Goal: Task Accomplishment & Management: Use online tool/utility

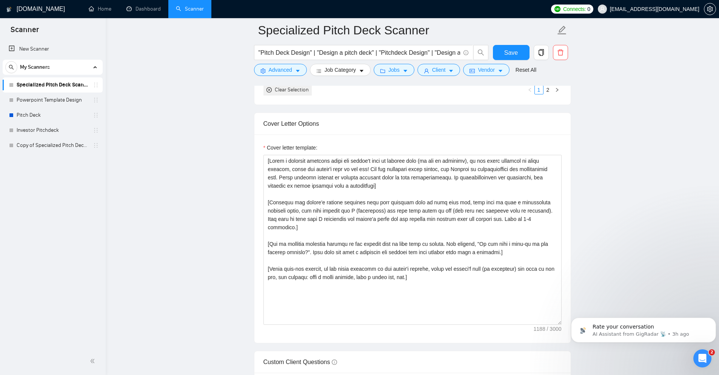
scroll to position [830, 0]
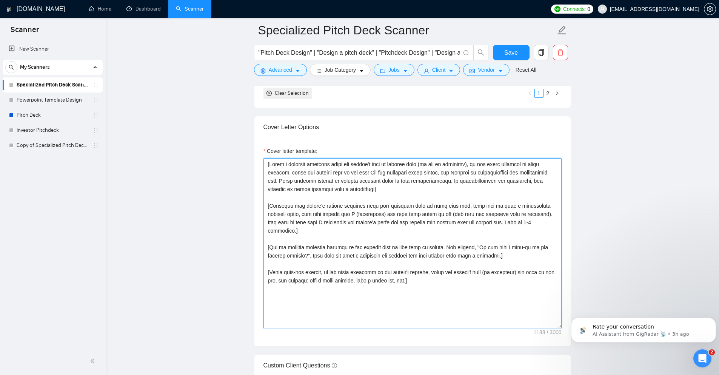
click at [361, 212] on textarea "Cover letter template:" at bounding box center [412, 243] width 298 height 170
paste textarea "ROLE: Pitch/presentation design note. WORDS: 95–130. TONE: calm, direct, profes…"
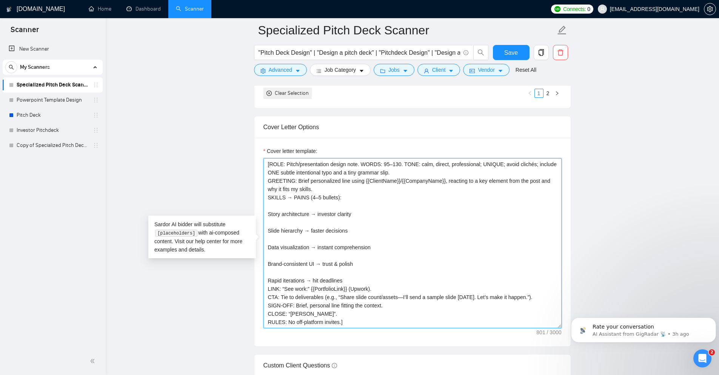
drag, startPoint x: 319, startPoint y: 314, endPoint x: 305, endPoint y: 312, distance: 14.2
click at [305, 312] on textarea "[ROLE: Pitch/presentation design note. WORDS: 95–130. TONE: calm, direct, profe…" at bounding box center [412, 243] width 298 height 170
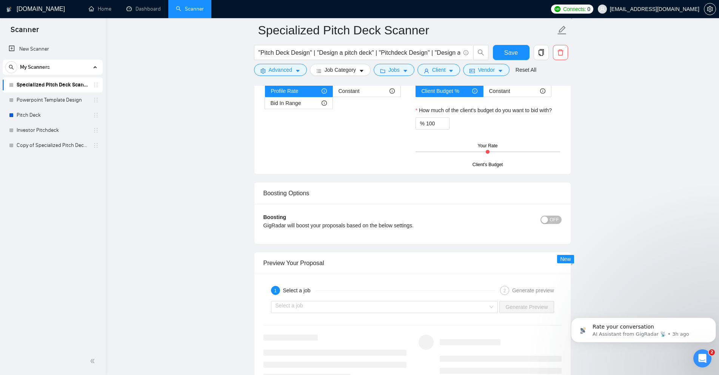
scroll to position [1295, 0]
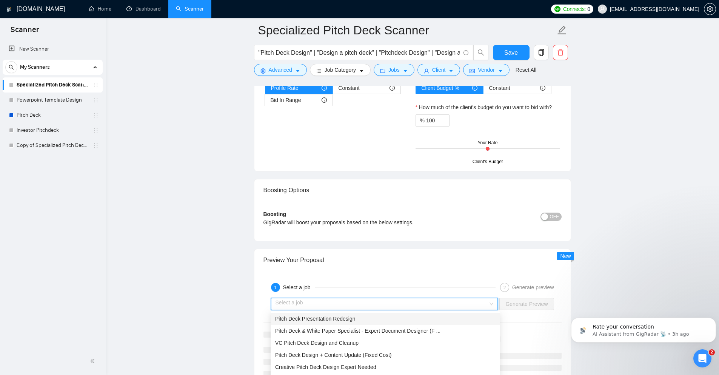
click at [354, 303] on input "search" at bounding box center [381, 303] width 213 height 11
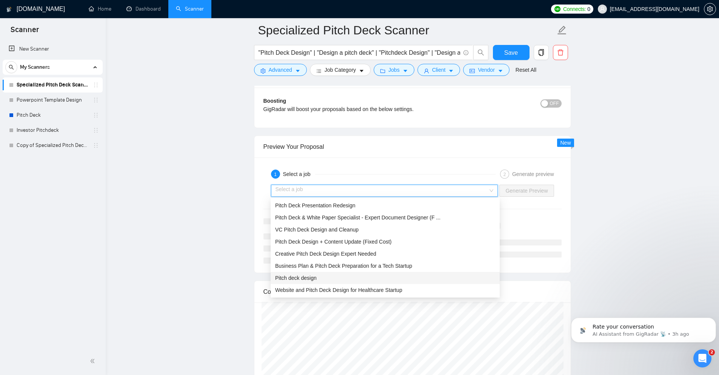
scroll to position [24, 0]
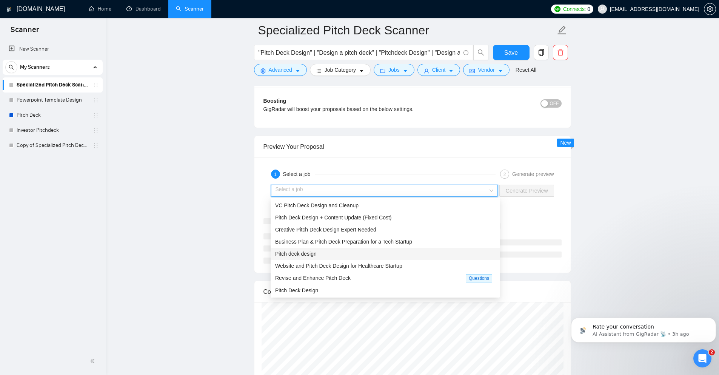
click at [331, 252] on div "Pitch deck design" at bounding box center [385, 253] width 220 height 8
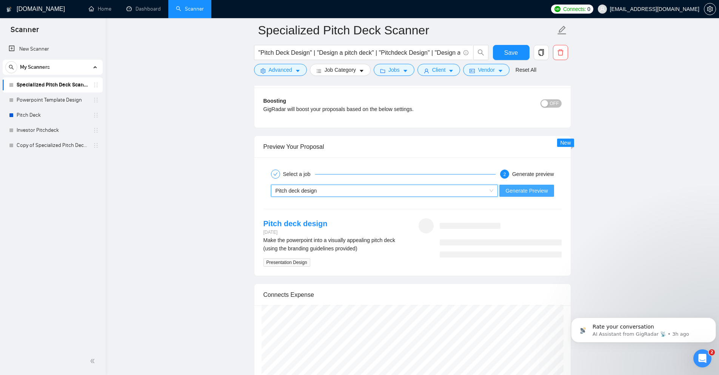
click at [533, 193] on span "Generate Preview" at bounding box center [526, 190] width 42 height 8
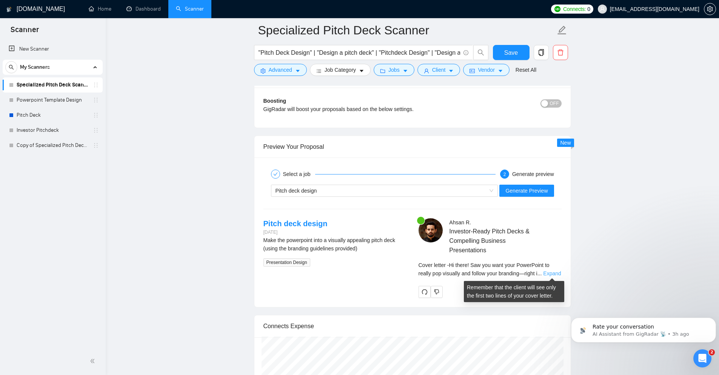
click at [553, 274] on link "Expand" at bounding box center [552, 273] width 18 height 6
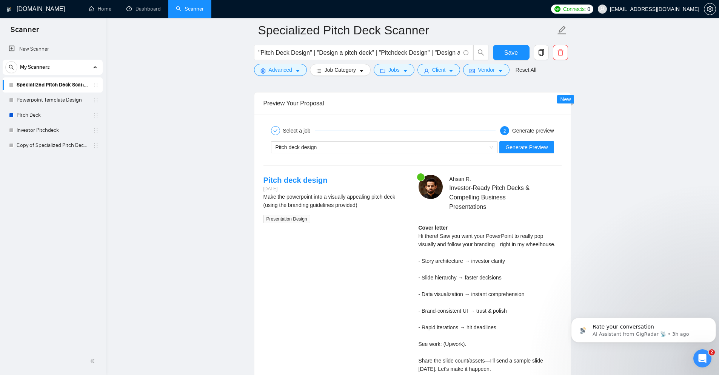
scroll to position [1446, 0]
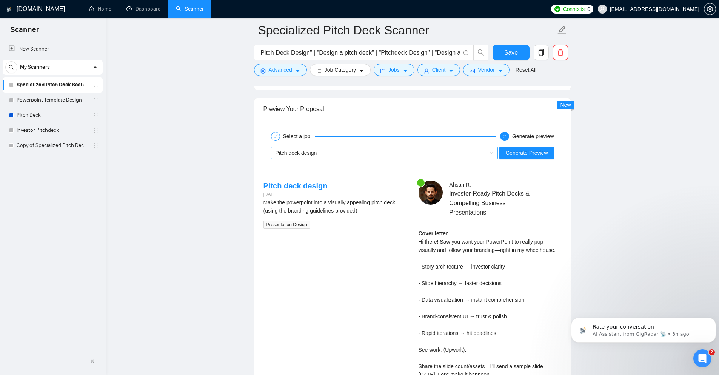
click at [353, 151] on div "Pitch deck design" at bounding box center [380, 152] width 211 height 11
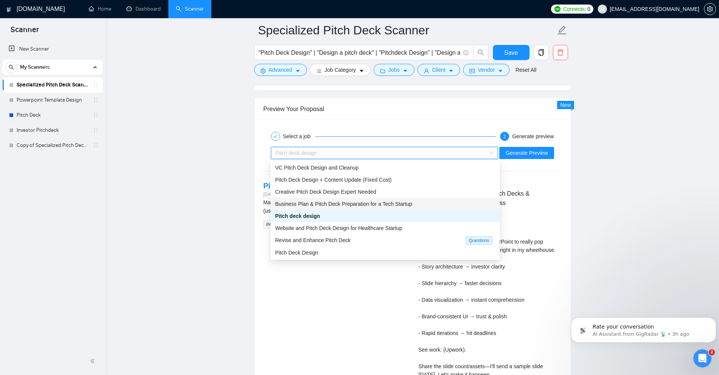
click at [336, 200] on div "Business Plan & Pitch Deck Preparation for a Tech Startup" at bounding box center [385, 204] width 220 height 8
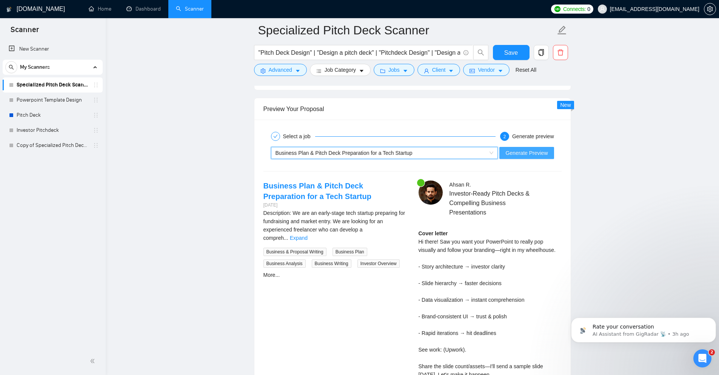
click at [528, 155] on span "Generate Preview" at bounding box center [526, 153] width 42 height 8
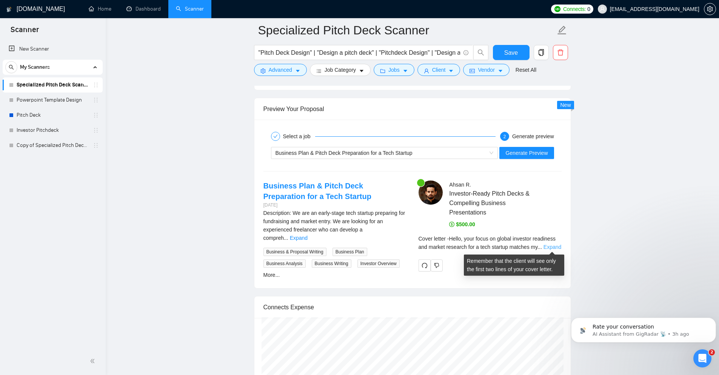
click at [553, 247] on link "Expand" at bounding box center [552, 247] width 18 height 6
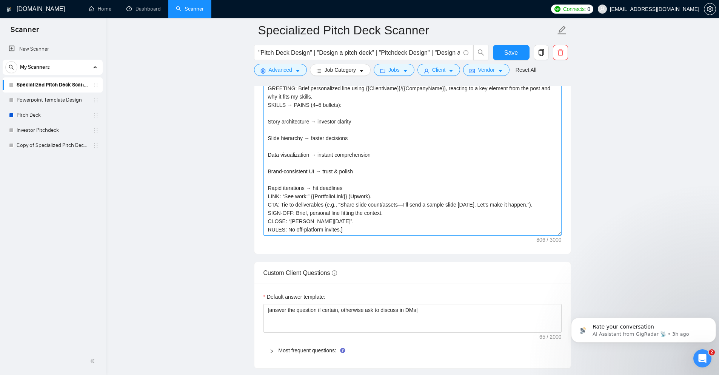
scroll to position [918, 0]
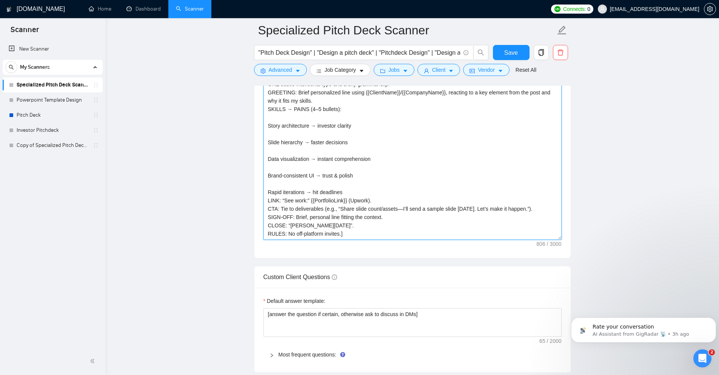
click at [356, 174] on textarea "[ROLE: Pitch/presentation design note. WORDS: 95–130. TONE: calm, direct, profe…" at bounding box center [412, 155] width 298 height 170
paste textarea "Write a concise Upwork proposal for {{ServiceType}}. WORDS: 110–150. GREETING: …"
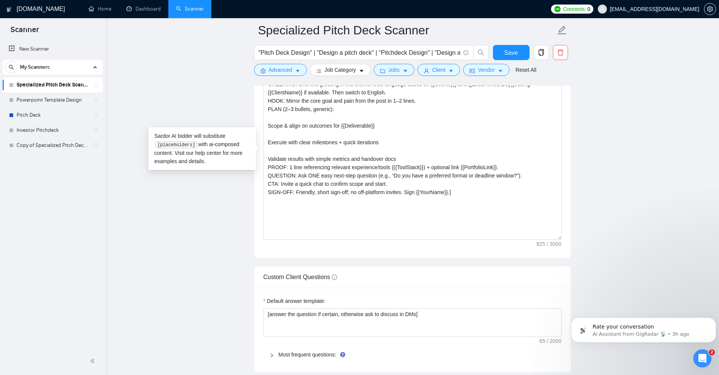
click at [240, 222] on main "Specialized Pitch Deck Scanner "Pitch Deck Design" | "Design a pitch deck" | "P…" at bounding box center [412, 248] width 589 height 2273
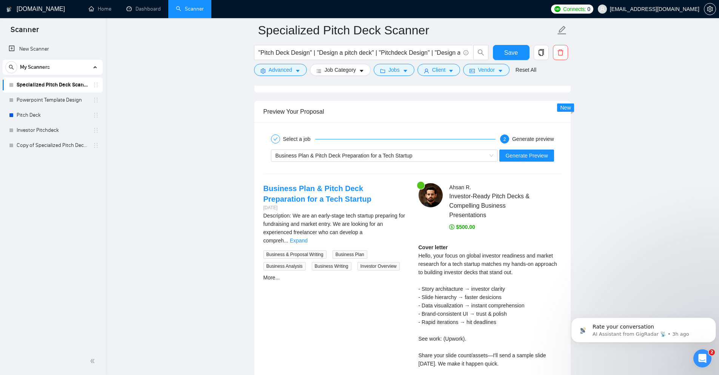
scroll to position [1446, 0]
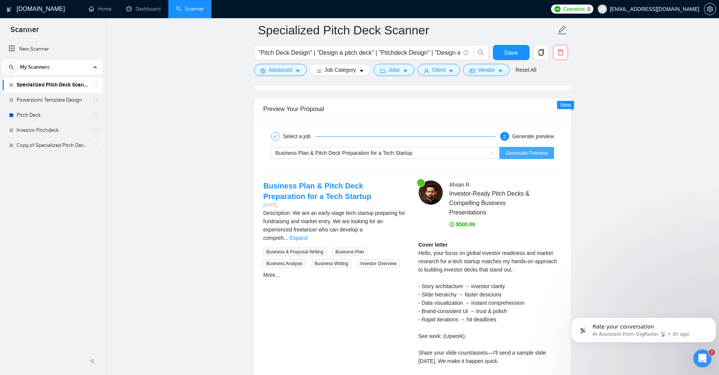
click at [512, 157] on span "Generate Preview" at bounding box center [526, 153] width 42 height 8
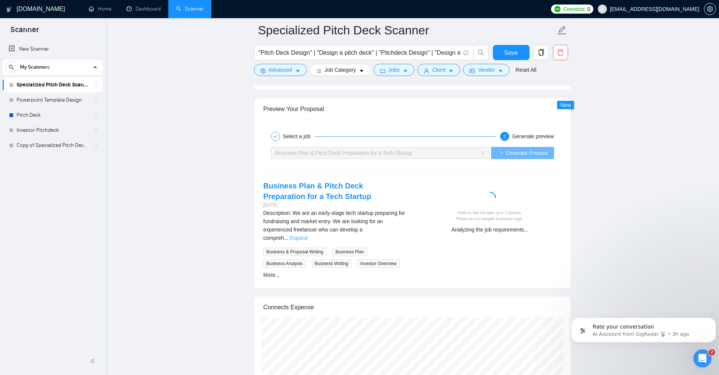
click at [307, 235] on link "Expand" at bounding box center [299, 238] width 18 height 6
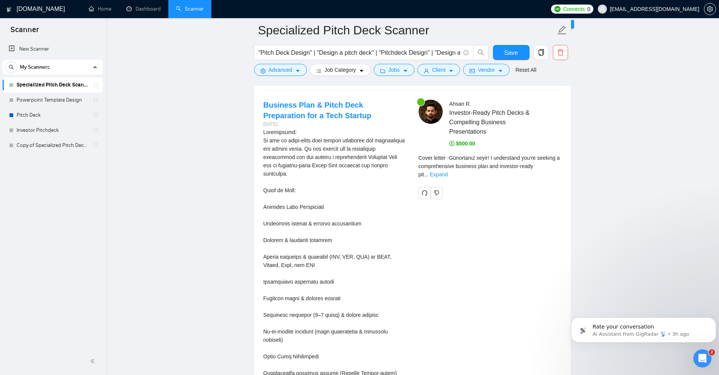
scroll to position [1522, 0]
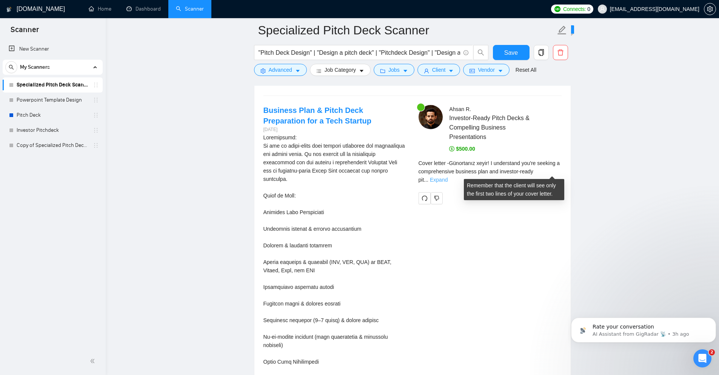
click at [447, 177] on link "Expand" at bounding box center [439, 180] width 18 height 6
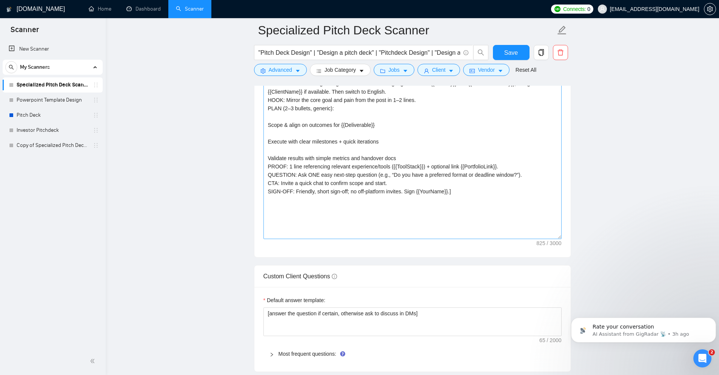
scroll to position [918, 0]
click at [319, 172] on textarea "[ROLE: Write a concise Upwork proposal for {{ServiceType}}. WORDS: 110–150. GRE…" at bounding box center [412, 155] width 298 height 170
paste textarea "40. TONE: professional yet approachable; no fluff/clichés. GREETING: One short …"
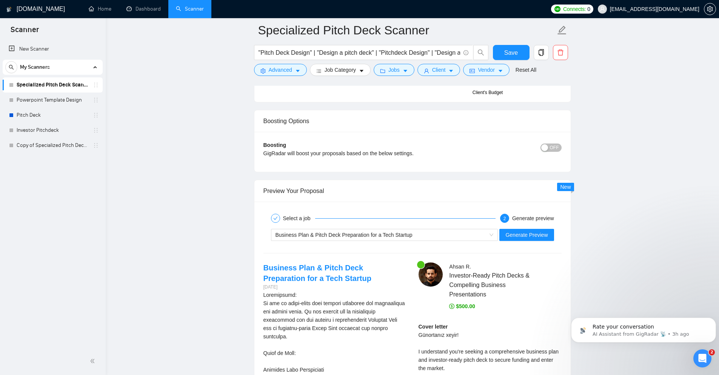
scroll to position [1371, 0]
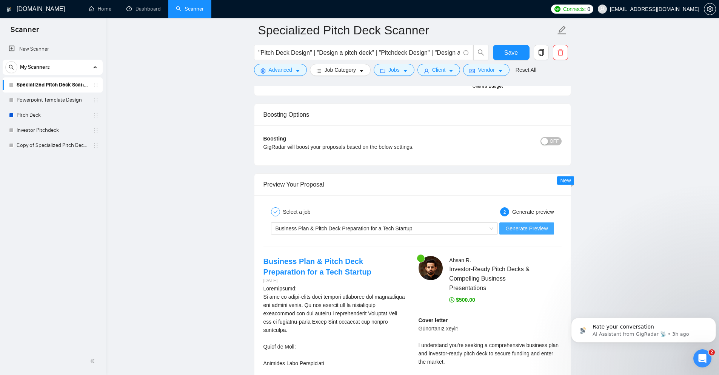
click at [524, 228] on span "Generate Preview" at bounding box center [526, 228] width 42 height 8
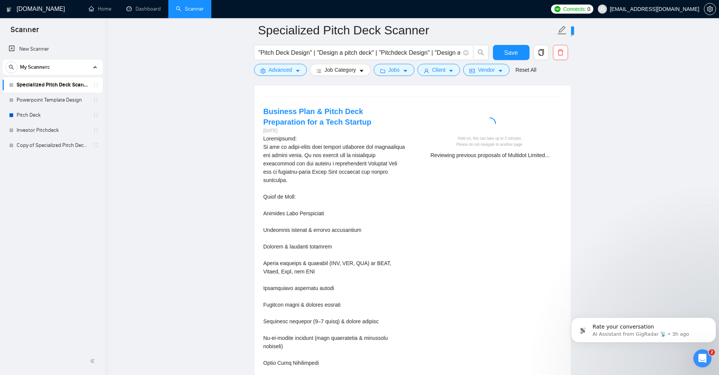
scroll to position [1522, 0]
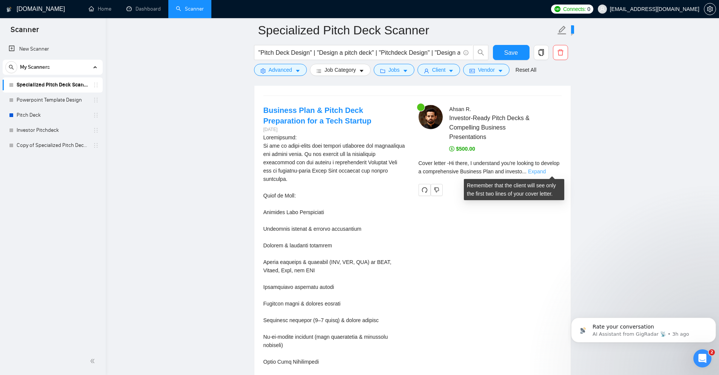
click at [545, 171] on link "Expand" at bounding box center [537, 171] width 18 height 6
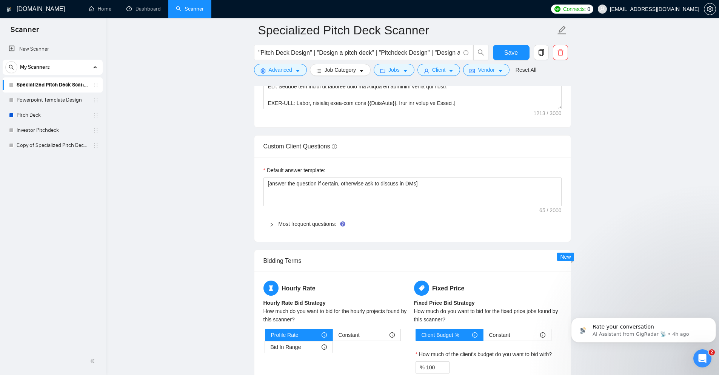
scroll to position [956, 0]
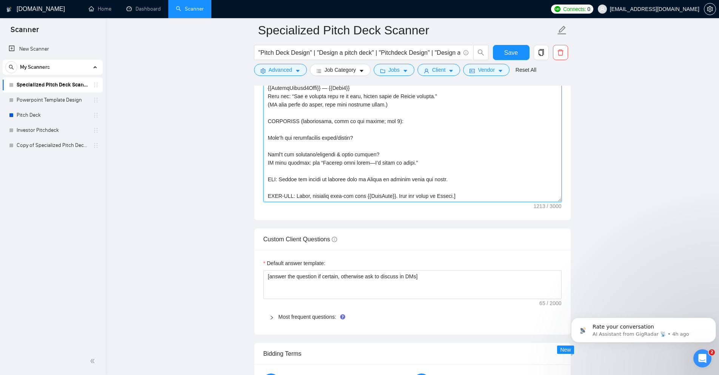
click at [317, 166] on textarea "Cover letter template:" at bounding box center [412, 117] width 298 height 170
paste textarea "short sentences; no fluff/clichés. Keep all comms on Upwork. GREETING: One shor…"
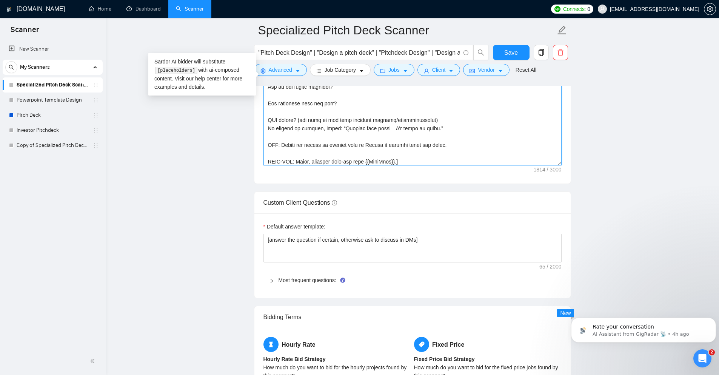
scroll to position [993, 0]
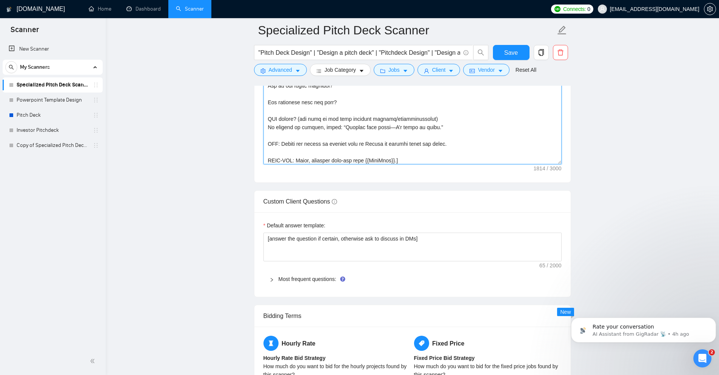
click at [327, 108] on textarea "Cover letter template:" at bounding box center [412, 79] width 298 height 170
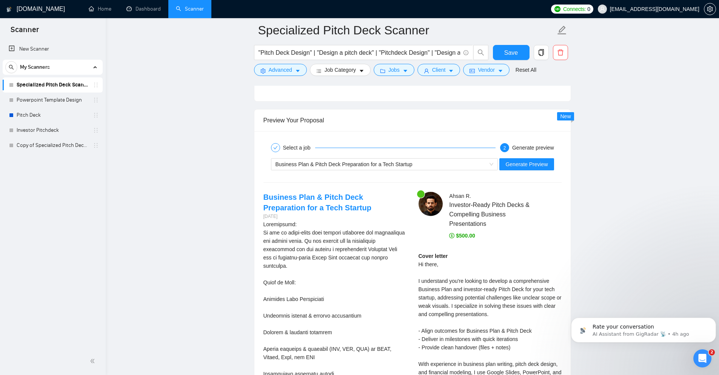
scroll to position [1446, 0]
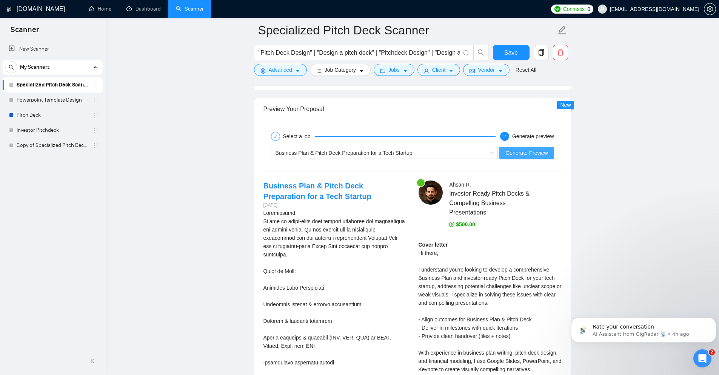
click at [534, 153] on span "Generate Preview" at bounding box center [526, 153] width 42 height 8
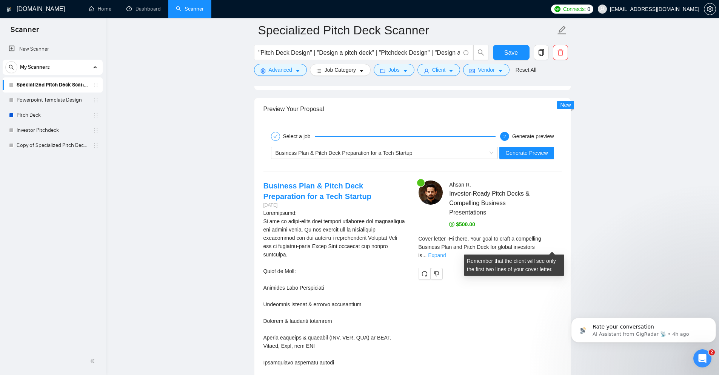
click at [445, 252] on link "Expand" at bounding box center [437, 255] width 18 height 6
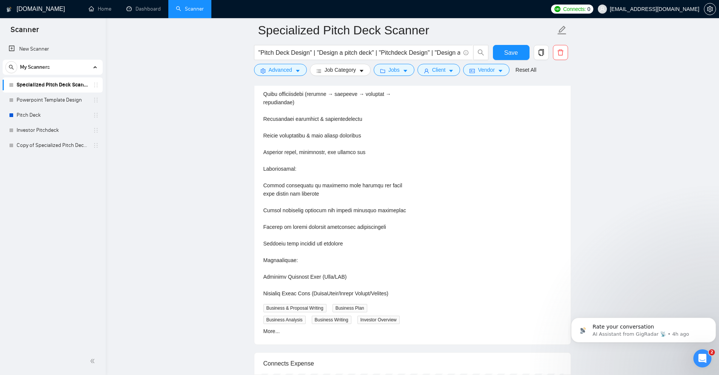
scroll to position [1823, 0]
click at [270, 327] on link "More..." at bounding box center [271, 330] width 17 height 6
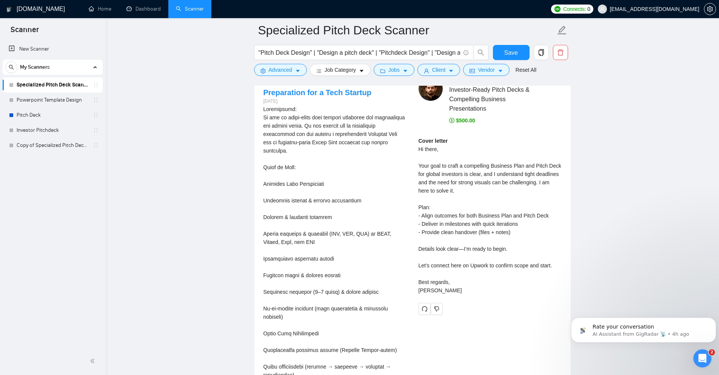
scroll to position [1559, 0]
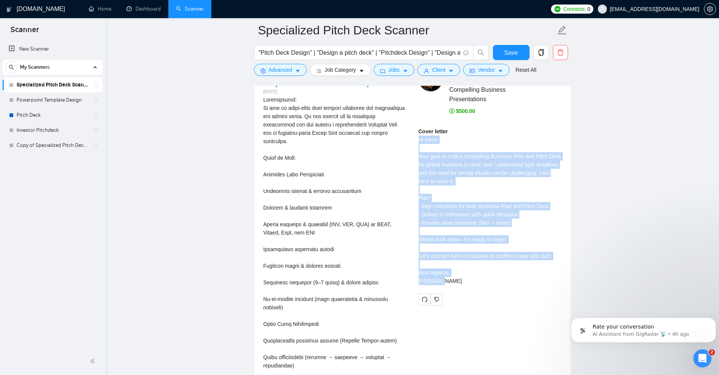
drag, startPoint x: 444, startPoint y: 282, endPoint x: 413, endPoint y: 136, distance: 149.5
click at [413, 136] on div "Ahsan R . Investor-Ready Pitch Decks & Compelling Business Presentations $500.0…" at bounding box center [489, 186] width 155 height 238
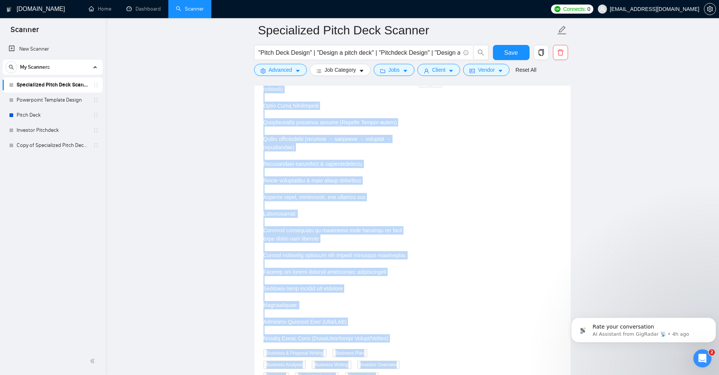
scroll to position [1812, 0]
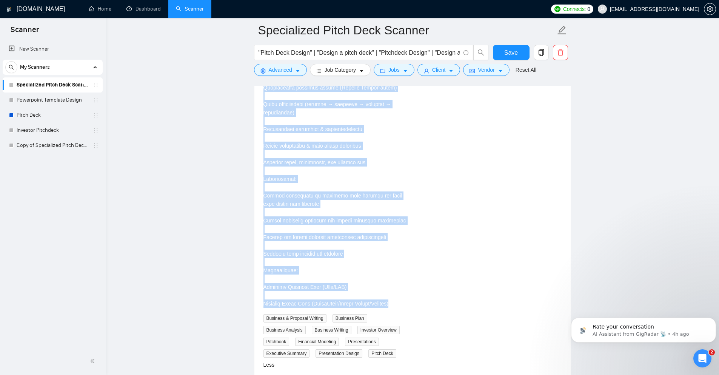
drag, startPoint x: 263, startPoint y: 106, endPoint x: 407, endPoint y: 294, distance: 236.8
click at [407, 294] on div "Business Plan & Pitch Deck Preparation for a Tech Startup 7 days ago Business &…" at bounding box center [334, 91] width 155 height 554
copy div "We are an early-stage tech startup preparing for fundraising and market entry. …"
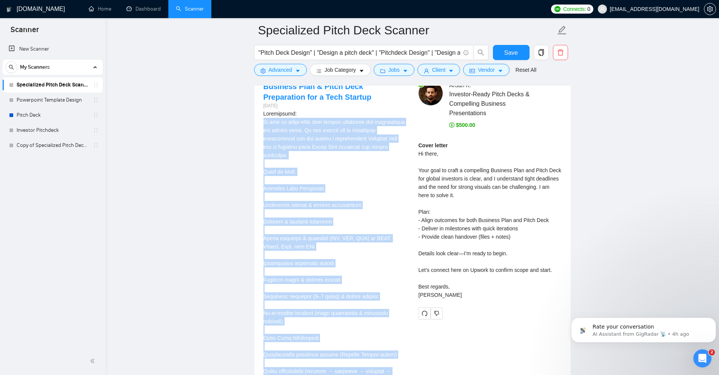
scroll to position [1548, 0]
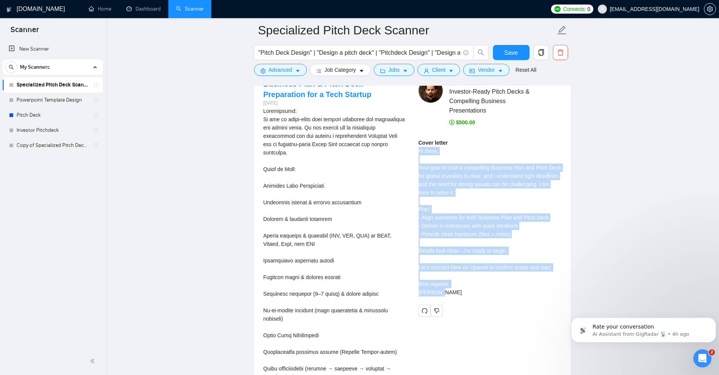
drag, startPoint x: 418, startPoint y: 151, endPoint x: 471, endPoint y: 290, distance: 148.6
click at [471, 290] on div "Cover letter Hi there, Your goal to craft a compelling Business Plan and Pitch …" at bounding box center [489, 217] width 143 height 158
copy div "Hi there, Your goal to craft a compelling Business Plan and Pitch Deck for glob…"
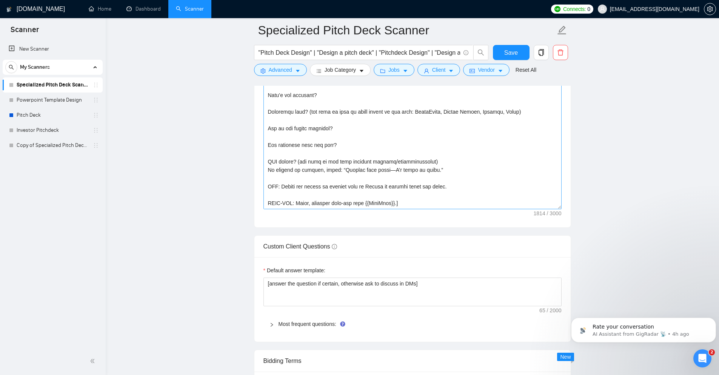
scroll to position [944, 0]
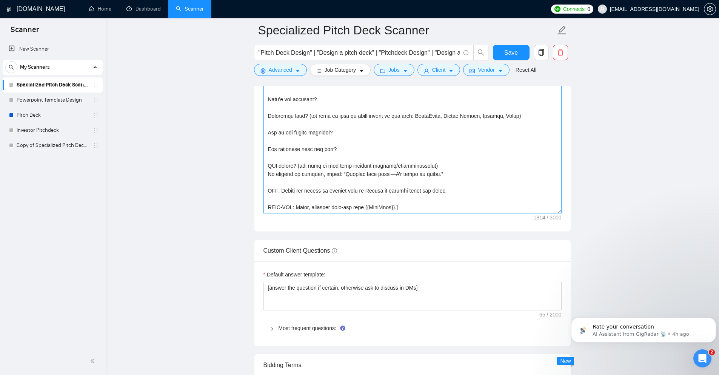
click at [344, 152] on textarea "Cover letter template:" at bounding box center [412, 128] width 298 height 170
paste textarea "Hi there, Your goal to craft a compelling Business Plan and Pitch Deck for glob…"
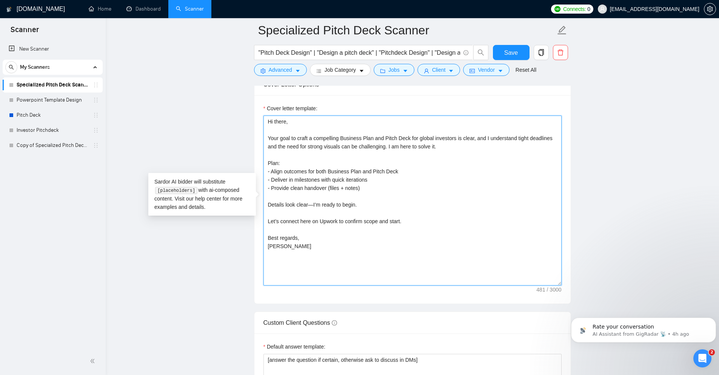
scroll to position [831, 0]
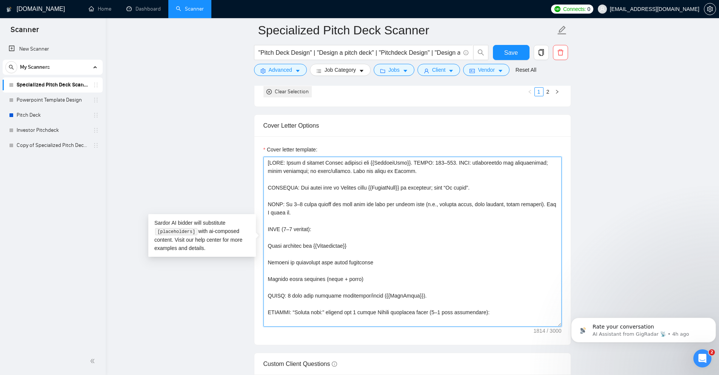
click at [311, 192] on textarea "Cover letter template:" at bounding box center [412, 242] width 298 height 170
paste textarea "(Upwork only): “Recent work:” include max 2 newest portfolio items (3–5 word de…"
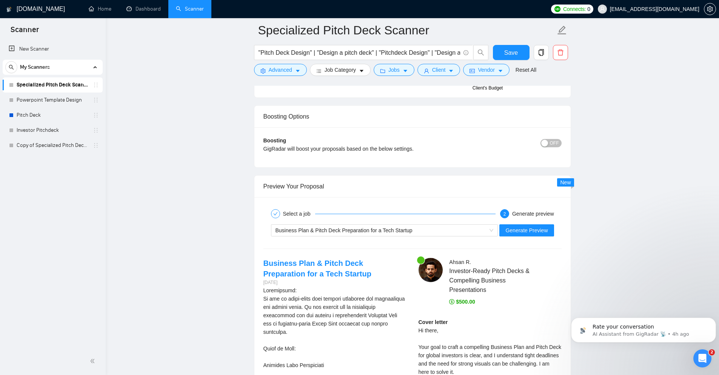
scroll to position [1397, 0]
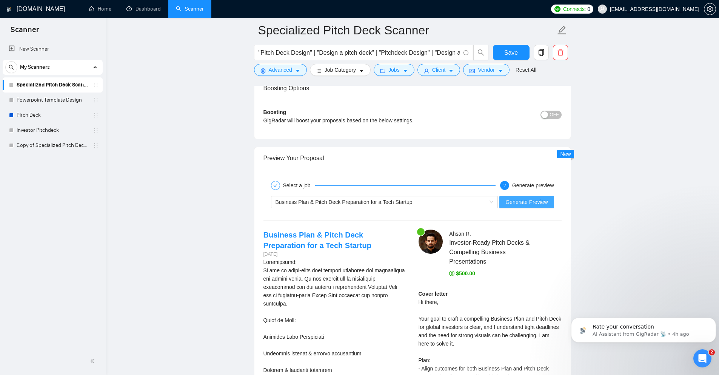
click at [525, 200] on span "Generate Preview" at bounding box center [526, 202] width 42 height 8
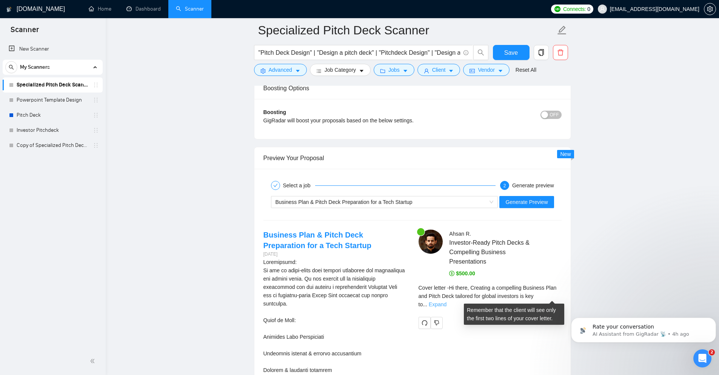
click at [446, 301] on link "Expand" at bounding box center [437, 304] width 18 height 6
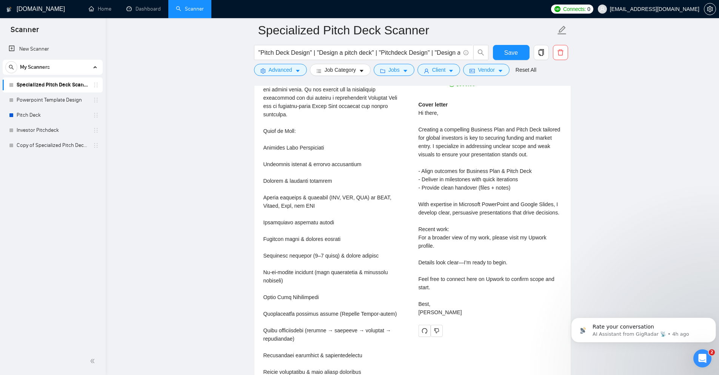
scroll to position [1586, 0]
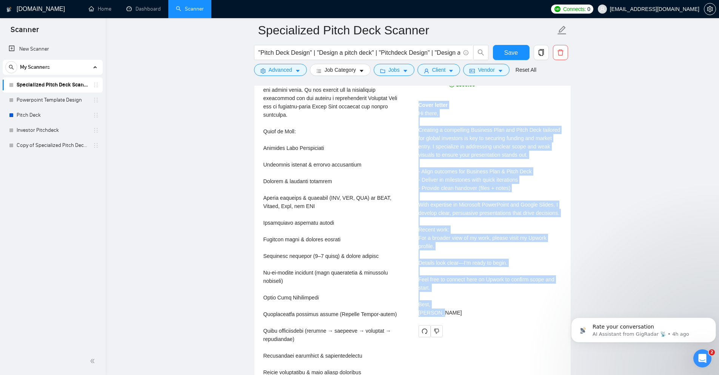
drag, startPoint x: 451, startPoint y: 312, endPoint x: 416, endPoint y: 106, distance: 209.0
click at [416, 106] on div "Ahsan R . Investor-Ready Pitch Decks & Compelling Business Presentations $500.0…" at bounding box center [489, 189] width 155 height 296
copy div "Cover letter Hi there, Creating a compelling Business Plan and Pitch Deck tailo…"
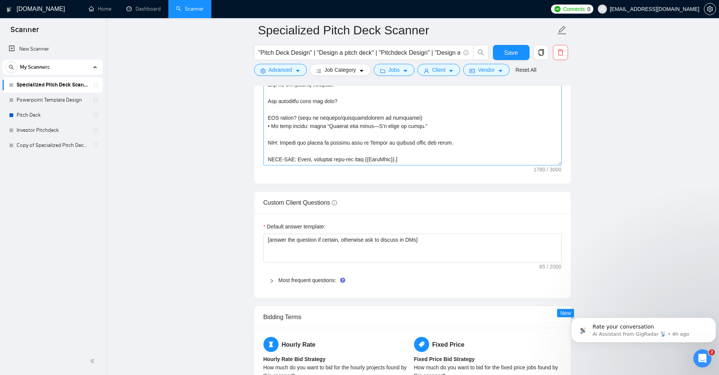
scroll to position [982, 0]
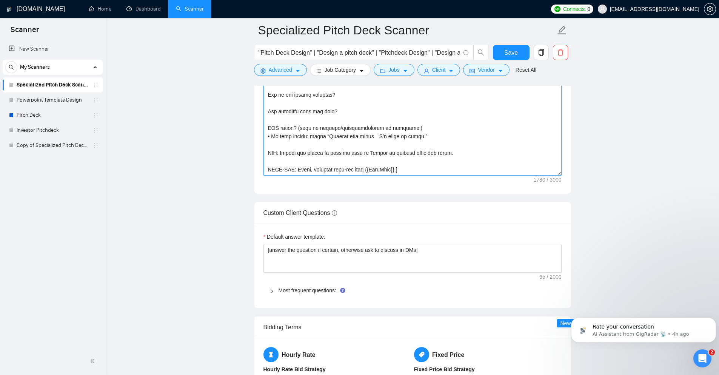
click at [337, 141] on textarea "Cover letter template:" at bounding box center [412, 91] width 298 height 170
paste textarea "goal and name one likely pain (e.g., unclear scope, weak visuals, tight deadlin…"
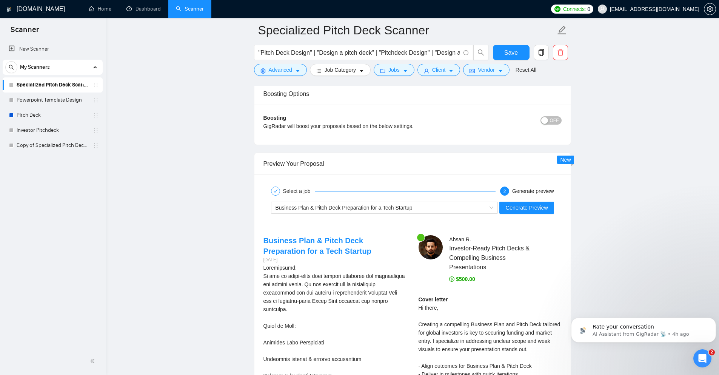
scroll to position [1397, 0]
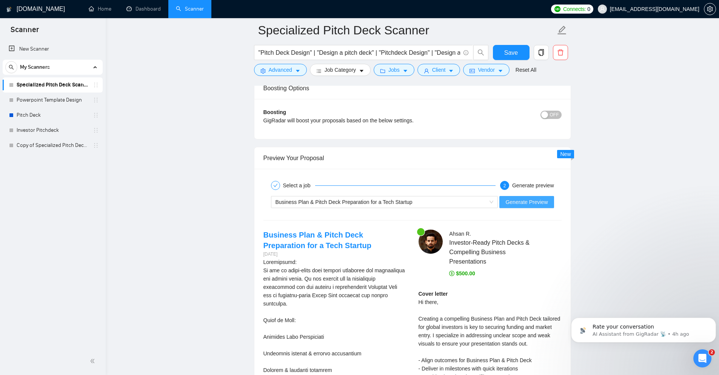
click at [516, 206] on span "Generate Preview" at bounding box center [526, 202] width 42 height 8
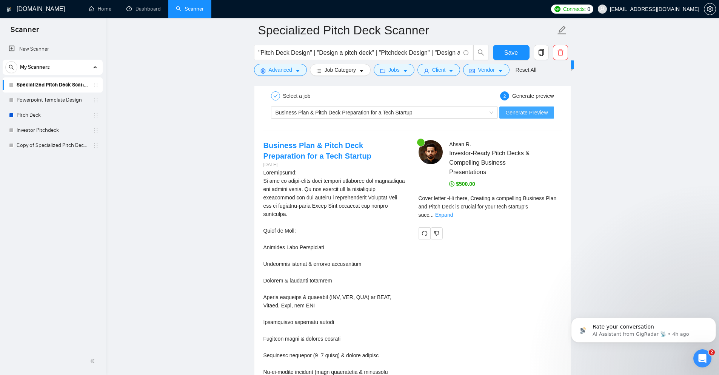
scroll to position [1510, 0]
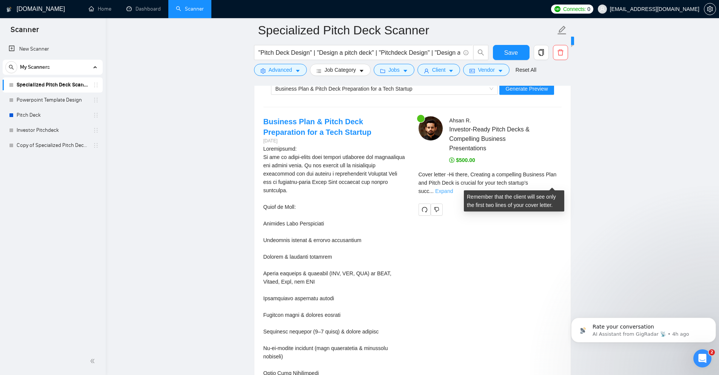
click at [453, 188] on link "Expand" at bounding box center [444, 191] width 18 height 6
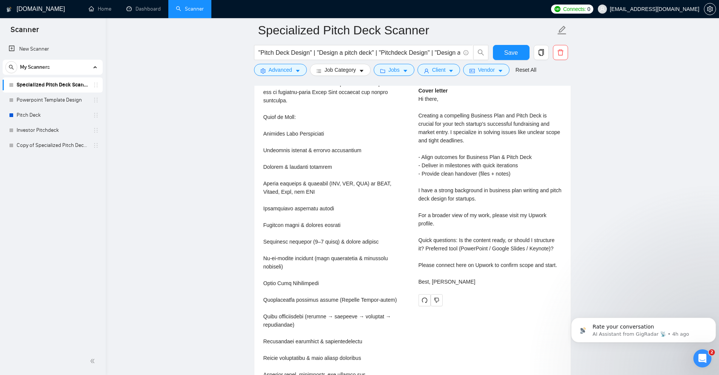
scroll to position [1586, 0]
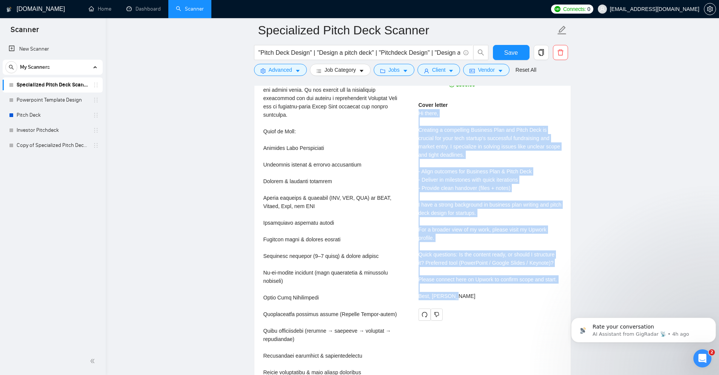
drag, startPoint x: 418, startPoint y: 112, endPoint x: 493, endPoint y: 293, distance: 196.3
click at [493, 293] on div "Cover letter Hi there, Creating a compelling Business Plan and Pitch Deck is cr…" at bounding box center [489, 200] width 143 height 199
copy div "Hi there, Creating a compelling Business Plan and Pitch Deck is crucial for you…"
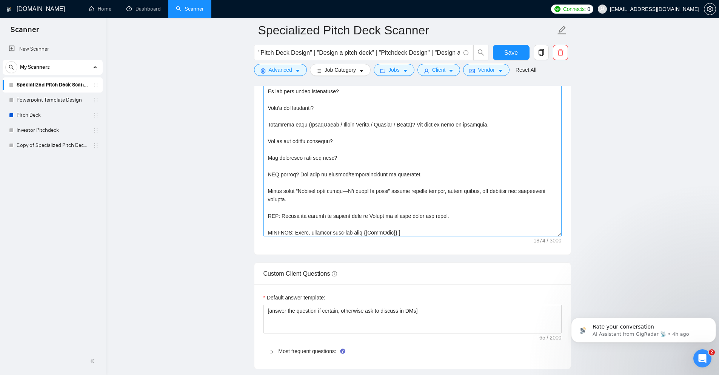
scroll to position [907, 0]
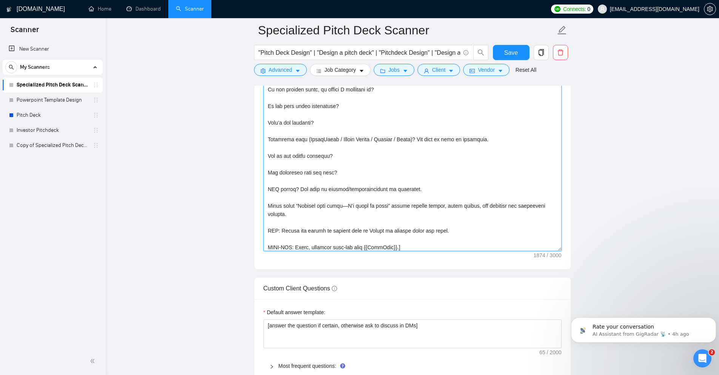
click at [330, 180] on textarea "Cover letter template:" at bounding box center [412, 166] width 298 height 170
paste textarea "warm, collaborative, confident—never pushy; short sentences; no clichés. Keep a…"
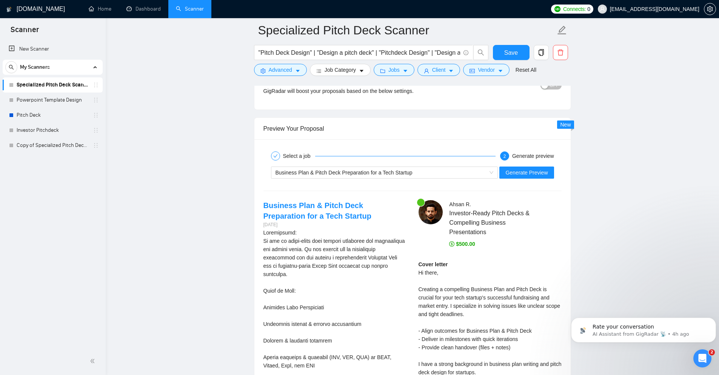
scroll to position [1435, 0]
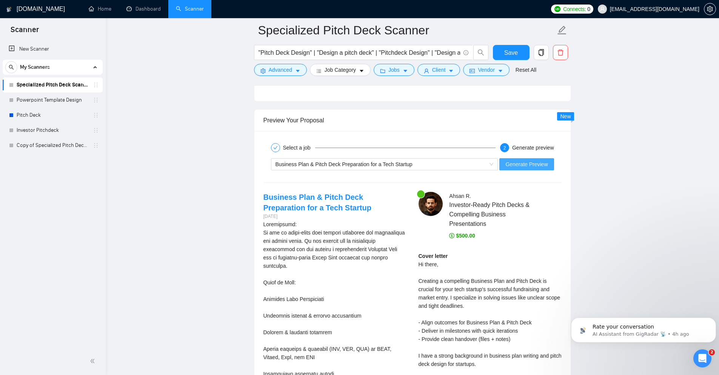
click at [531, 164] on span "Generate Preview" at bounding box center [526, 164] width 42 height 8
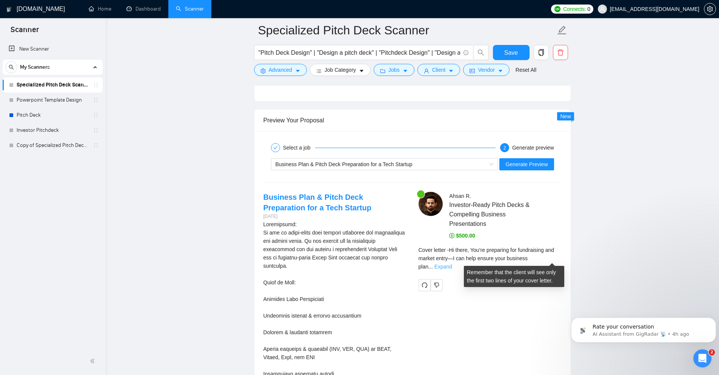
click at [452, 263] on link "Expand" at bounding box center [443, 266] width 18 height 6
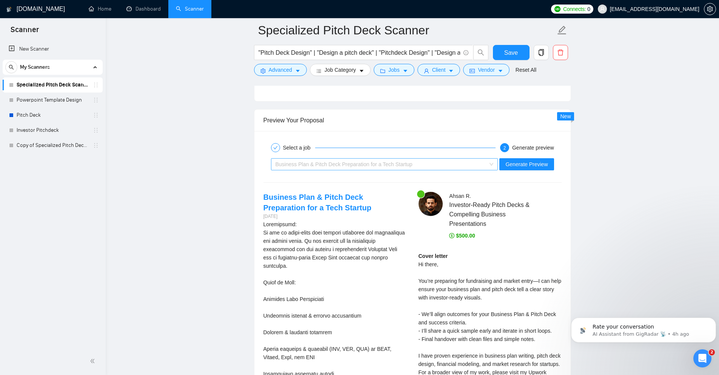
click at [414, 167] on div "Business Plan & Pitch Deck Preparation for a Tech Startup" at bounding box center [380, 163] width 211 height 11
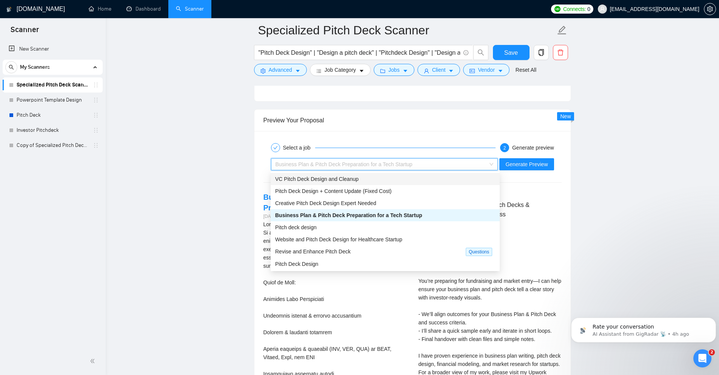
click at [331, 179] on span "VC Pitch Deck Design and Cleanup" at bounding box center [316, 179] width 83 height 6
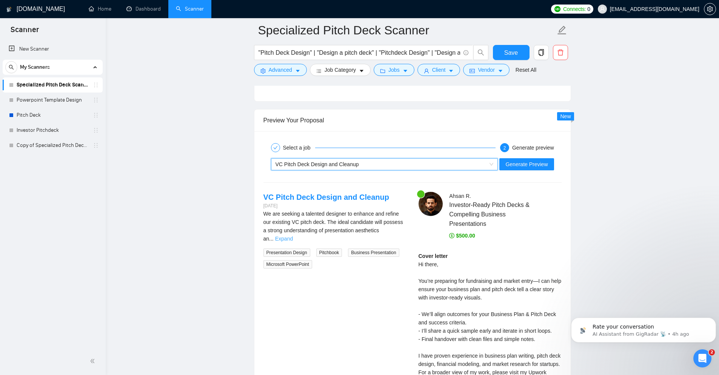
click at [293, 235] on link "Expand" at bounding box center [284, 238] width 18 height 6
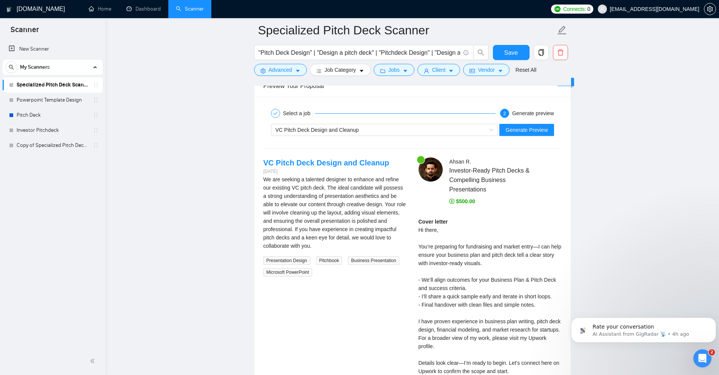
scroll to position [1473, 0]
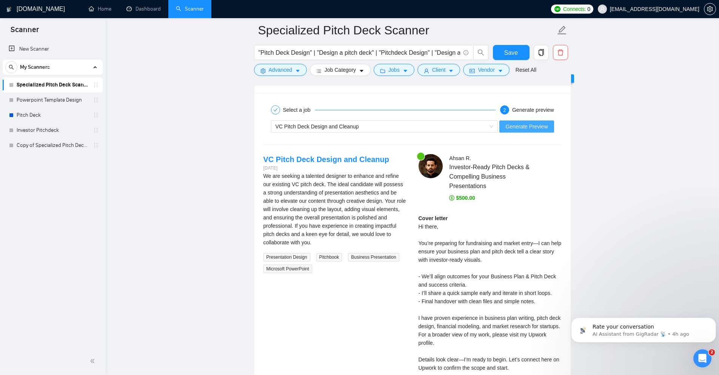
click at [529, 127] on span "Generate Preview" at bounding box center [526, 126] width 42 height 8
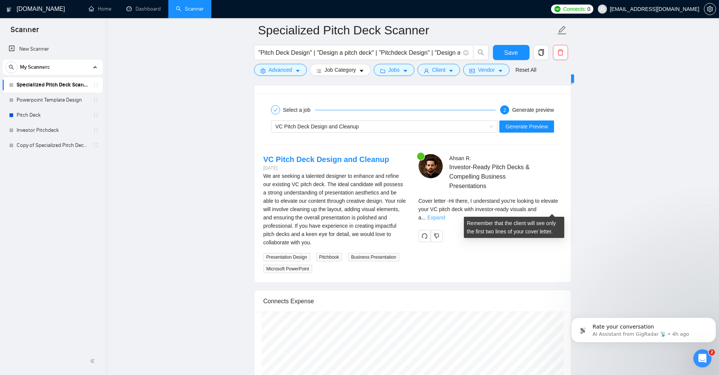
click at [445, 214] on link "Expand" at bounding box center [436, 217] width 18 height 6
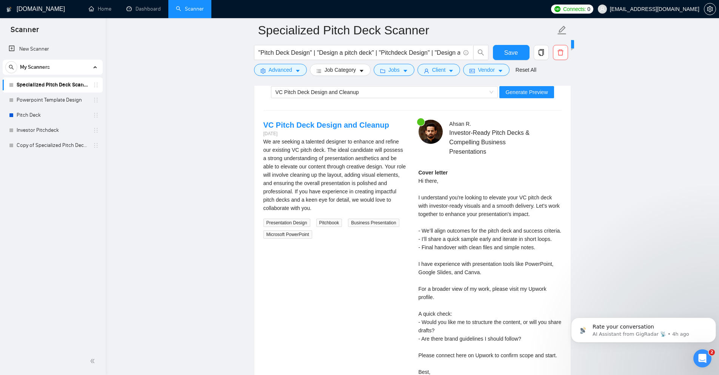
scroll to position [1510, 0]
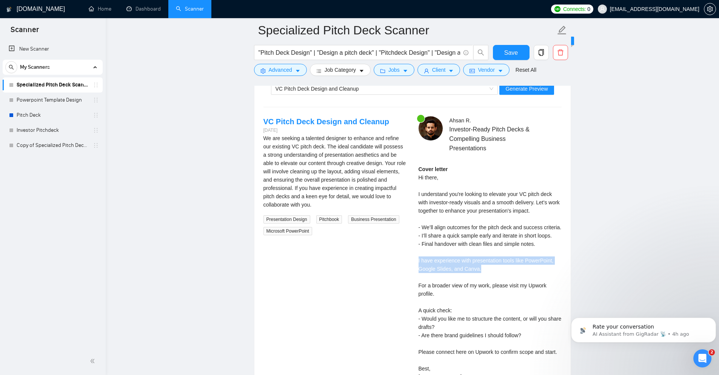
drag, startPoint x: 480, startPoint y: 270, endPoint x: 415, endPoint y: 261, distance: 65.8
click at [415, 261] on div "Ahsan R . Investor-Ready Pitch Decks & Compelling Business Presentations Cover …" at bounding box center [489, 258] width 155 height 285
copy div "I have experience with presentation tools like PowerPoint, Google Slides, and C…"
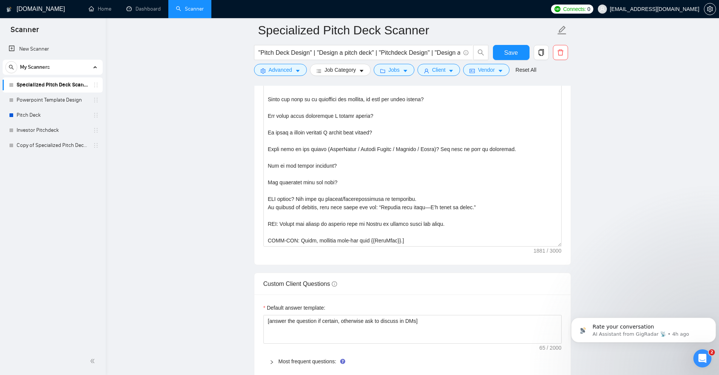
scroll to position [907, 0]
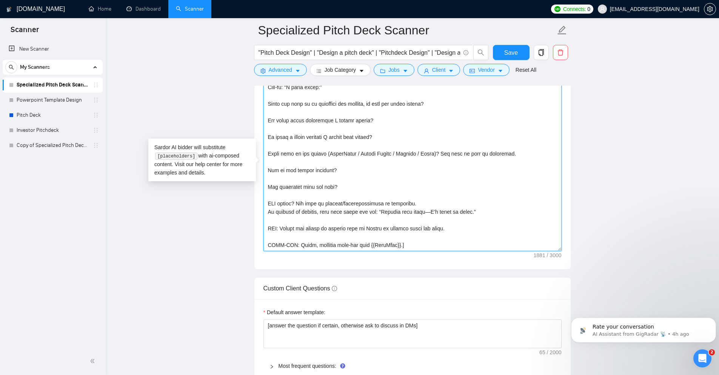
drag, startPoint x: 519, startPoint y: 154, endPoint x: 500, endPoint y: 146, distance: 20.5
click at [500, 146] on textarea "Cover letter template:" at bounding box center [412, 166] width 298 height 170
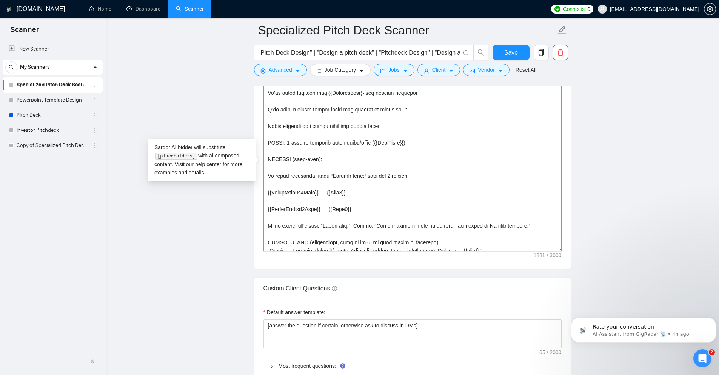
scroll to position [77, 0]
drag, startPoint x: 409, startPoint y: 141, endPoint x: 409, endPoint y: 137, distance: 4.1
click at [409, 137] on textarea "Cover letter template:" at bounding box center [412, 166] width 298 height 170
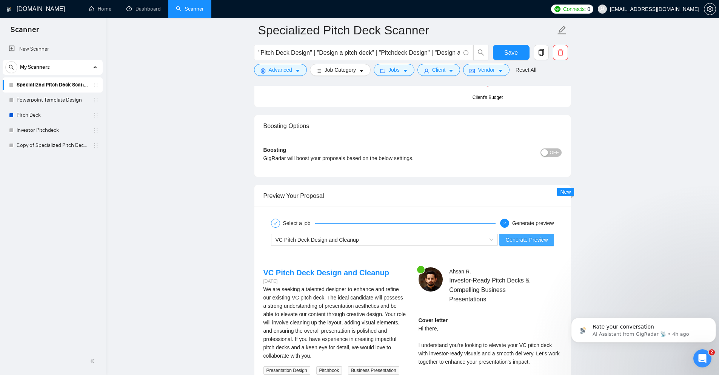
click at [533, 242] on span "Generate Preview" at bounding box center [526, 239] width 42 height 8
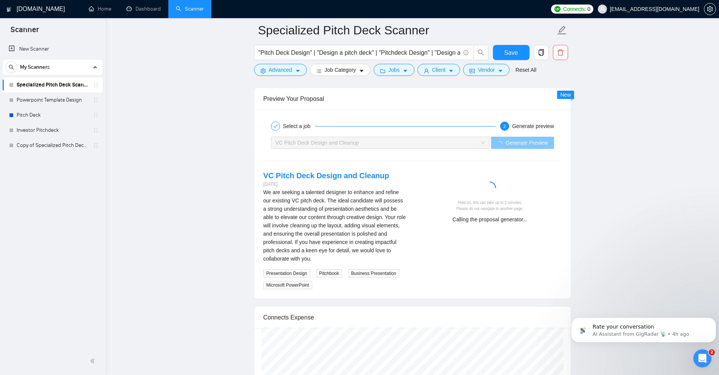
scroll to position [1473, 0]
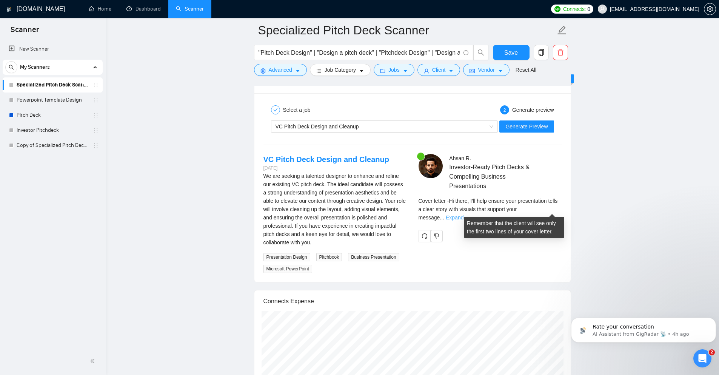
click at [463, 214] on link "Expand" at bounding box center [454, 217] width 18 height 6
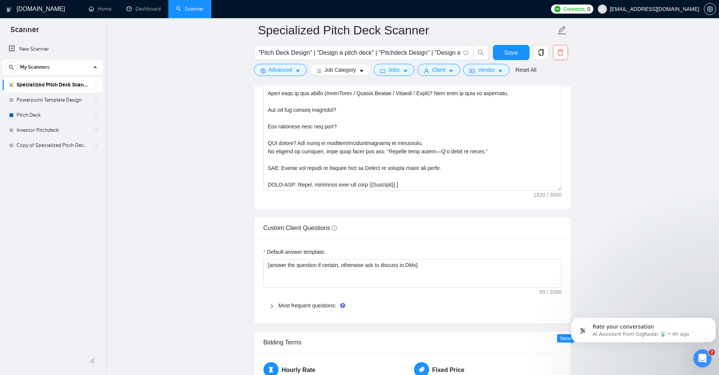
scroll to position [944, 0]
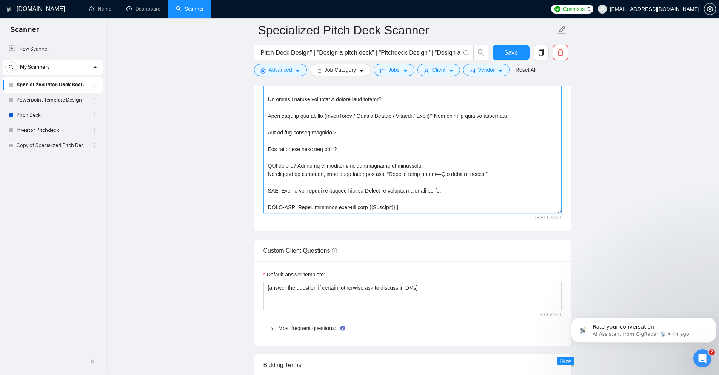
click at [351, 131] on textarea "Cover letter template:" at bounding box center [412, 128] width 298 height 170
paste textarea "LENGTH: 120–150 words. TONE: mirror the job post (formal/informal), warm and co…"
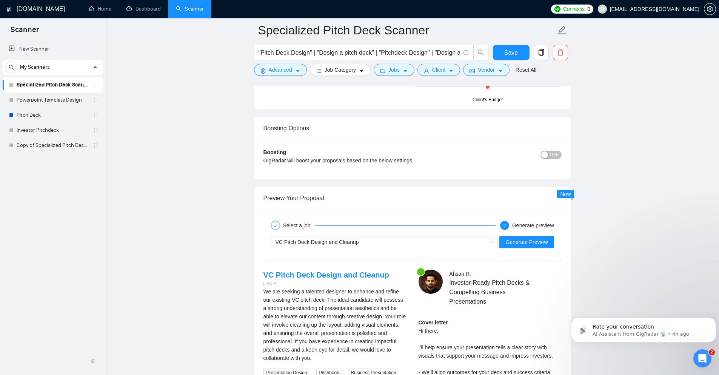
scroll to position [1359, 0]
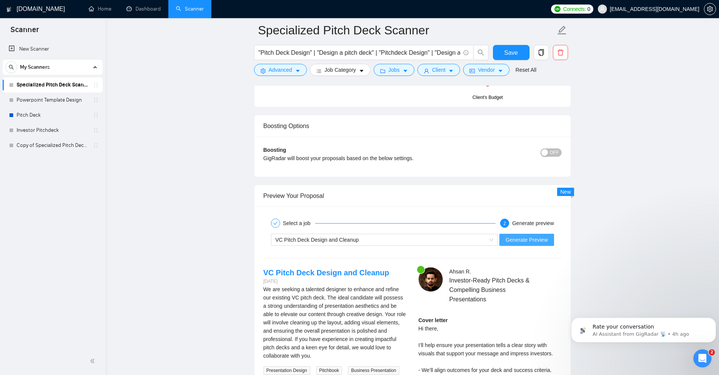
click at [527, 238] on span "Generate Preview" at bounding box center [526, 239] width 42 height 8
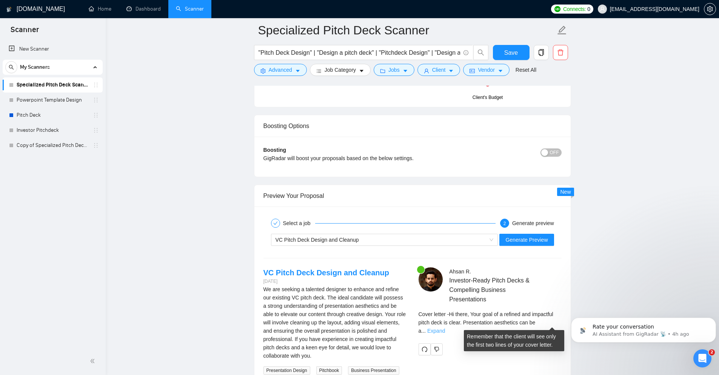
click at [445, 327] on link "Expand" at bounding box center [436, 330] width 18 height 6
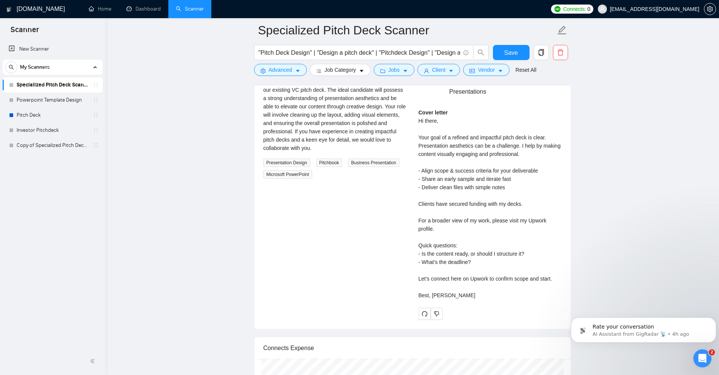
scroll to position [1548, 0]
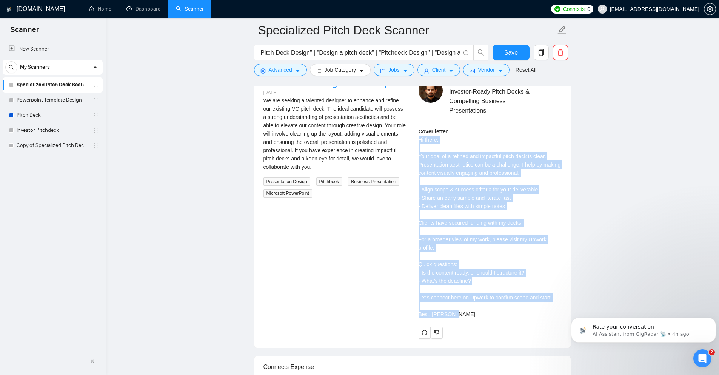
drag, startPoint x: 418, startPoint y: 138, endPoint x: 494, endPoint y: 318, distance: 195.0
click at [494, 318] on div "Cover letter Hi there, Your goal of a refined and impactful pitch deck is clear…" at bounding box center [489, 222] width 143 height 191
copy div "Hi there, Your goal of a refined and impactful pitch deck is clear. Presentatio…"
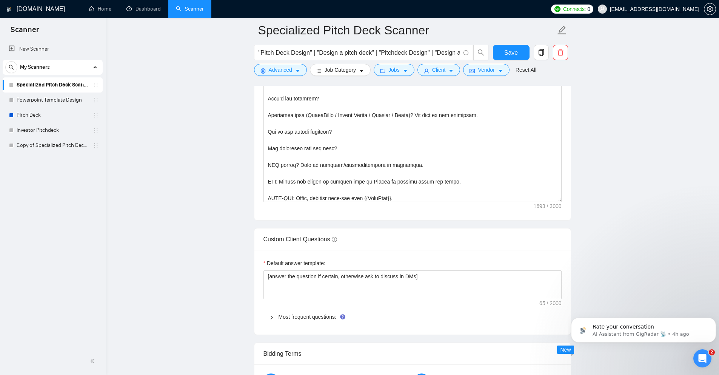
scroll to position [944, 0]
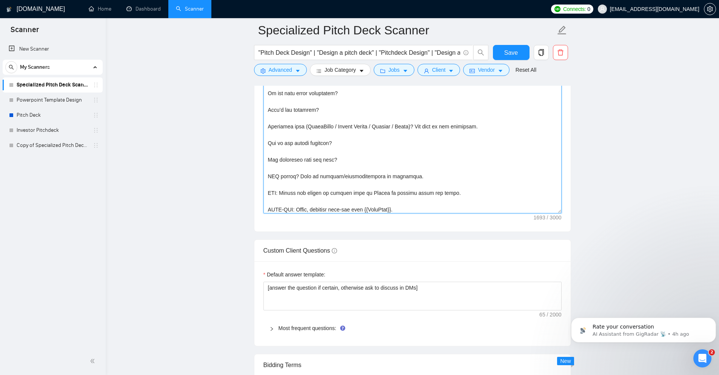
click at [324, 172] on textarea "Cover letter template:" at bounding box center [412, 128] width 298 height 170
paste textarea "TONE: mirror the job post (formal/informal), warm and confident; short sentence…"
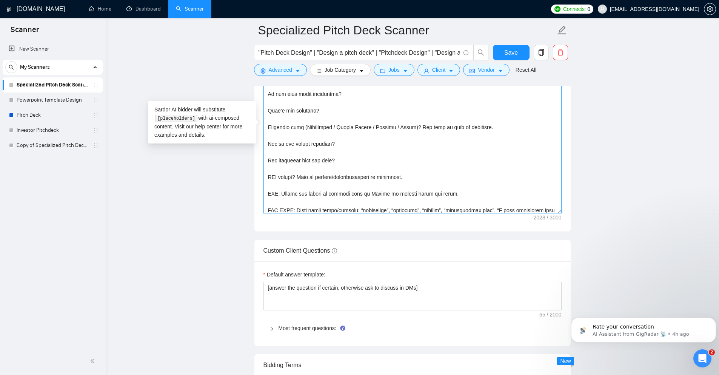
scroll to position [274, 0]
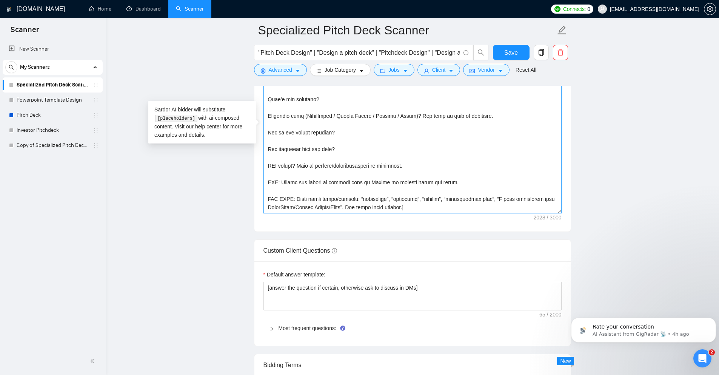
click at [369, 137] on textarea "Cover letter template:" at bounding box center [412, 128] width 298 height 170
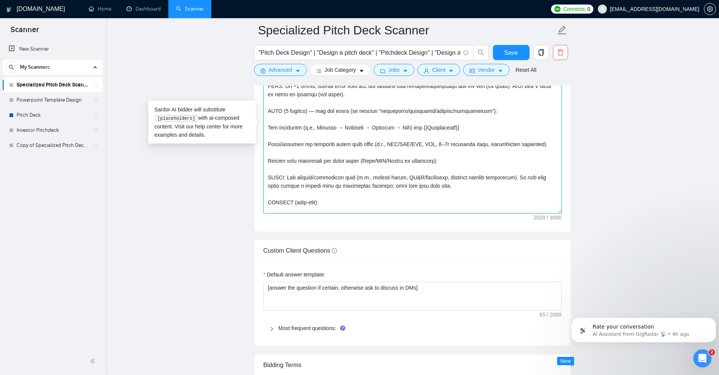
scroll to position [0, 0]
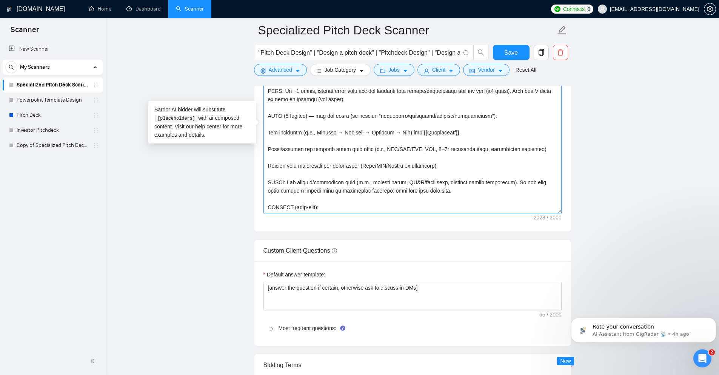
click at [353, 162] on textarea "Cover letter template:" at bounding box center [412, 128] width 298 height 170
paste textarea "Analyze the tone of the following job posting and write the following cover let…"
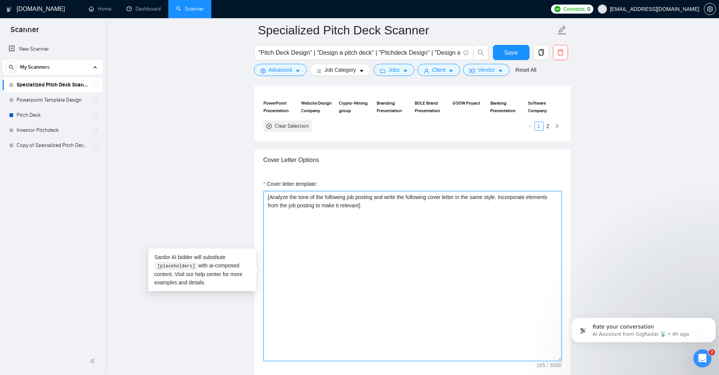
scroll to position [794, 0]
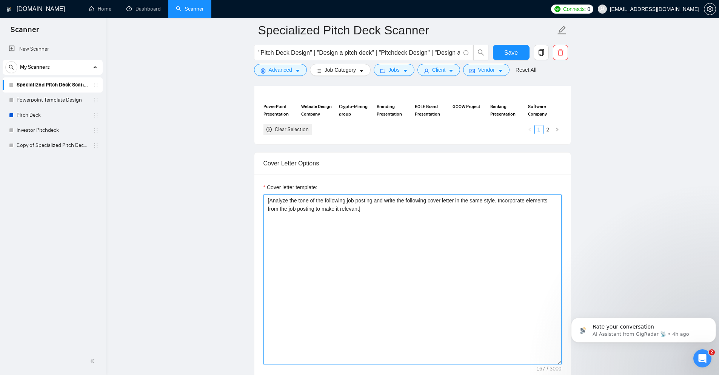
click at [376, 209] on textarea "[Analyze the tone of the following job posting and write the following cover le…" at bounding box center [412, 279] width 298 height 170
paste textarea "[ Sound more humanish, don't use very long formal sentences ]"
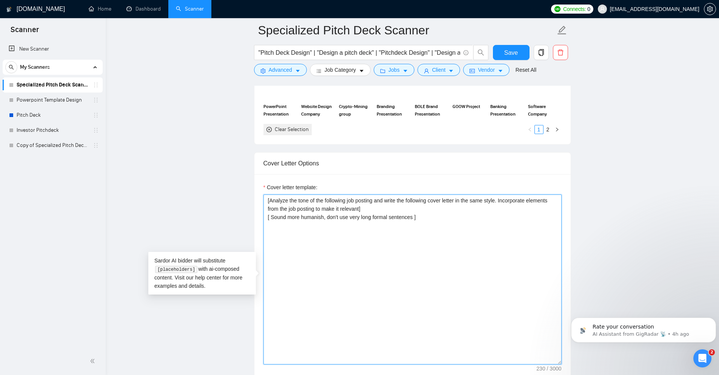
drag, startPoint x: 416, startPoint y: 216, endPoint x: 264, endPoint y: 220, distance: 151.3
click at [264, 220] on textarea "[Analyze the tone of the following job posting and write the following cover le…" at bounding box center [412, 279] width 298 height 170
click at [267, 199] on textarea "[Analyze the tone of the following job posting and write the following cover le…" at bounding box center [412, 279] width 298 height 170
paste textarea "[ Sound more humanish, don't use very long formal sentences ]"
click at [389, 227] on textarea "[ Sound more humanish, don't use very long formal sentences ] [Analyze the tone…" at bounding box center [412, 279] width 298 height 170
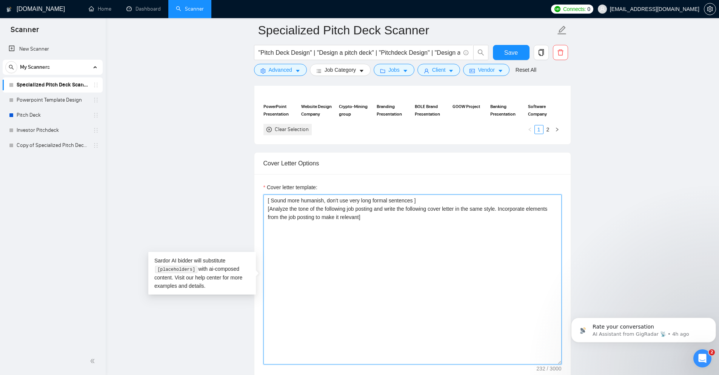
paste textarea "[Write a personal greeting using the client's name or company name (if any is p…"
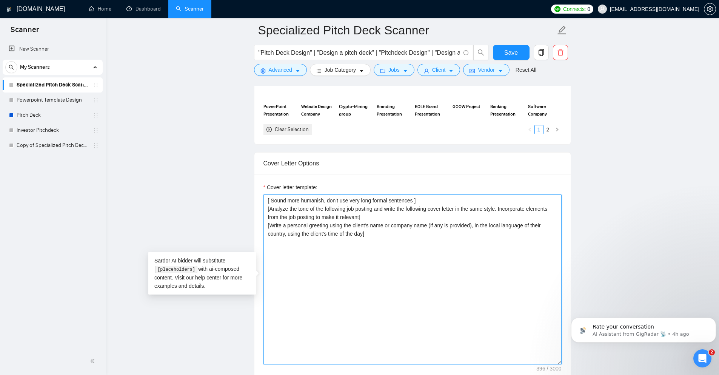
click at [319, 219] on textarea "[ Sound more humanish, don't use very long formal sentences ] [Analyze the tone…" at bounding box center [412, 279] width 298 height 170
paste textarea "Analyze the tone of the following job posting and write the following cover let…"
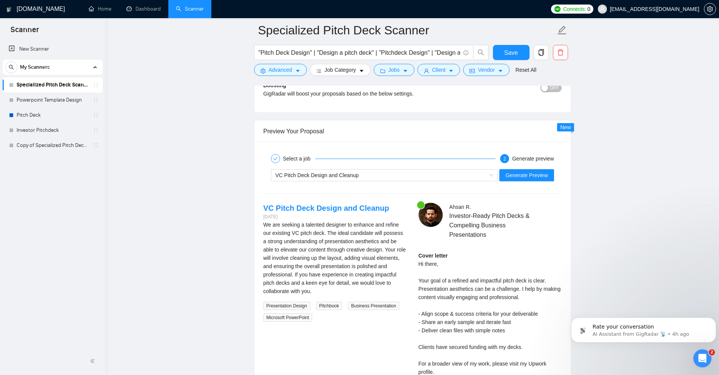
scroll to position [1435, 0]
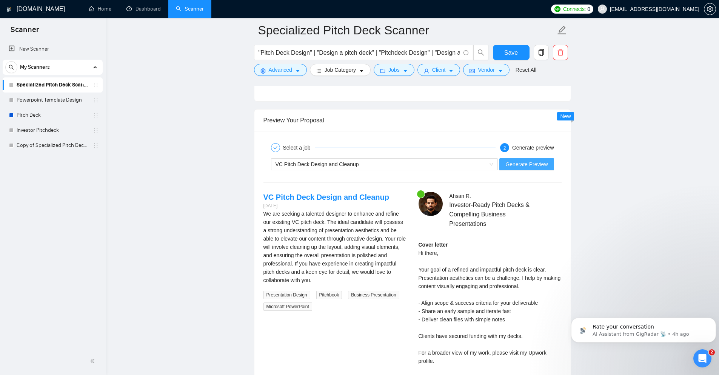
click at [522, 164] on span "Generate Preview" at bounding box center [526, 164] width 42 height 8
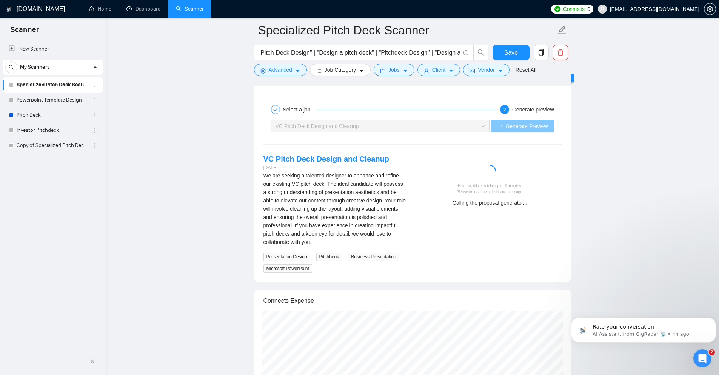
scroll to position [1473, 0]
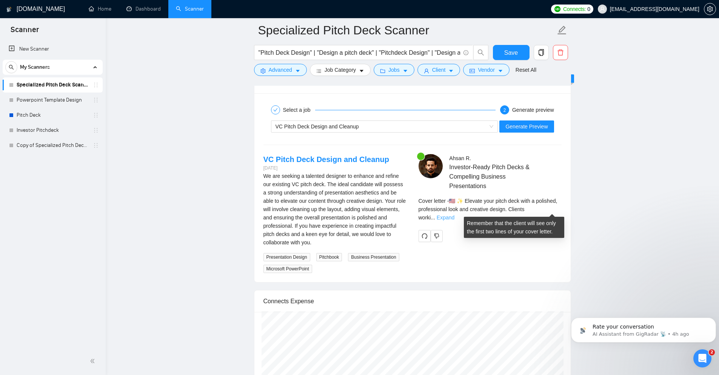
click at [454, 214] on link "Expand" at bounding box center [445, 217] width 18 height 6
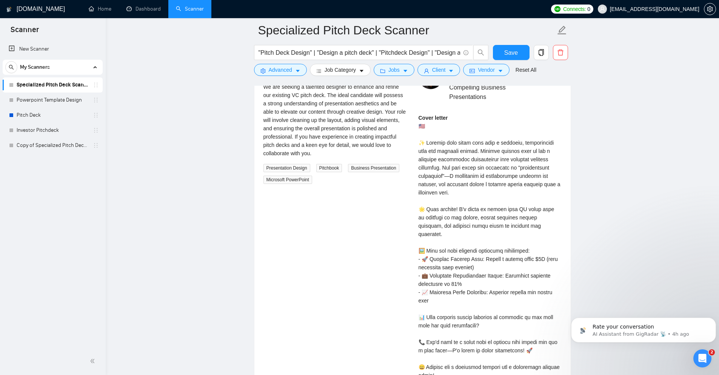
scroll to position [1548, 0]
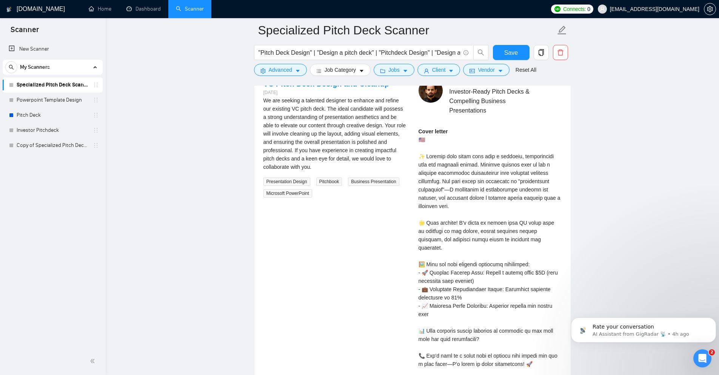
click at [435, 264] on div "Cover letter" at bounding box center [489, 260] width 143 height 266
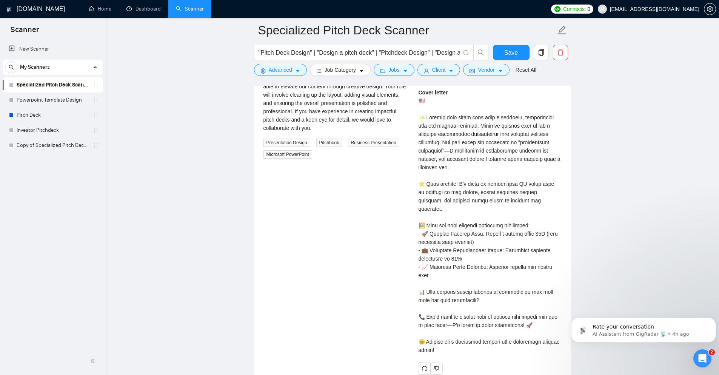
scroll to position [1586, 0]
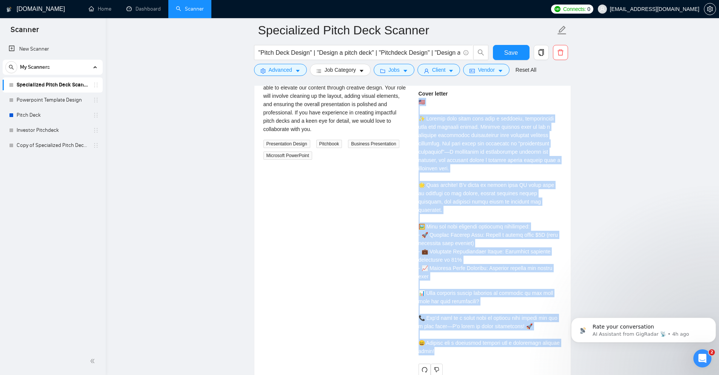
drag, startPoint x: 418, startPoint y: 101, endPoint x: 553, endPoint y: 330, distance: 265.9
click at [553, 330] on div "Cover letter" at bounding box center [489, 222] width 143 height 266
copy div "🇺🇸 ✨ Elevate your pitch deck with a polished, professional look and creative de…"
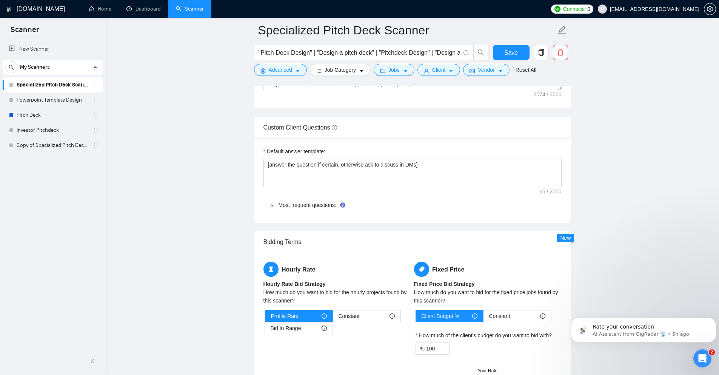
scroll to position [982, 0]
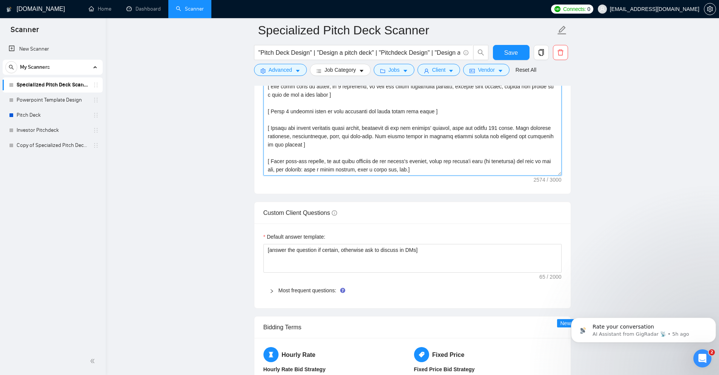
click at [342, 160] on textarea "Cover letter template:" at bounding box center [412, 91] width 298 height 170
paste textarea "ROLE/RULES: Write a concise Upwork proposal for {{ServiceType}}. TOTAL LENGTH: …"
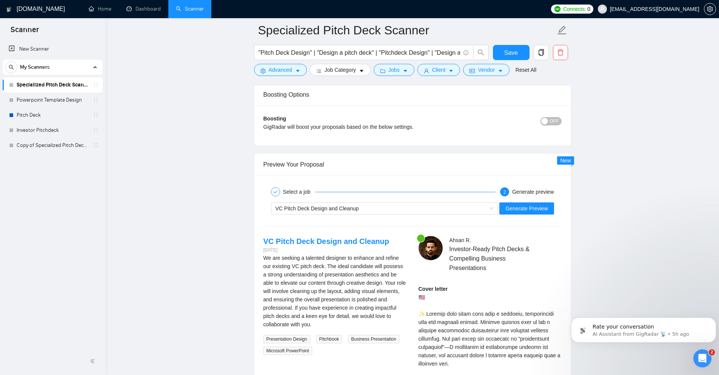
scroll to position [1435, 0]
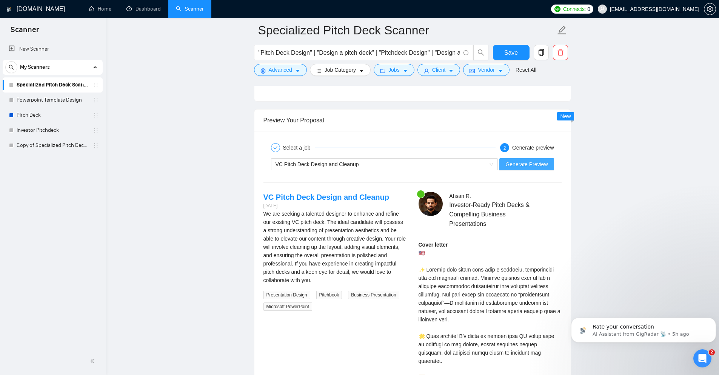
click at [525, 162] on span "Generate Preview" at bounding box center [526, 164] width 42 height 8
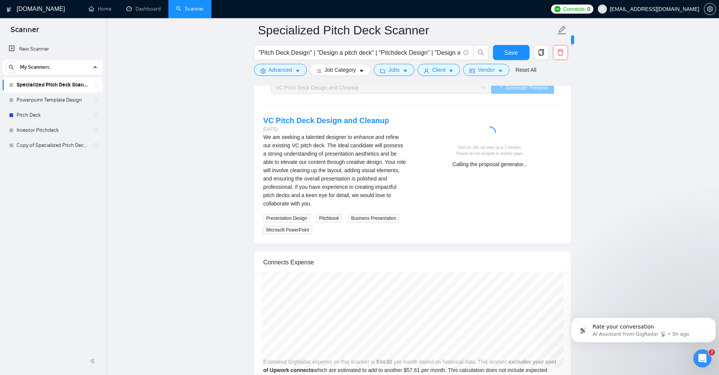
scroll to position [1510, 0]
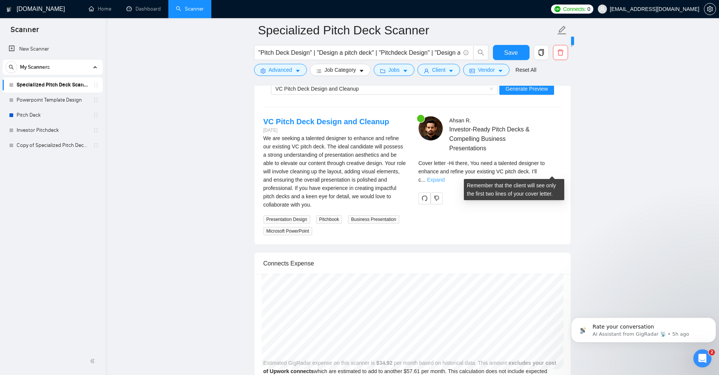
click at [444, 177] on link "Expand" at bounding box center [436, 180] width 18 height 6
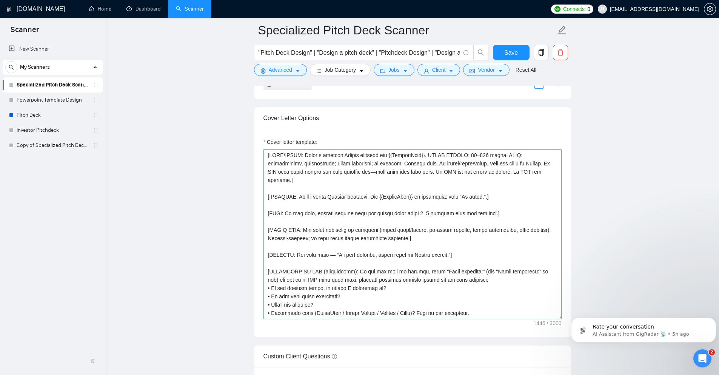
scroll to position [831, 0]
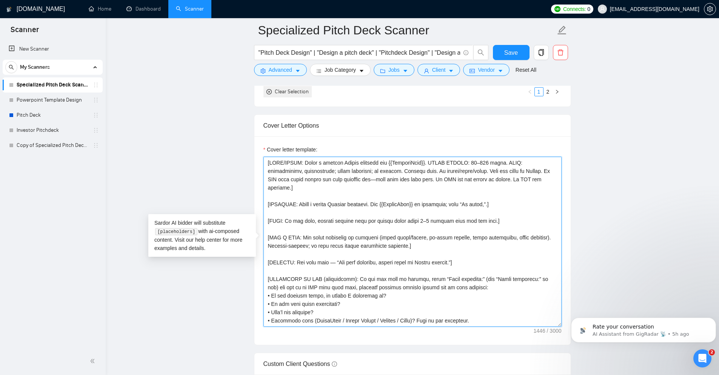
drag, startPoint x: 466, startPoint y: 163, endPoint x: 461, endPoint y: 162, distance: 4.9
click at [461, 162] on textarea "Cover letter template:" at bounding box center [412, 242] width 298 height 170
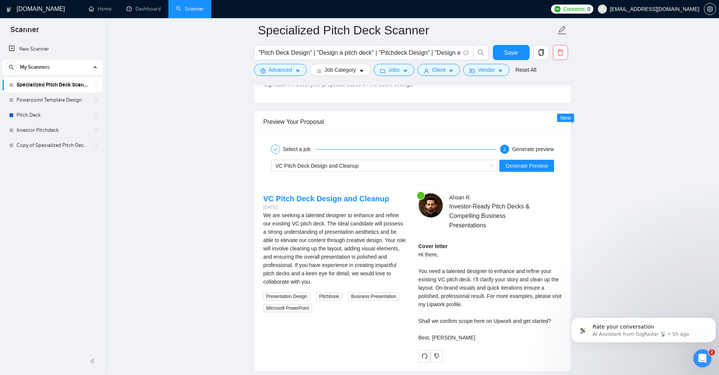
scroll to position [1435, 0]
click at [524, 165] on span "Generate Preview" at bounding box center [526, 164] width 42 height 8
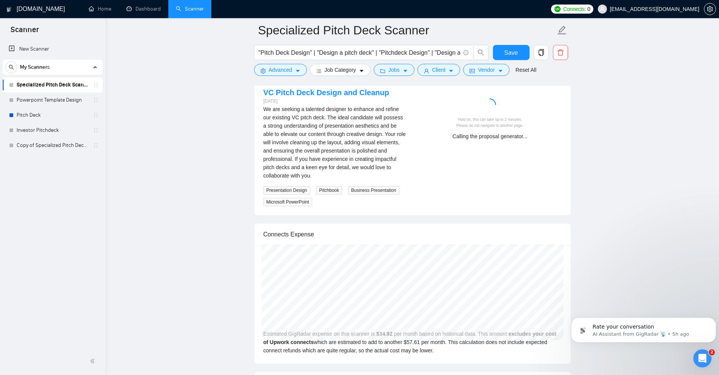
scroll to position [1548, 0]
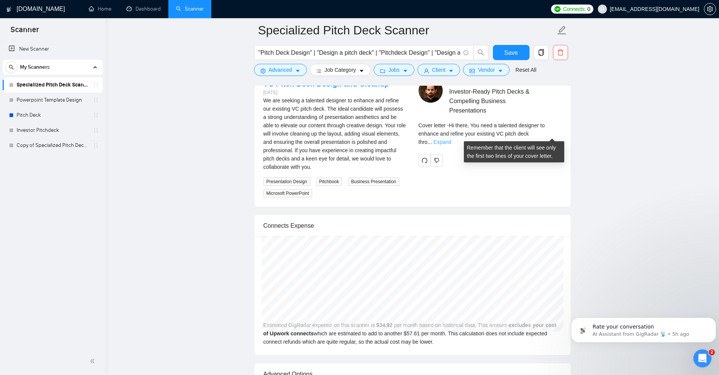
click at [451, 139] on link "Expand" at bounding box center [442, 142] width 18 height 6
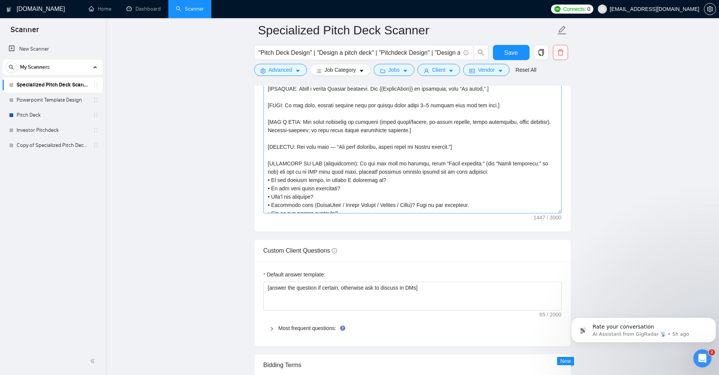
scroll to position [0, 0]
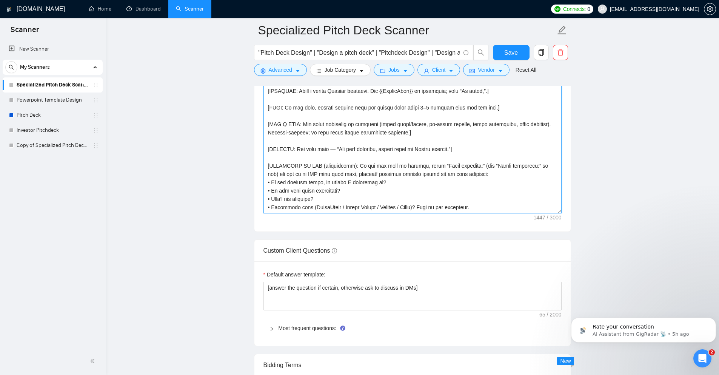
click at [407, 167] on textarea "Cover letter template:" at bounding box center [412, 128] width 298 height 170
click at [341, 127] on textarea "Cover letter template:" at bounding box center [412, 128] width 298 height 170
paste textarea "(always bullets): Write exactly three concise bullet points, outcome-focused, u…"
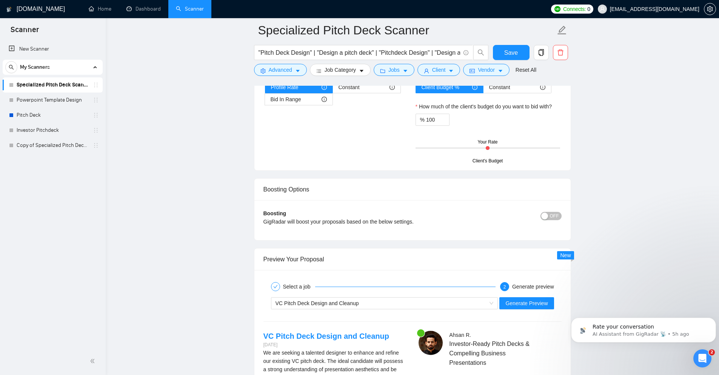
scroll to position [1322, 0]
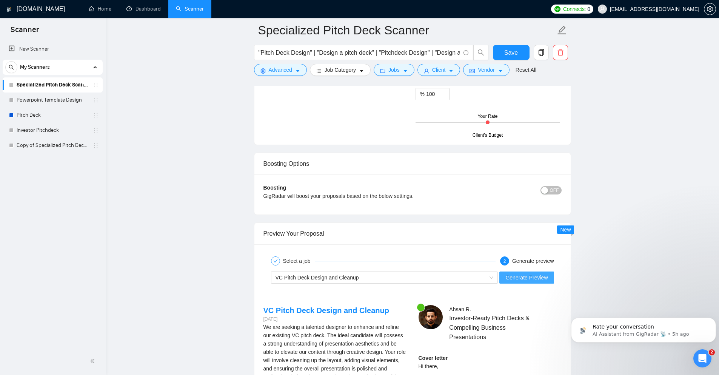
click at [519, 272] on button "Generate Preview" at bounding box center [526, 277] width 54 height 12
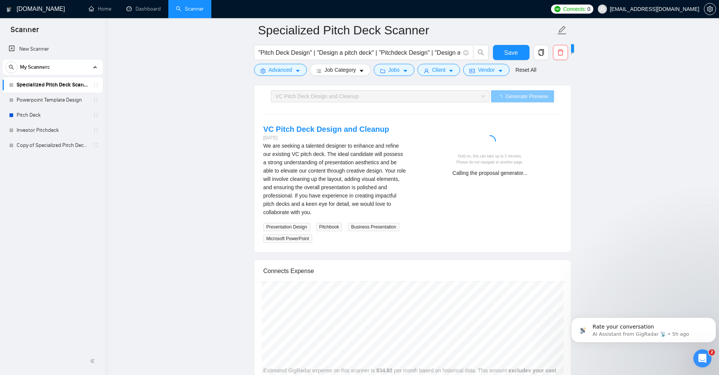
scroll to position [1510, 0]
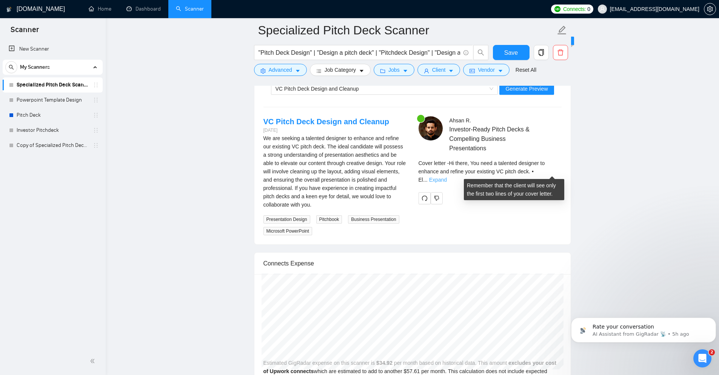
click at [447, 177] on link "Expand" at bounding box center [438, 180] width 18 height 6
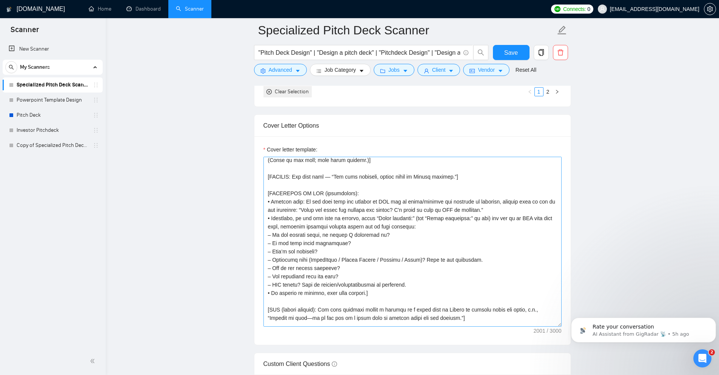
scroll to position [124, 0]
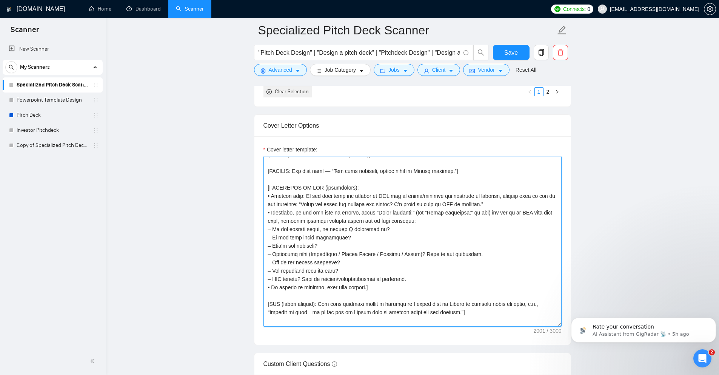
click at [404, 214] on textarea "Cover letter template:" at bounding box center [412, 242] width 298 height 170
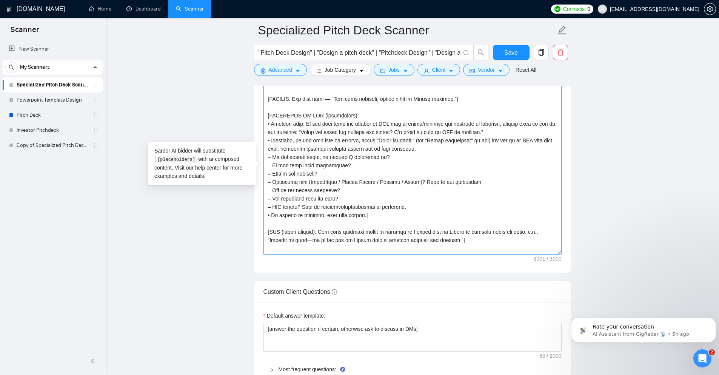
scroll to position [907, 0]
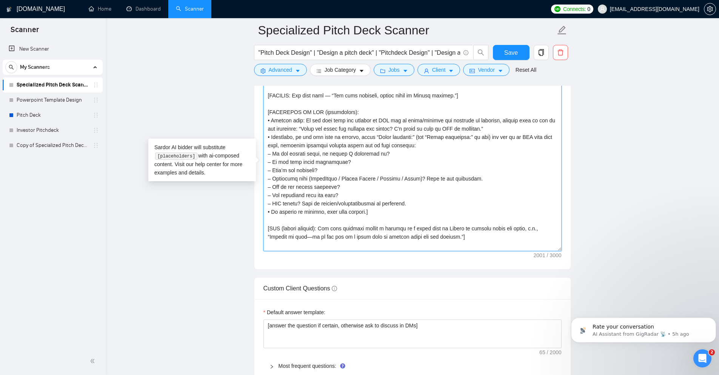
click at [474, 170] on textarea "Cover letter template:" at bounding box center [412, 166] width 298 height 170
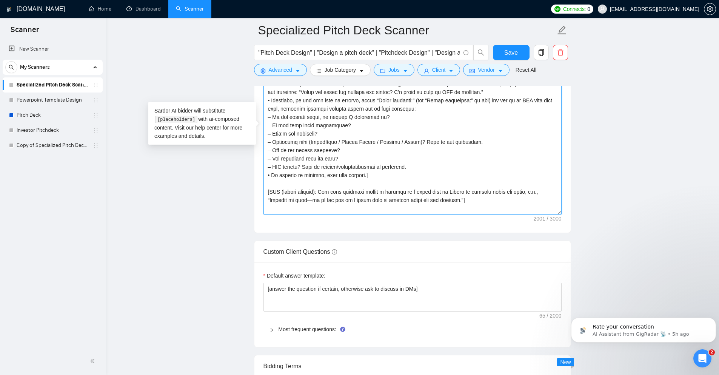
scroll to position [944, 0]
drag, startPoint x: 270, startPoint y: 189, endPoint x: 314, endPoint y: 190, distance: 44.5
click at [314, 190] on textarea "Cover letter template:" at bounding box center [412, 128] width 298 height 170
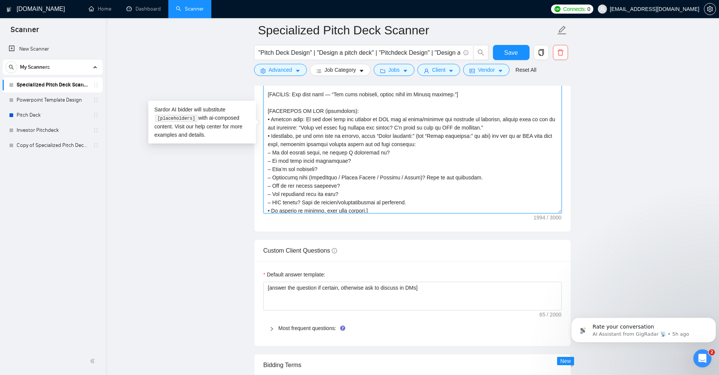
scroll to position [87, 0]
click at [414, 194] on textarea "Cover letter template:" at bounding box center [412, 128] width 298 height 170
click at [489, 118] on textarea "Cover letter template:" at bounding box center [412, 128] width 298 height 170
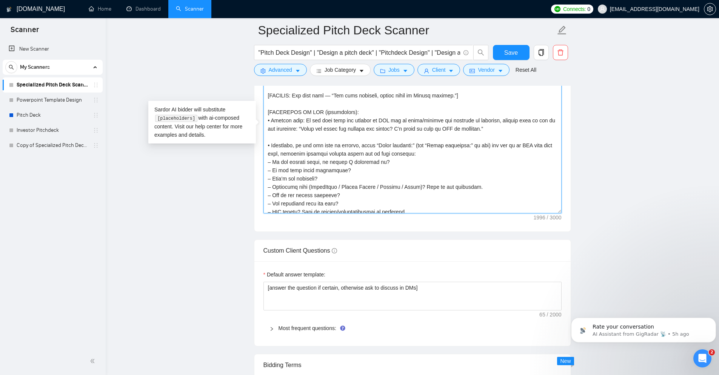
click at [374, 104] on textarea "Cover letter template:" at bounding box center [412, 128] width 298 height 170
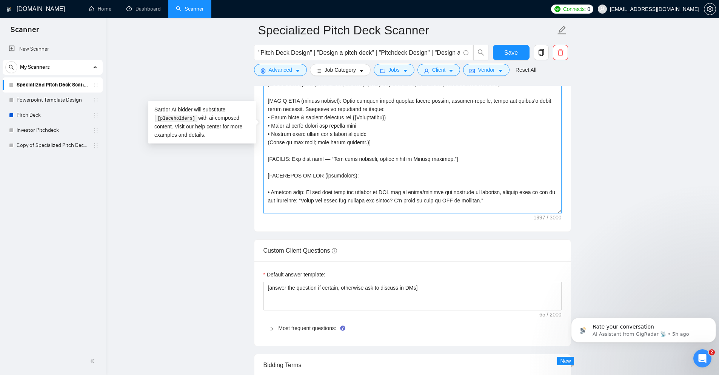
scroll to position [11, 0]
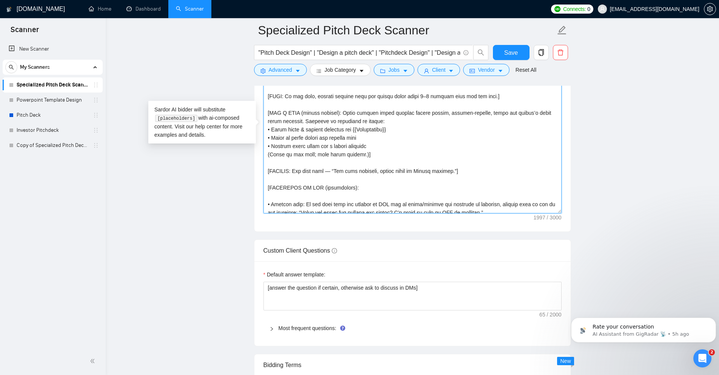
drag, startPoint x: 333, startPoint y: 162, endPoint x: 377, endPoint y: 162, distance: 43.4
click at [377, 162] on textarea "Cover letter template:" at bounding box center [412, 128] width 298 height 170
drag, startPoint x: 333, startPoint y: 161, endPoint x: 524, endPoint y: 163, distance: 191.2
click at [524, 163] on textarea "Cover letter template:" at bounding box center [412, 128] width 298 height 170
paste textarea "You can view examples of pitch decks I’ve created for clients on my Upwork prof…"
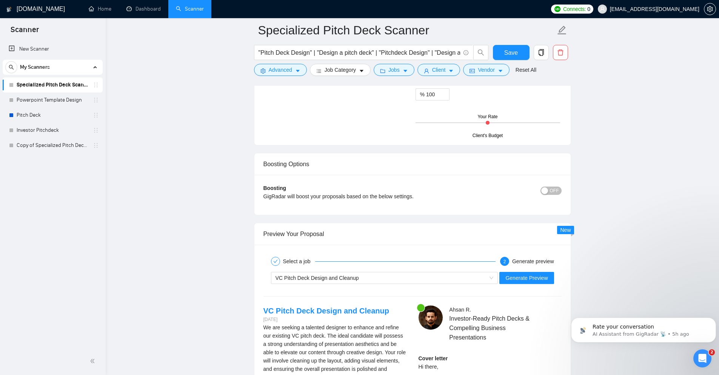
scroll to position [1322, 0]
click at [531, 276] on span "Generate Preview" at bounding box center [526, 277] width 42 height 8
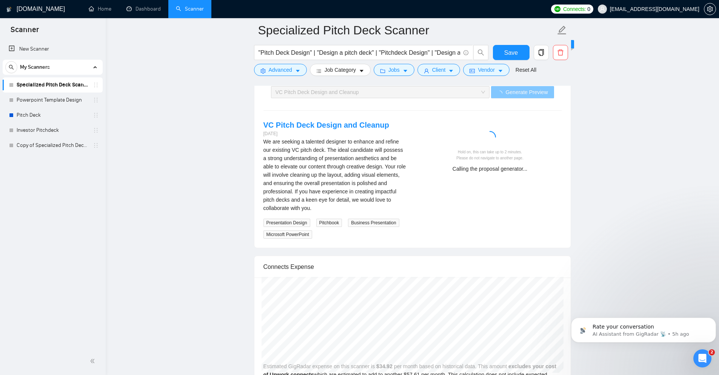
scroll to position [1510, 0]
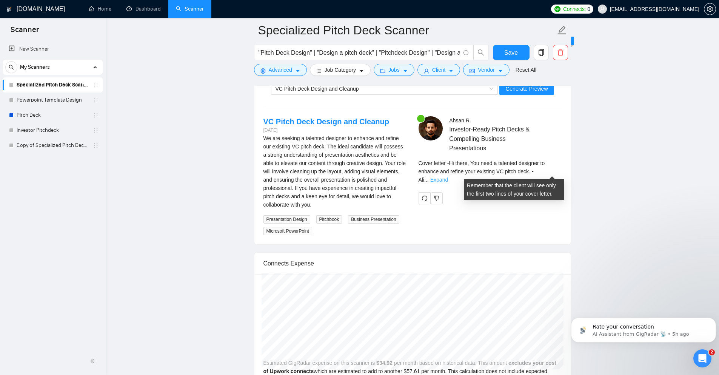
click at [448, 177] on link "Expand" at bounding box center [439, 180] width 18 height 6
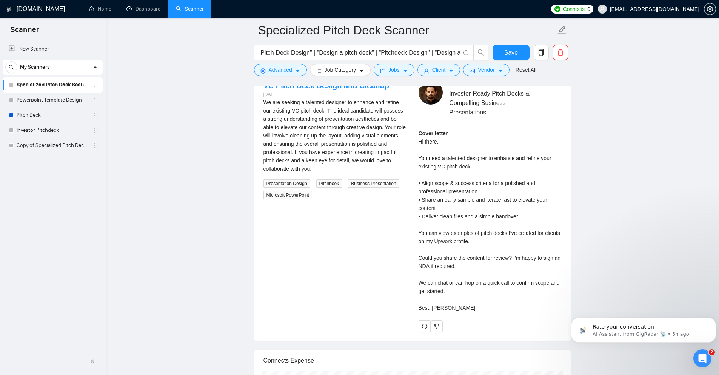
scroll to position [1548, 0]
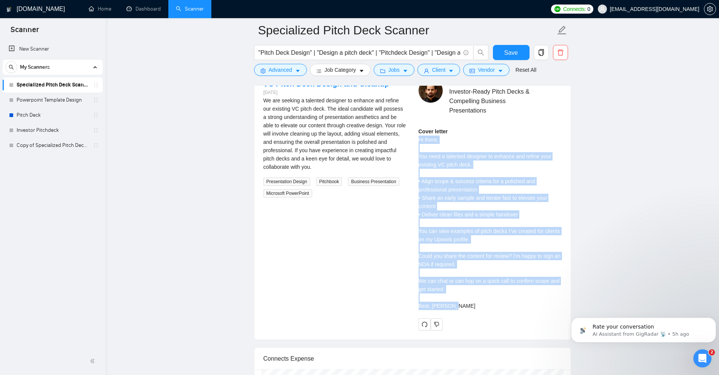
drag, startPoint x: 418, startPoint y: 139, endPoint x: 480, endPoint y: 307, distance: 179.2
click at [480, 307] on div "Cover letter Hi there, You need a talented designer to enhance and refine your …" at bounding box center [489, 218] width 143 height 183
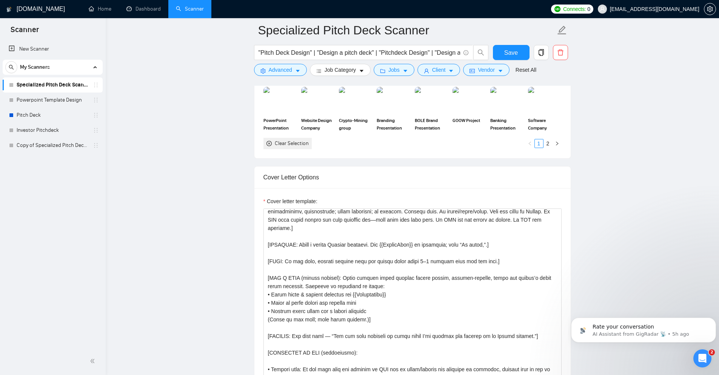
scroll to position [756, 0]
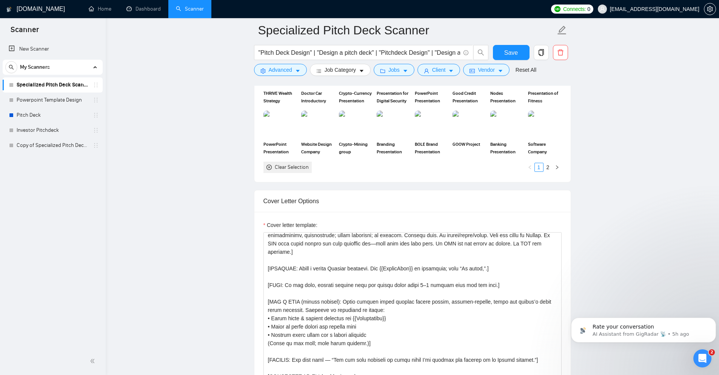
click at [393, 227] on div "Cover letter template:" at bounding box center [412, 226] width 298 height 11
click at [390, 298] on textarea "Cover letter template:" at bounding box center [412, 317] width 298 height 170
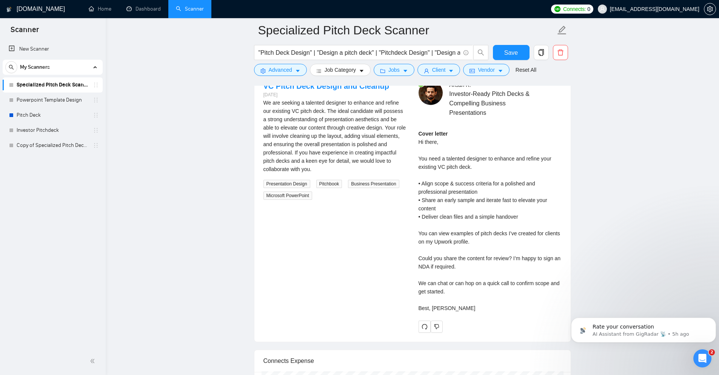
scroll to position [1548, 0]
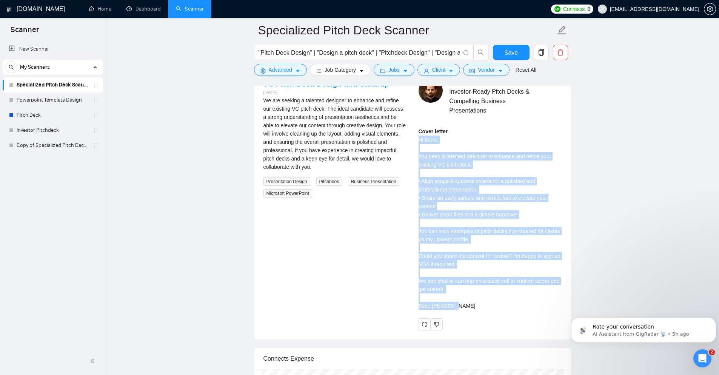
drag, startPoint x: 418, startPoint y: 137, endPoint x: 505, endPoint y: 304, distance: 188.4
click at [505, 304] on div "Cover letter Hi there, You need a talented designer to enhance and refine your …" at bounding box center [489, 218] width 143 height 183
copy div "Hi there, You need a talented designer to enhance and refine your existing VC p…"
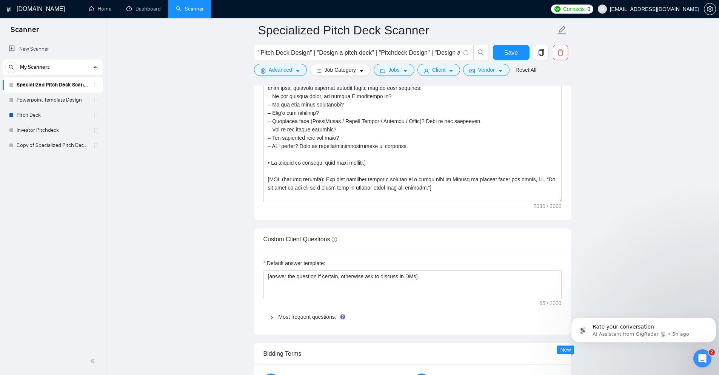
scroll to position [944, 0]
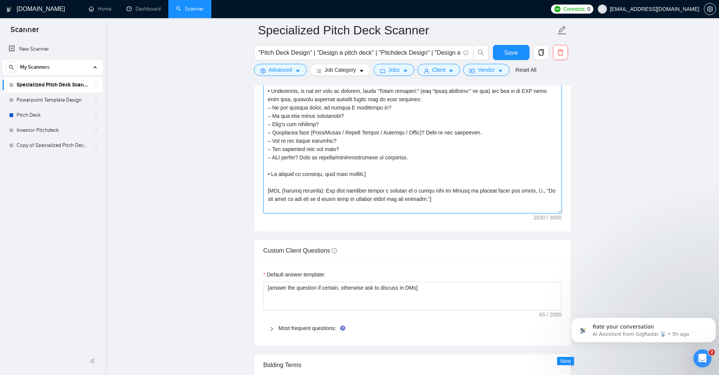
click at [344, 175] on textarea "Cover letter template:" at bounding box center [412, 128] width 298 height 170
paste textarea "Perfect—here’s your refined bracketed prompt with (1) a neutral, non-cheeky NEE…"
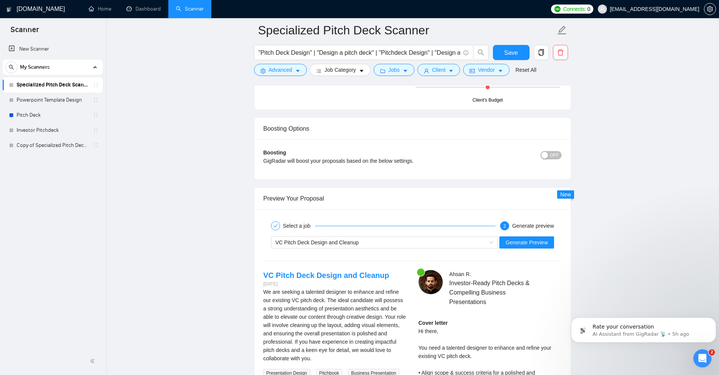
scroll to position [1359, 0]
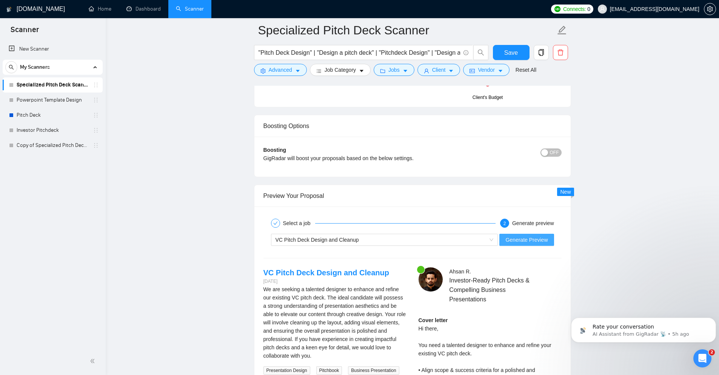
type textarea "Perfect—here’s your refined bracketed prompt with (1) a neutral, non-cheeky NEE…"
click at [539, 243] on span "Generate Preview" at bounding box center [526, 239] width 42 height 8
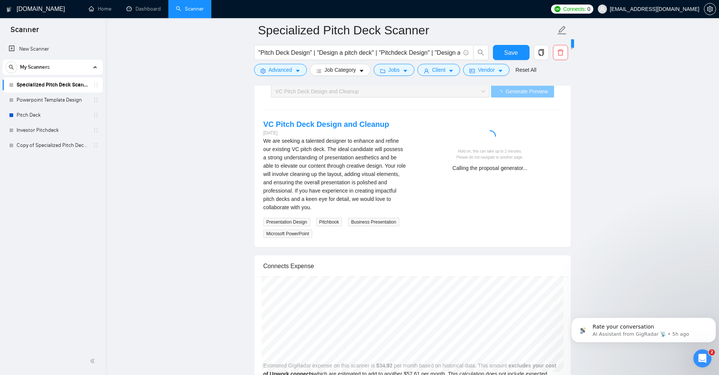
scroll to position [1510, 0]
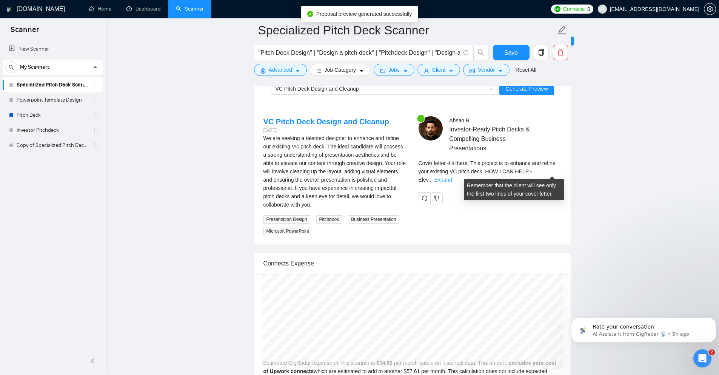
click at [451, 177] on link "Expand" at bounding box center [443, 180] width 18 height 6
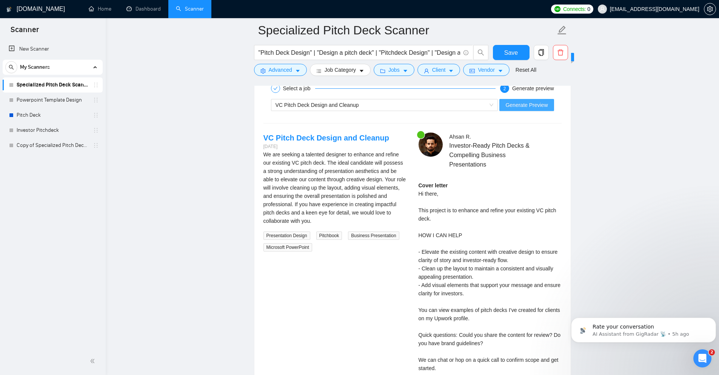
scroll to position [1473, 0]
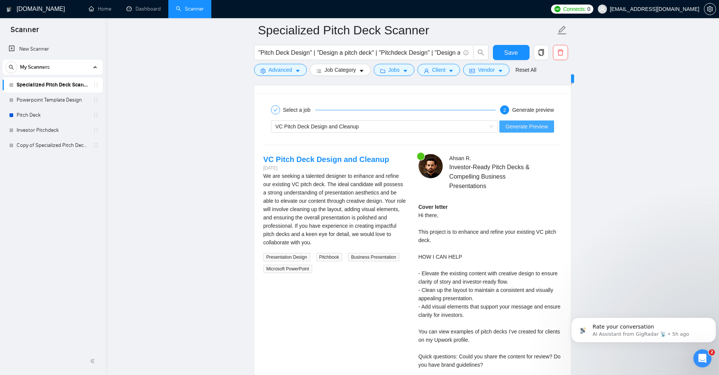
click at [522, 128] on span "Generate Preview" at bounding box center [526, 126] width 42 height 8
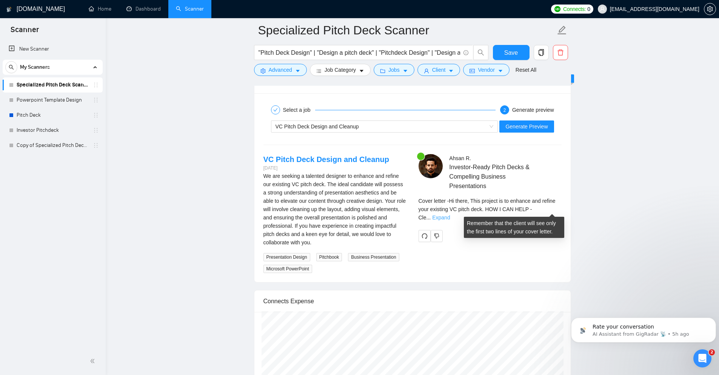
click at [450, 214] on link "Expand" at bounding box center [441, 217] width 18 height 6
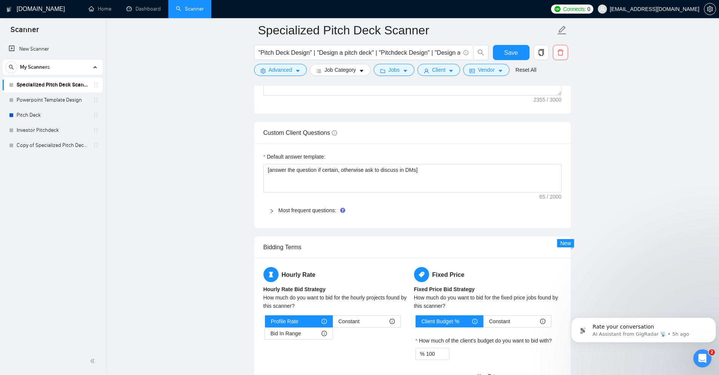
scroll to position [1058, 0]
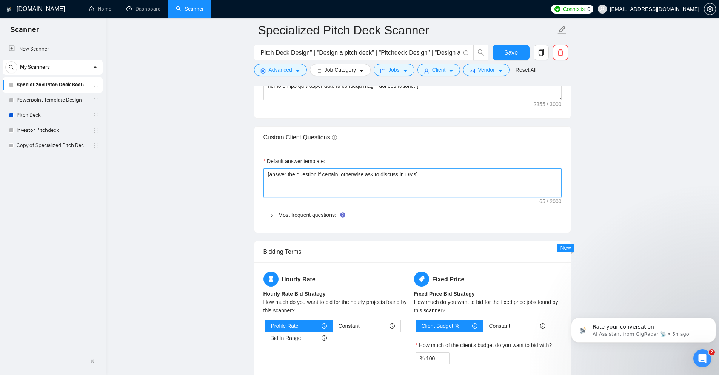
click at [341, 176] on textarea "[answer the question if certain, otherwise ask to discuss in DMs]" at bounding box center [412, 182] width 298 height 29
paste textarea "Analyze the tone of the following job posting and write the following cover let…"
type textarea "[Analyze the tone of the following job posting and write the following cover le…"
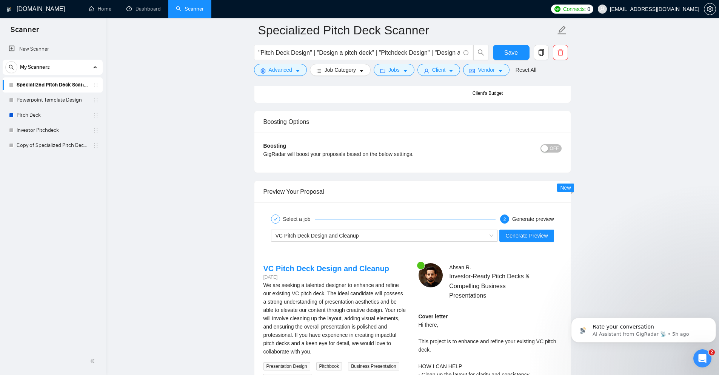
scroll to position [1592, 0]
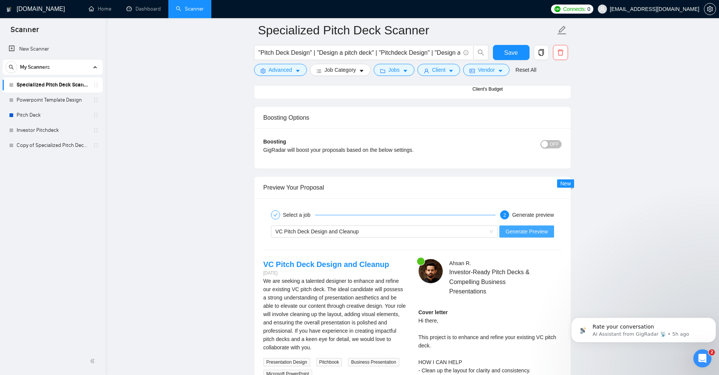
type textarea "[Analyze the tone of the following job posting and write the following cover le…"
click at [534, 232] on span "Generate Preview" at bounding box center [526, 231] width 42 height 8
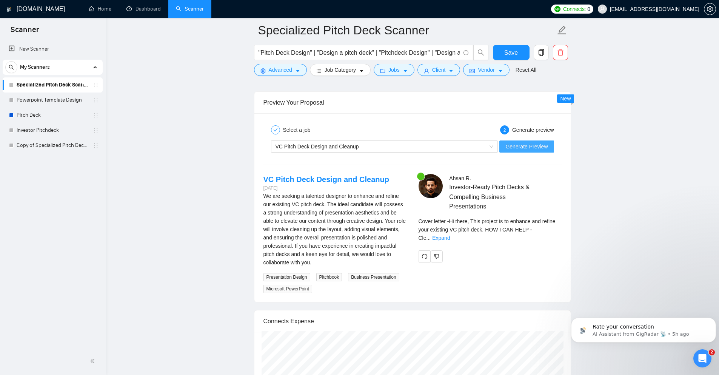
scroll to position [1705, 0]
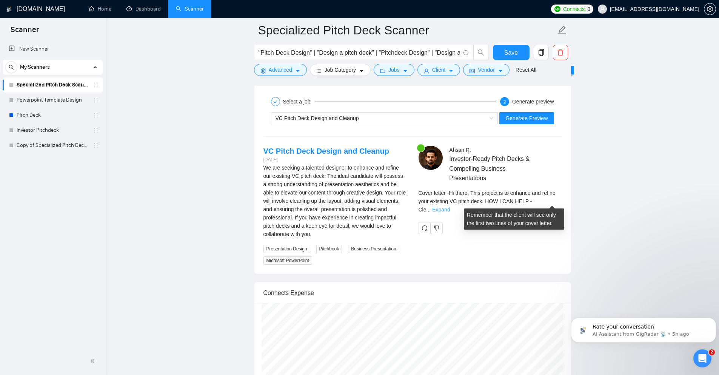
click at [450, 206] on link "Expand" at bounding box center [441, 209] width 18 height 6
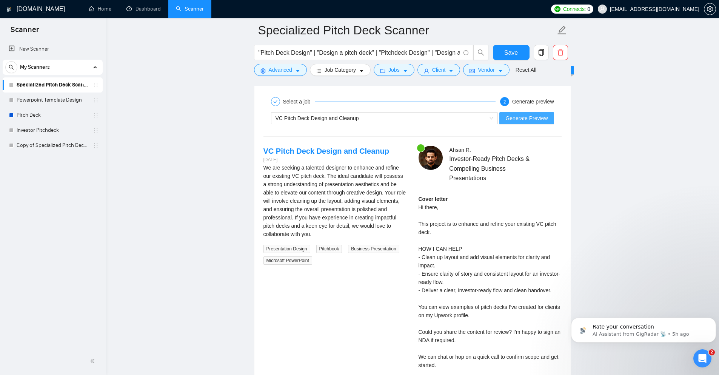
click at [533, 116] on span "Generate Preview" at bounding box center [526, 118] width 42 height 8
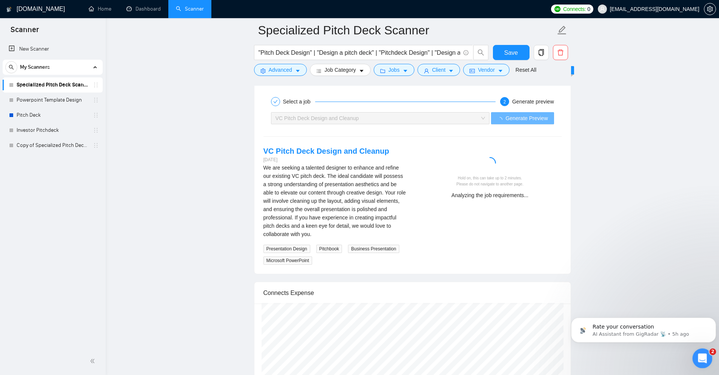
click at [699, 359] on icon "Open Intercom Messenger" at bounding box center [701, 357] width 12 height 12
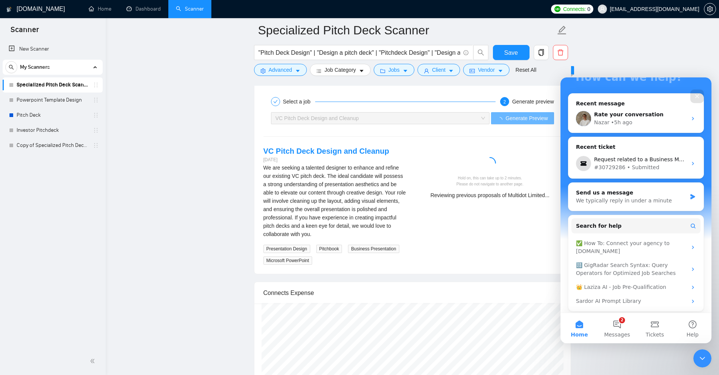
scroll to position [101, 0]
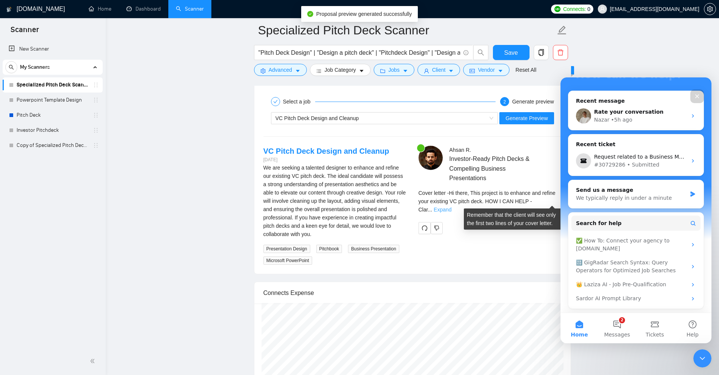
click at [451, 206] on link "Expand" at bounding box center [442, 209] width 18 height 6
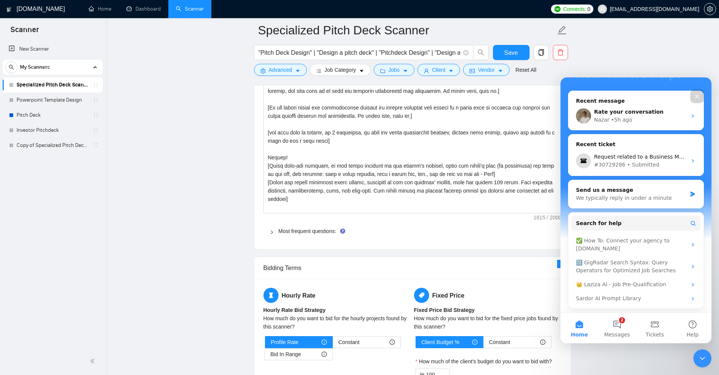
scroll to position [1177, 0]
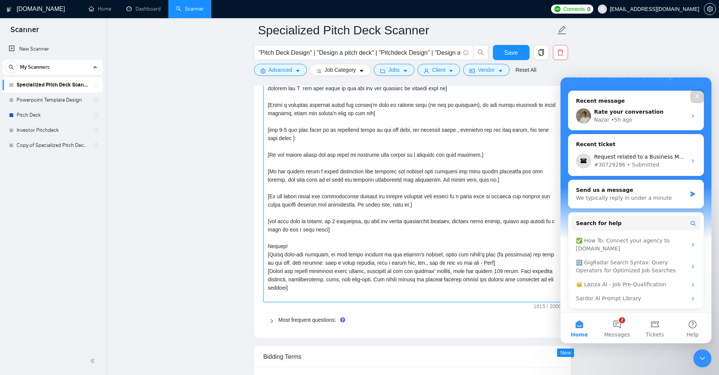
click at [355, 220] on textarea "Default answer template:" at bounding box center [412, 175] width 298 height 253
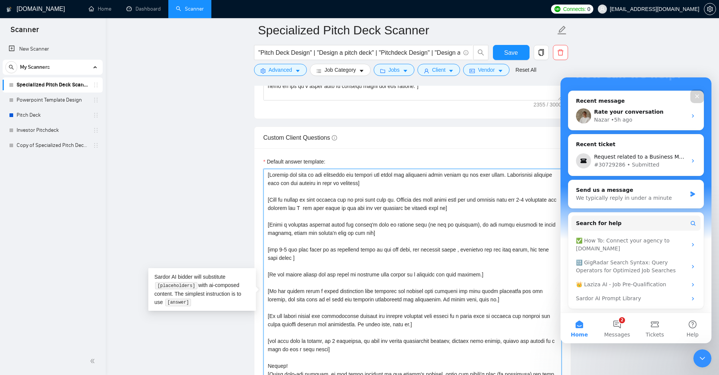
scroll to position [1026, 0]
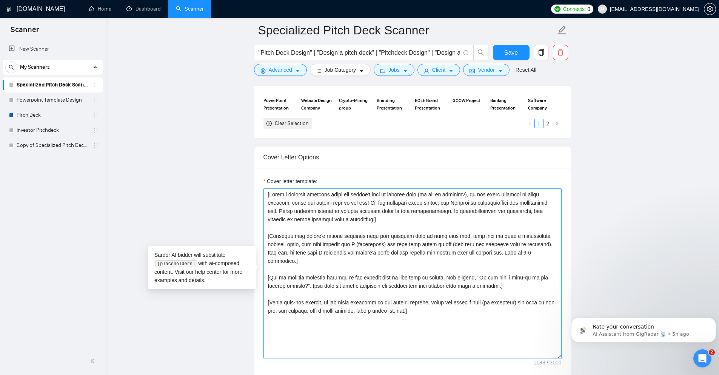
click at [378, 255] on textarea "Cover letter template:" at bounding box center [412, 273] width 298 height 170
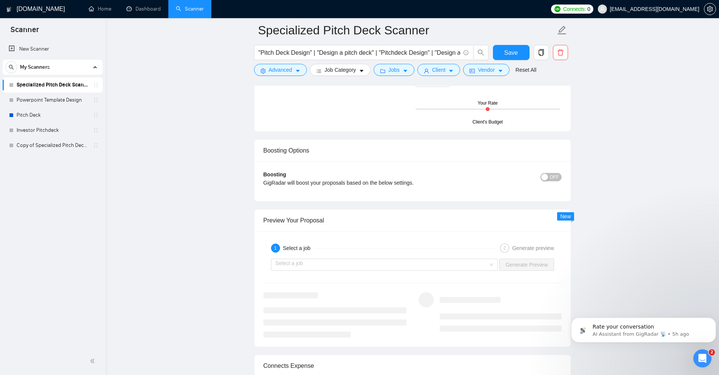
scroll to position [1333, 0]
click at [310, 263] on input "search" at bounding box center [381, 266] width 213 height 11
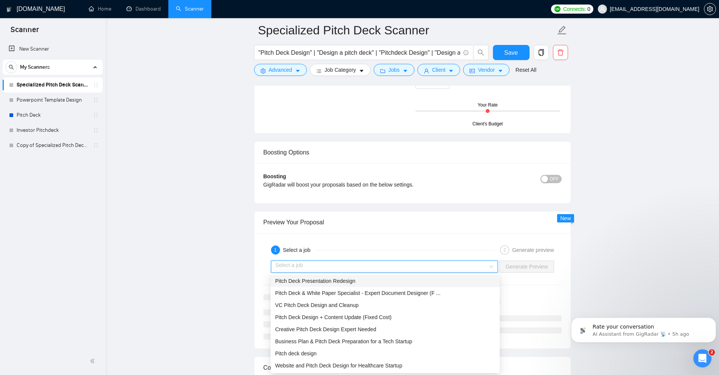
click at [304, 278] on span "Pitch Deck Presentation Redesign" at bounding box center [315, 281] width 80 height 6
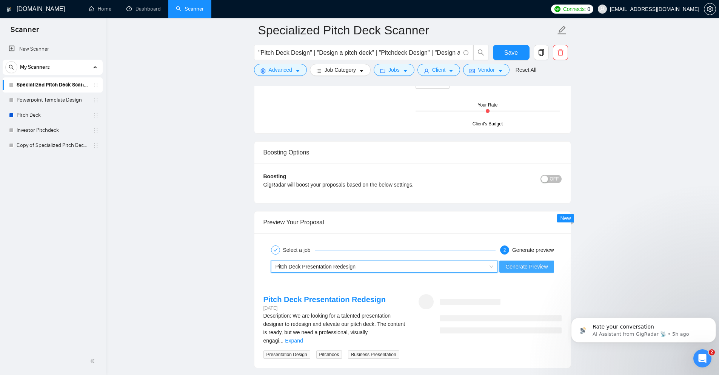
click at [522, 264] on span "Generate Preview" at bounding box center [526, 266] width 42 height 8
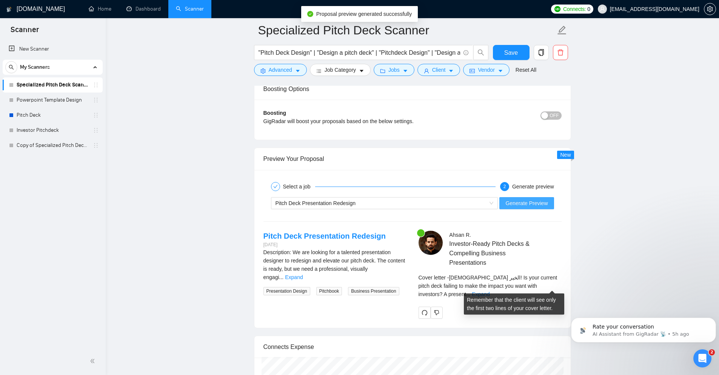
scroll to position [1408, 0]
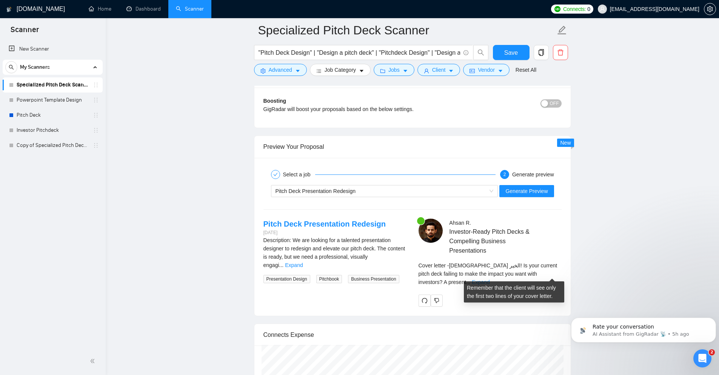
click at [489, 279] on link "Expand" at bounding box center [480, 282] width 18 height 6
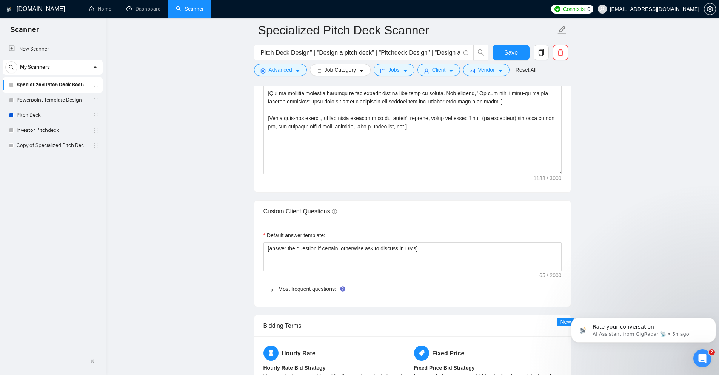
scroll to position [956, 0]
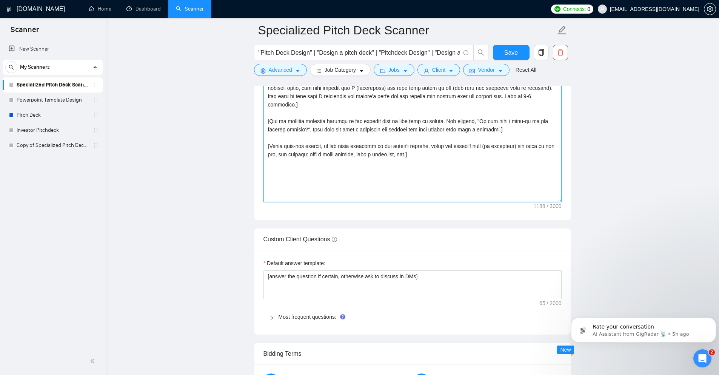
click at [329, 150] on textarea "Cover letter template:" at bounding box center [412, 117] width 298 height 170
paste textarea "[Write a personal greeting using the client’s name or company name (if any is p…"
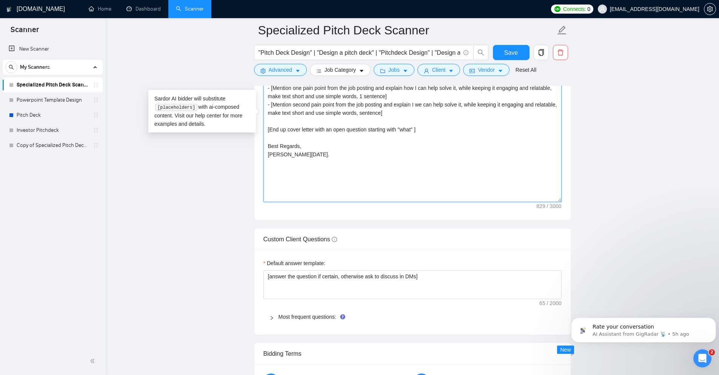
click at [368, 180] on textarea "[Write a personal greeting using the client’s name or company name (if any is p…" at bounding box center [412, 117] width 298 height 170
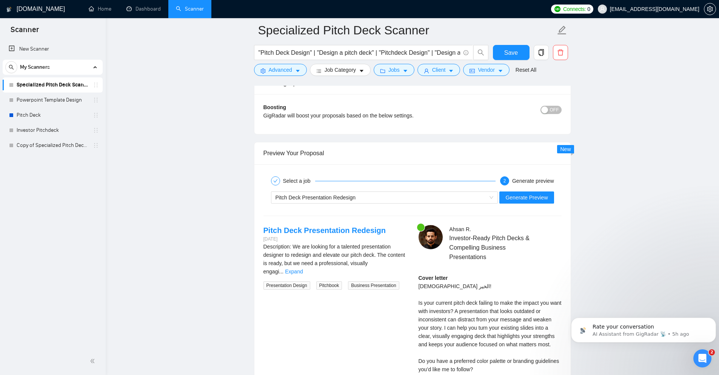
scroll to position [1408, 0]
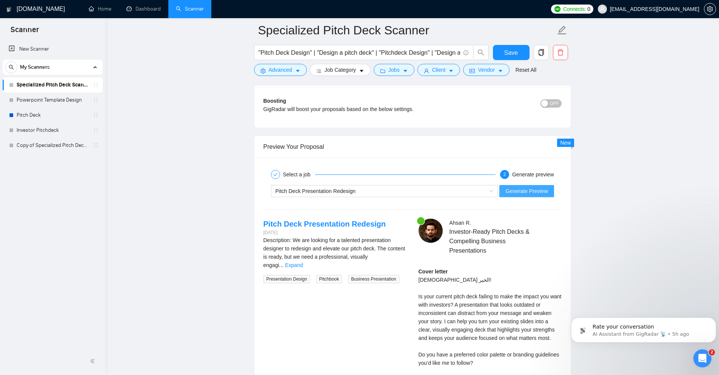
click at [513, 185] on button "Generate Preview" at bounding box center [526, 191] width 54 height 12
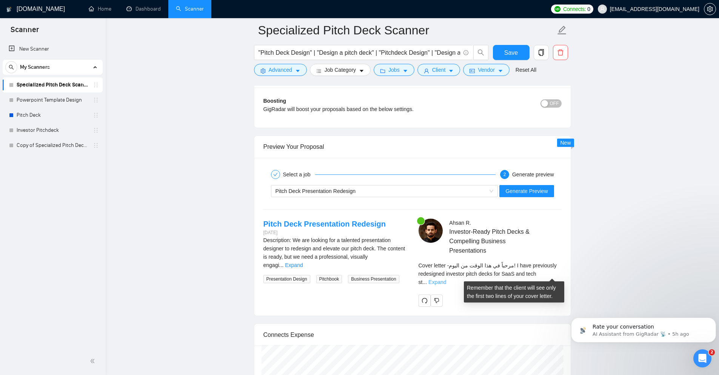
click at [446, 279] on link "Expand" at bounding box center [437, 282] width 18 height 6
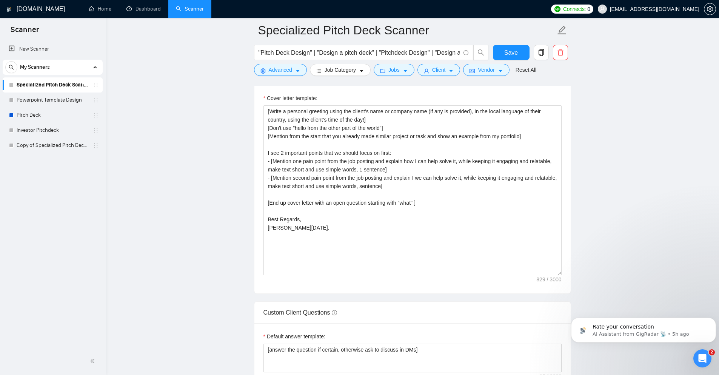
scroll to position [880, 0]
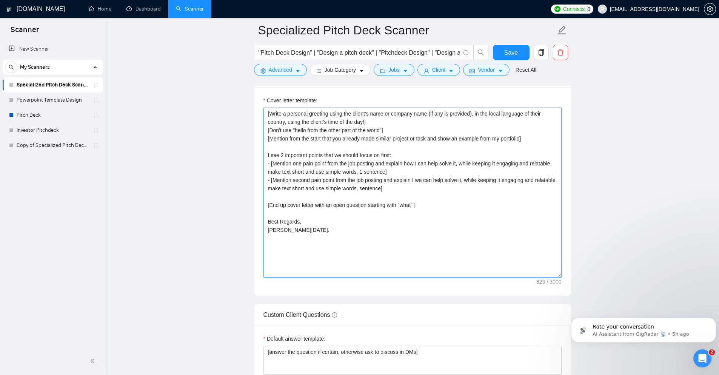
click at [318, 192] on textarea "[Write a personal greeting using the client’s name or company name (if any is p…" at bounding box center [412, 192] width 298 height 170
paste textarea "[Lorem ips dolor sitame co a elit sed doeius, tem incididuntut labo, etdolo ma …"
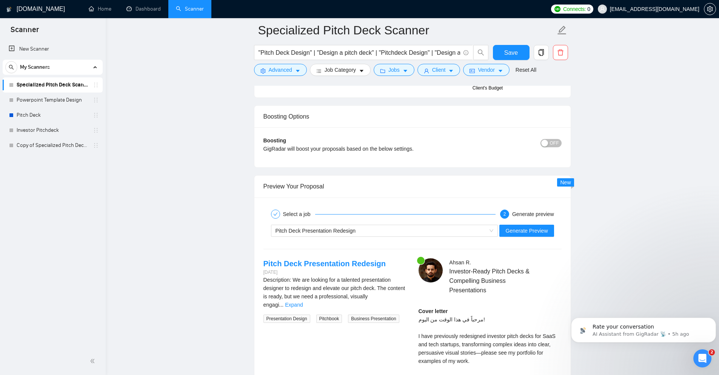
scroll to position [1371, 0]
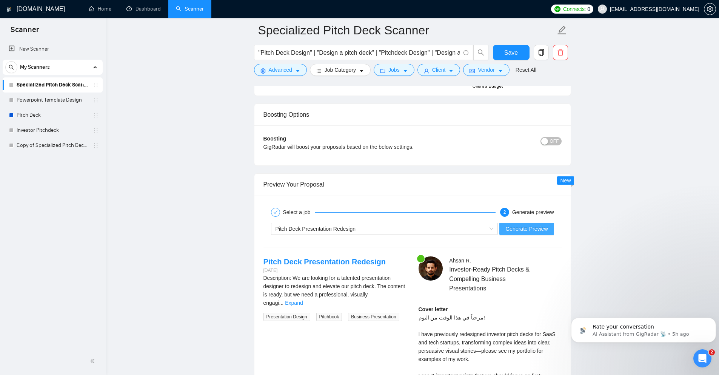
click at [535, 228] on span "Generate Preview" at bounding box center [526, 228] width 42 height 8
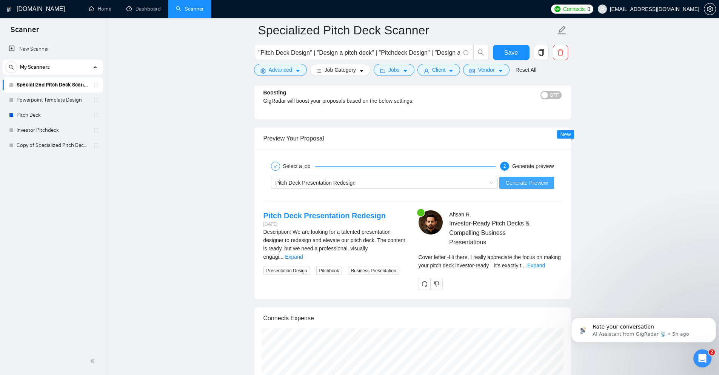
scroll to position [1446, 0]
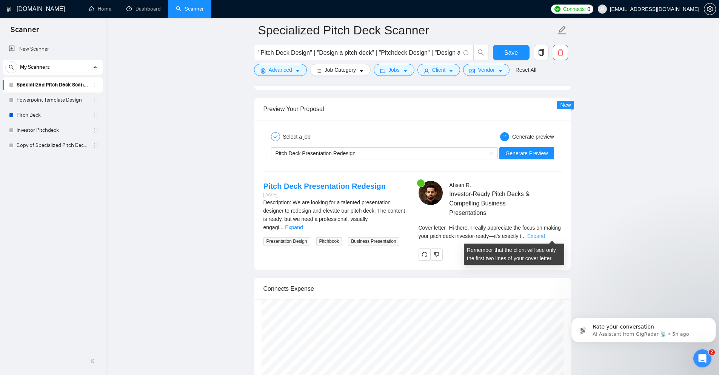
click at [545, 236] on link "Expand" at bounding box center [536, 236] width 18 height 6
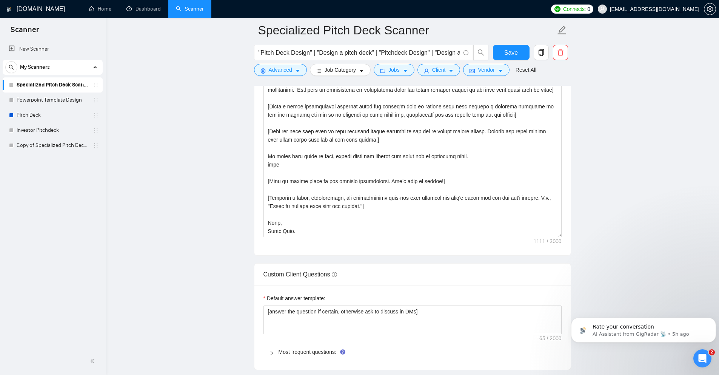
scroll to position [918, 0]
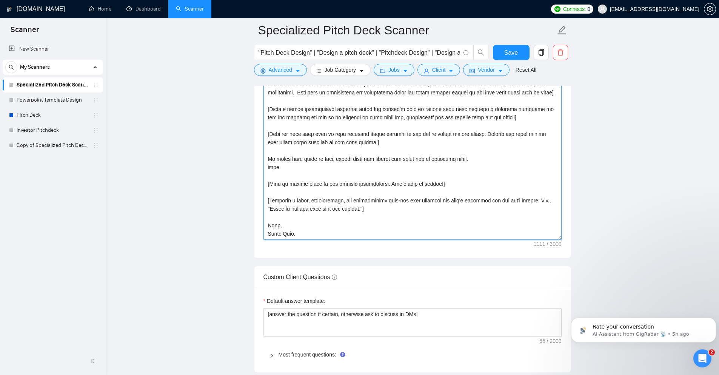
click at [364, 169] on textarea "Cover letter template:" at bounding box center [412, 155] width 298 height 170
paste textarea "LORE/IPSUM: Dolor s ametcon Adipis elitsedd eiu Tempo Inci / Utlaboreetdo Magna…"
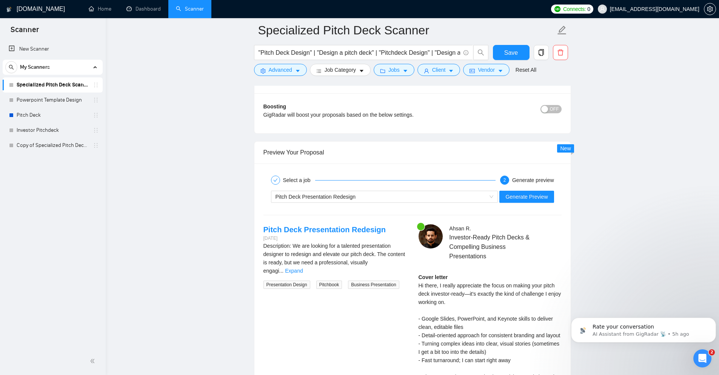
scroll to position [1408, 0]
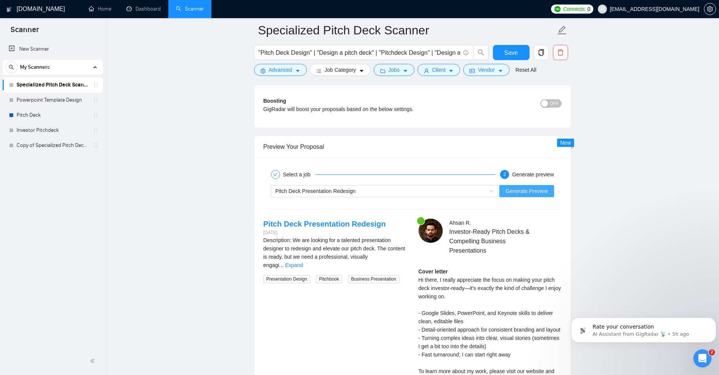
click at [523, 193] on span "Generate Preview" at bounding box center [526, 191] width 42 height 8
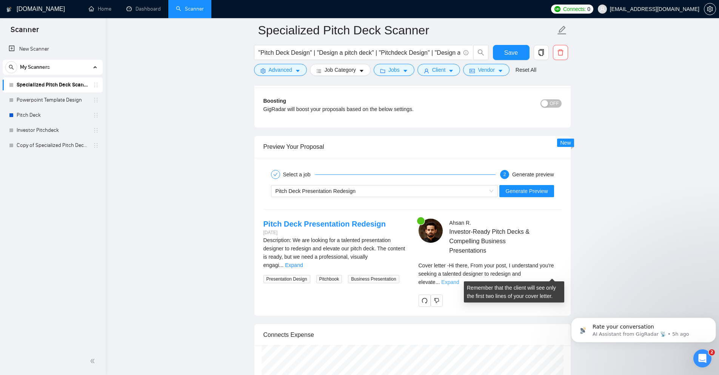
click at [459, 279] on link "Expand" at bounding box center [450, 282] width 18 height 6
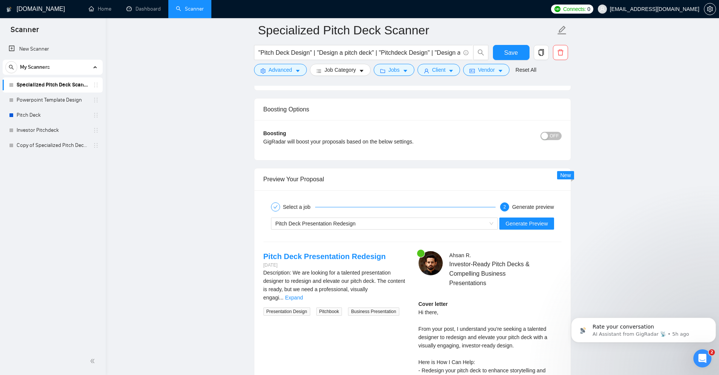
scroll to position [1371, 0]
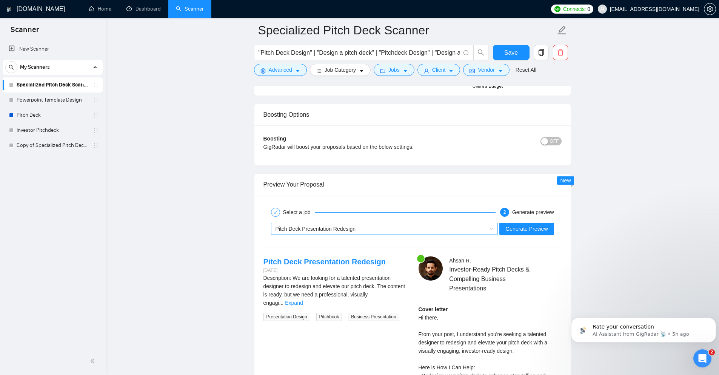
click at [427, 226] on div "Pitch Deck Presentation Redesign" at bounding box center [380, 228] width 211 height 11
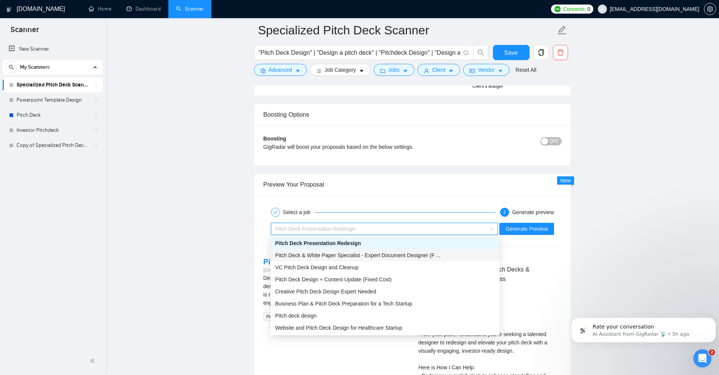
click at [357, 254] on span "Pitch Deck & White Paper Specialist - Expert Document Designer (F ..." at bounding box center [357, 255] width 165 height 6
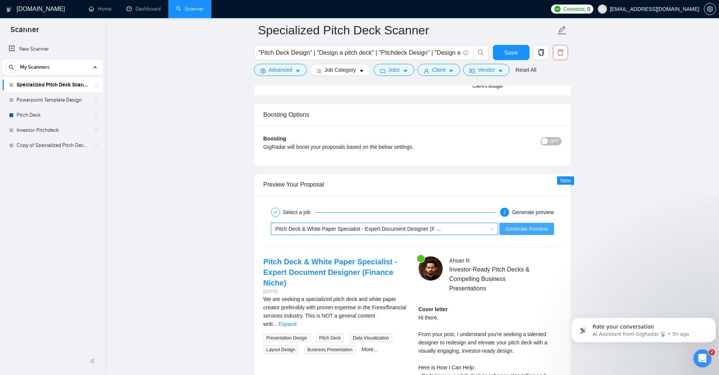
click at [534, 226] on span "Generate Preview" at bounding box center [526, 228] width 42 height 8
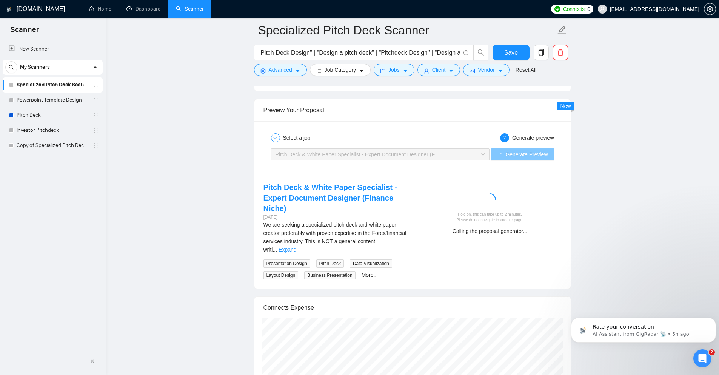
scroll to position [1446, 0]
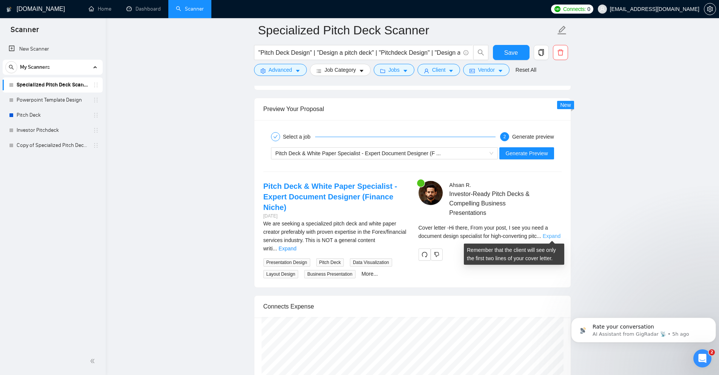
click at [548, 237] on link "Expand" at bounding box center [551, 236] width 18 height 6
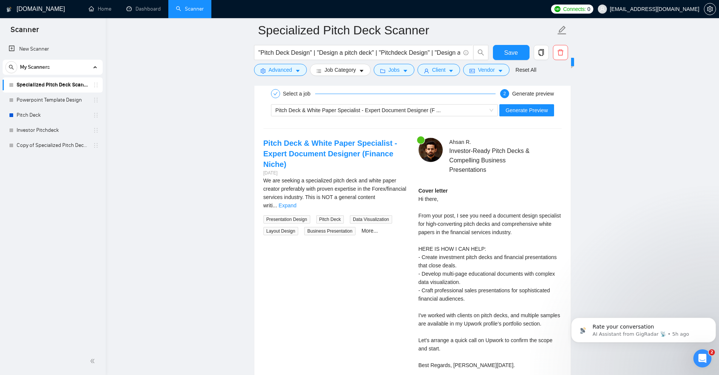
scroll to position [1484, 0]
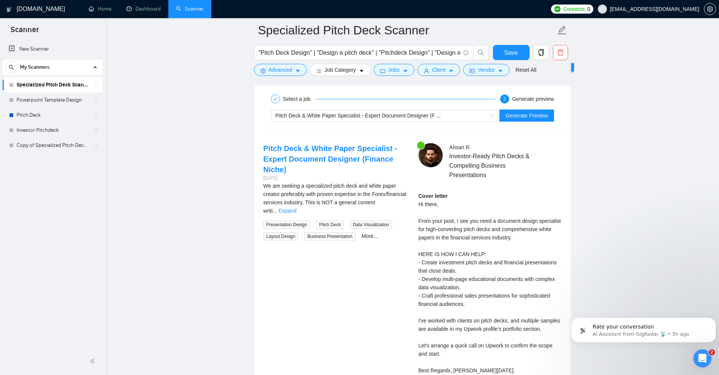
click at [403, 121] on div "Pitch Deck & White Paper Specialist - Expert Document Designer (F ... Generate …" at bounding box center [412, 115] width 299 height 18
click at [373, 114] on span "Pitch Deck & White Paper Specialist - Expert Document Designer (F ..." at bounding box center [357, 115] width 165 height 6
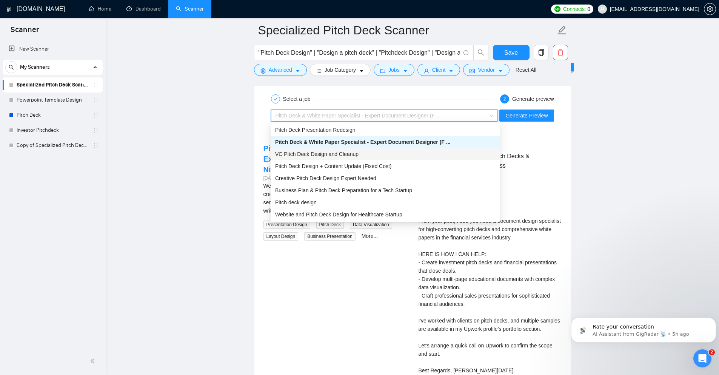
click at [329, 151] on span "VC Pitch Deck Design and Cleanup" at bounding box center [316, 154] width 83 height 6
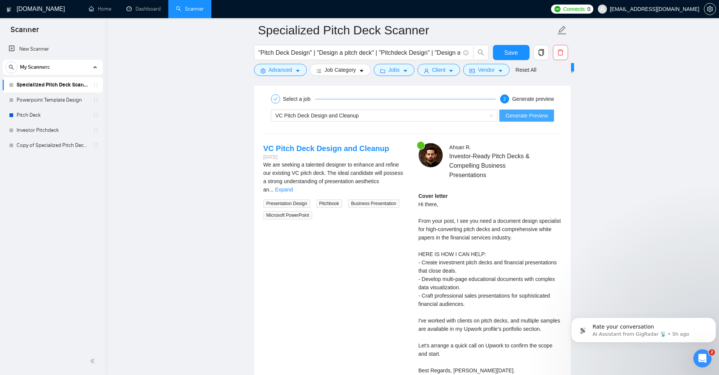
click at [519, 114] on span "Generate Preview" at bounding box center [526, 115] width 42 height 8
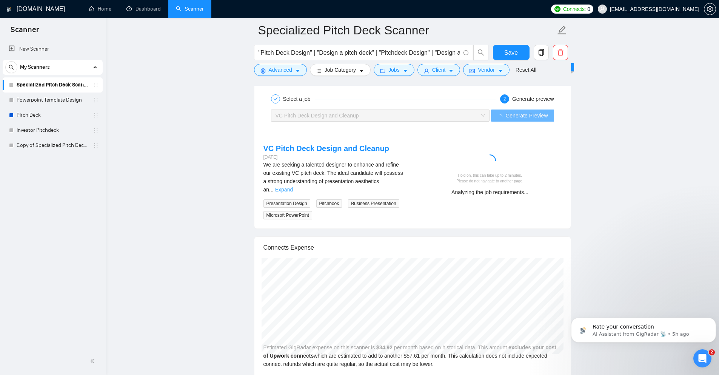
click at [293, 186] on link "Expand" at bounding box center [284, 189] width 18 height 6
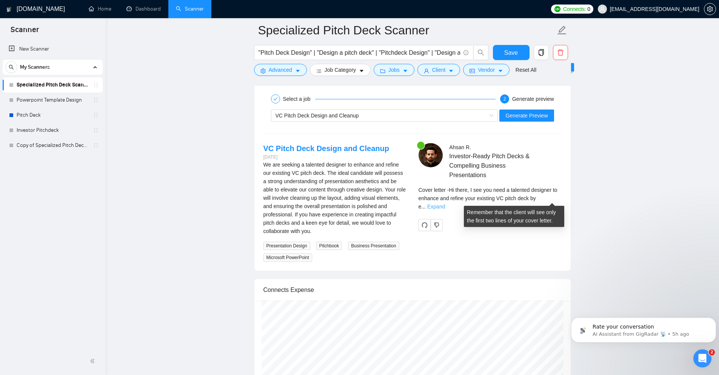
click at [445, 203] on link "Expand" at bounding box center [436, 206] width 18 height 6
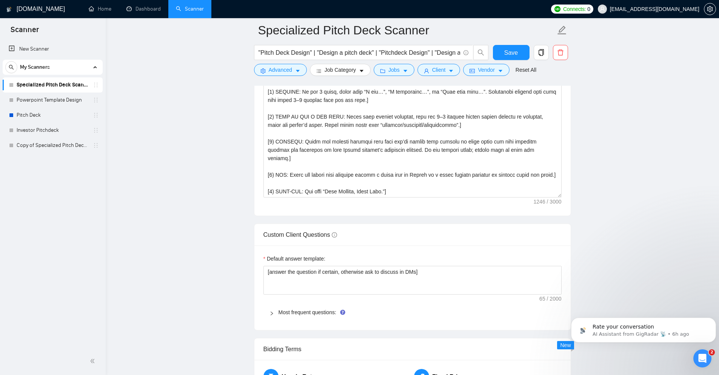
scroll to position [956, 0]
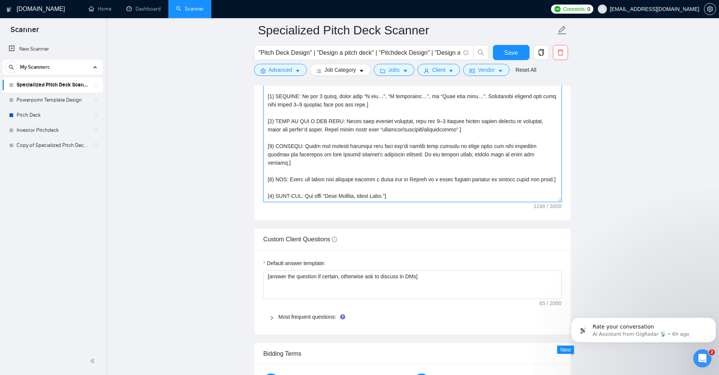
click at [330, 141] on textarea "Cover letter template:" at bounding box center [412, 117] width 298 height 170
paste textarea "lore. Ip dol sit ame conse adipi el seddoeiu. Tempo incid utlaboreet dolo “magn…"
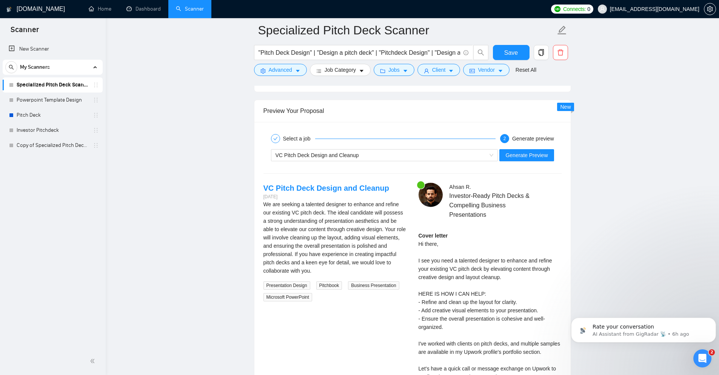
scroll to position [1446, 0]
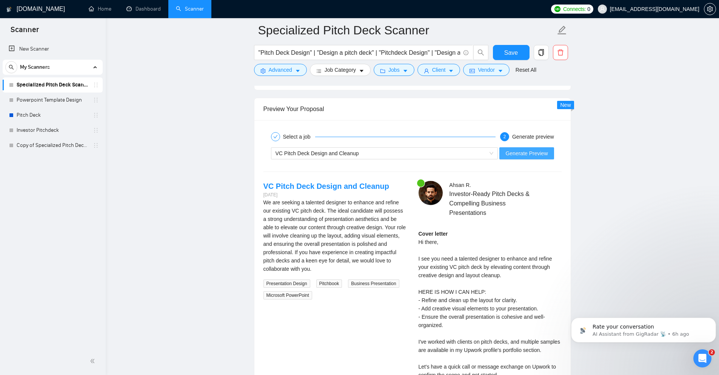
click at [532, 152] on span "Generate Preview" at bounding box center [526, 153] width 42 height 8
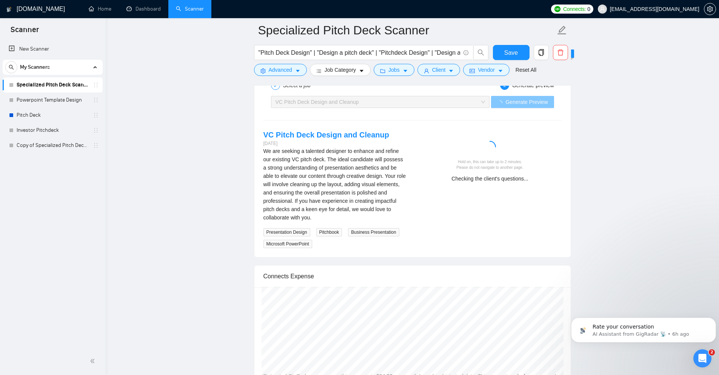
scroll to position [1484, 0]
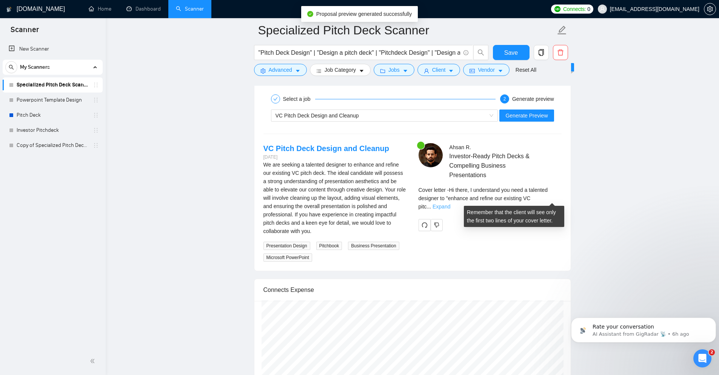
click at [450, 203] on link "Expand" at bounding box center [441, 206] width 18 height 6
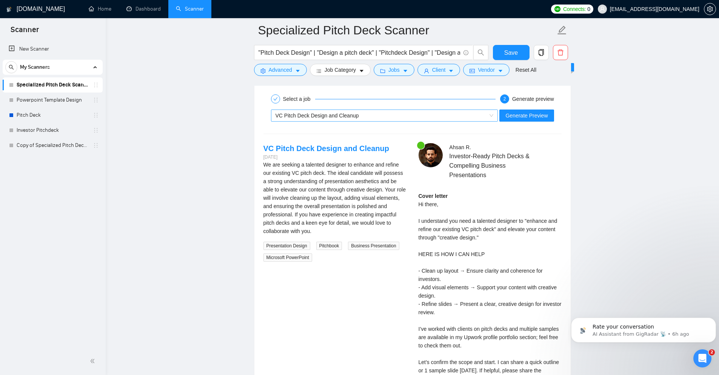
click at [360, 114] on div "VC Pitch Deck Design and Cleanup" at bounding box center [380, 115] width 211 height 11
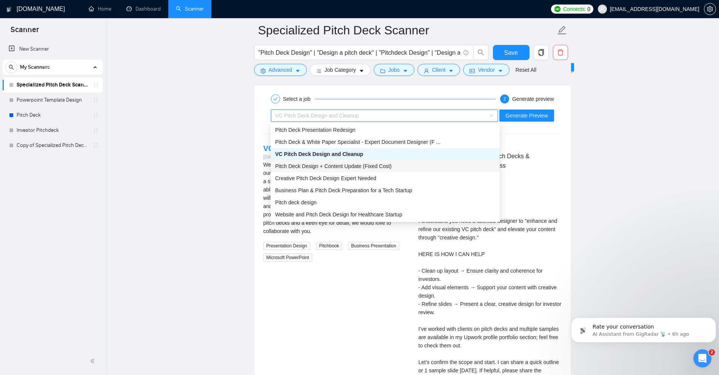
click at [345, 164] on span "Pitch Deck Design + Content Update (Fixed Cost)" at bounding box center [333, 166] width 117 height 6
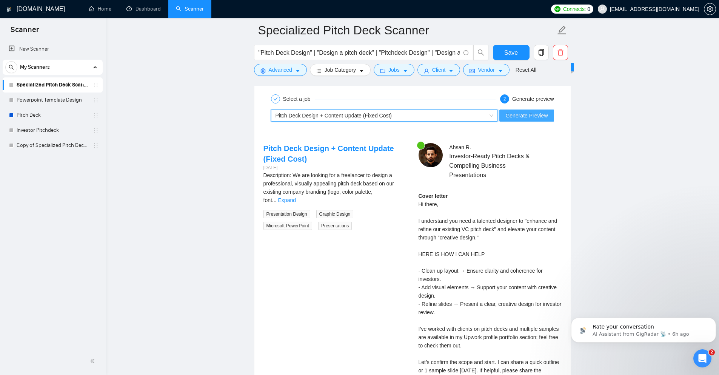
click at [533, 113] on span "Generate Preview" at bounding box center [526, 115] width 42 height 8
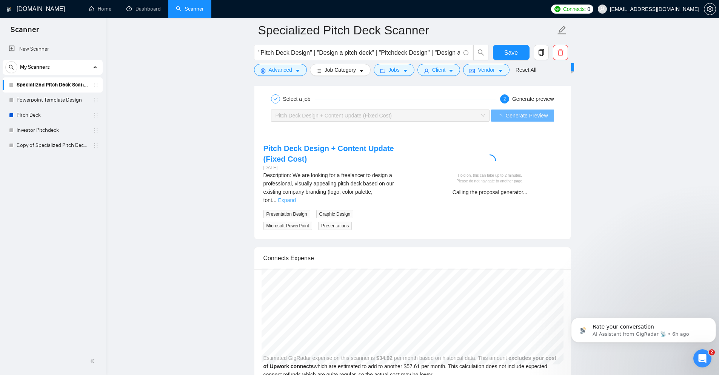
click at [296, 197] on link "Expand" at bounding box center [287, 200] width 18 height 6
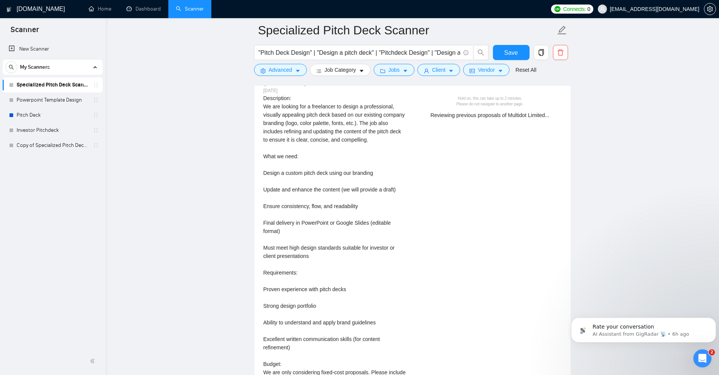
scroll to position [1559, 0]
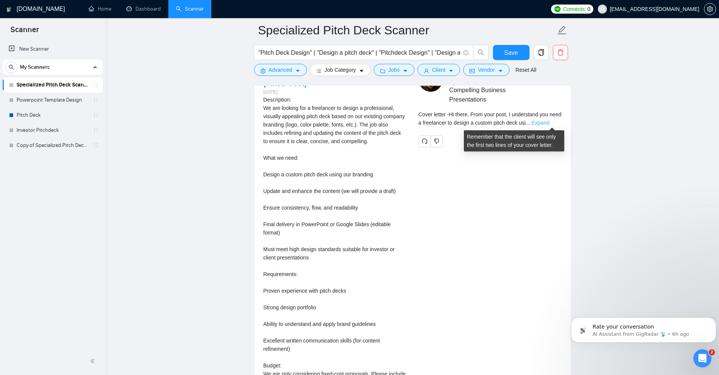
click at [549, 124] on link "Expand" at bounding box center [540, 123] width 18 height 6
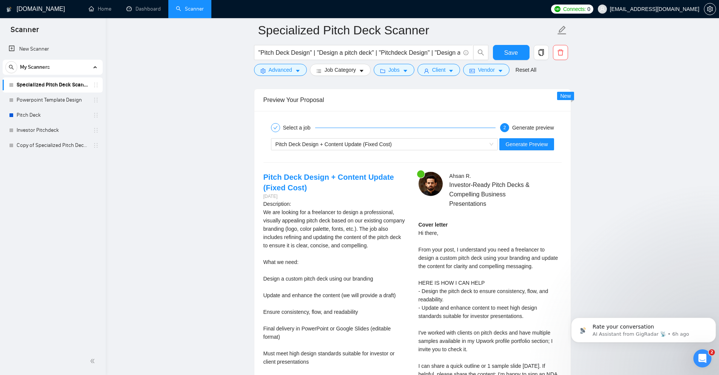
scroll to position [1446, 0]
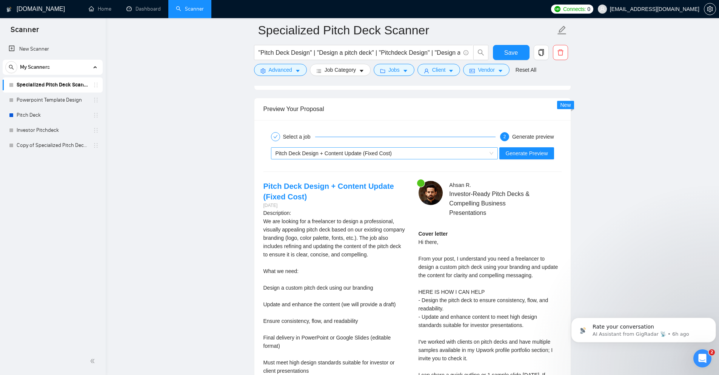
click at [372, 155] on span "Pitch Deck Design + Content Update (Fixed Cost)" at bounding box center [333, 153] width 117 height 6
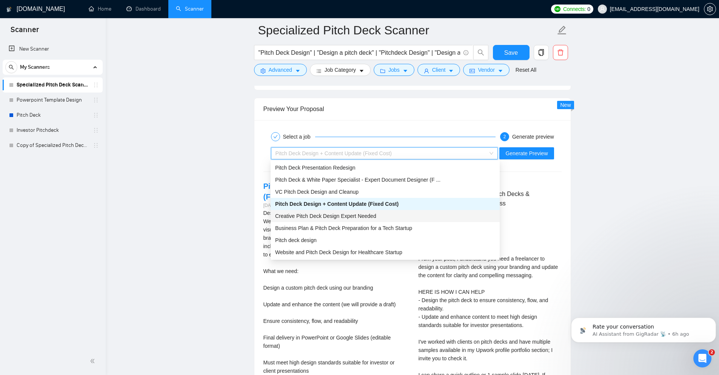
click at [339, 215] on span "Creative Pitch Deck Design Expert Needed" at bounding box center [325, 216] width 101 height 6
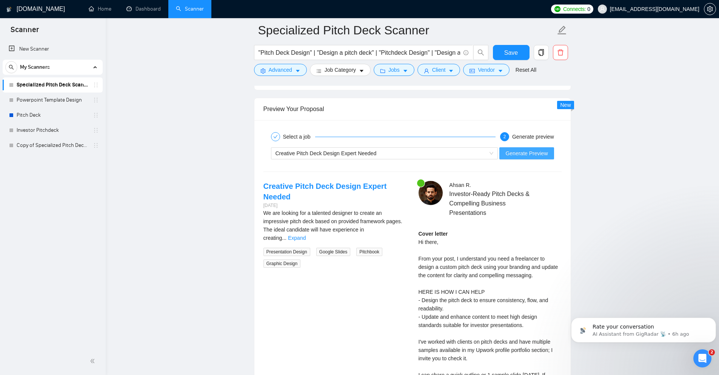
click at [527, 155] on span "Generate Preview" at bounding box center [526, 153] width 42 height 8
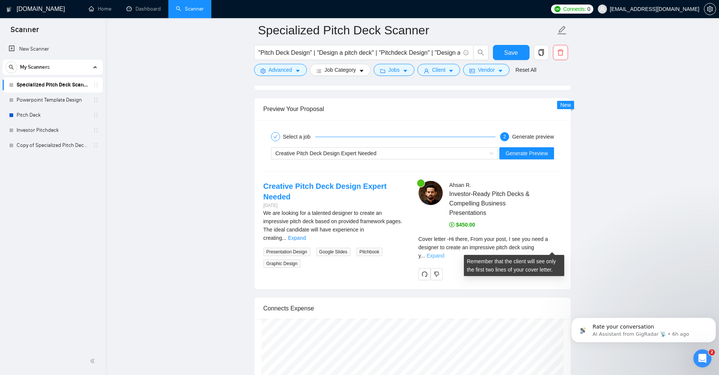
click at [444, 252] on link "Expand" at bounding box center [435, 255] width 18 height 6
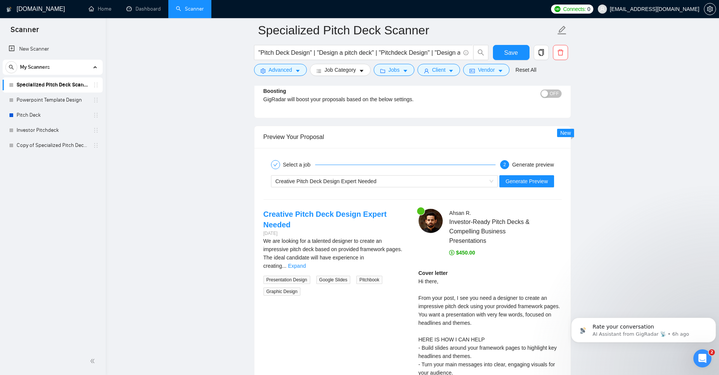
scroll to position [1408, 0]
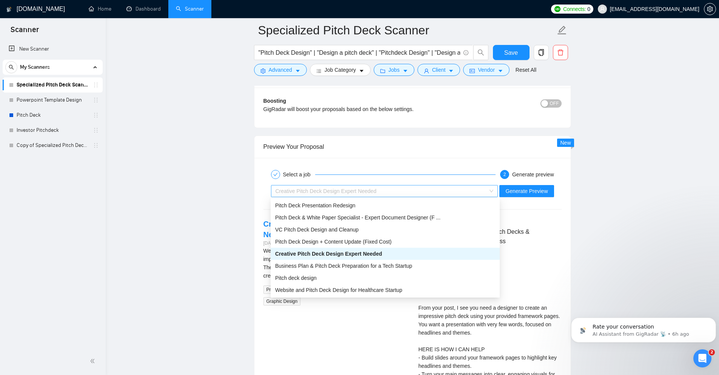
click at [471, 195] on div "Creative Pitch Deck Design Expert Needed" at bounding box center [380, 190] width 211 height 11
click at [348, 242] on span "Pitch Deck Design + Content Update (Fixed Cost)" at bounding box center [333, 241] width 117 height 6
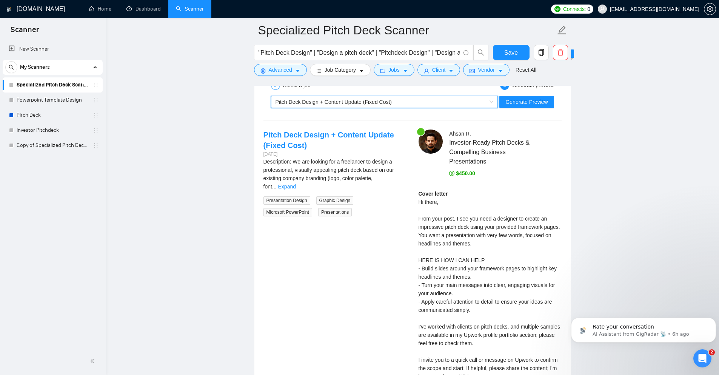
scroll to position [1484, 0]
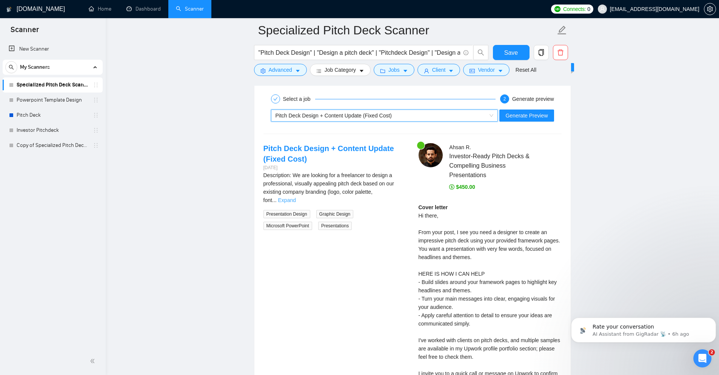
click at [296, 197] on link "Expand" at bounding box center [287, 200] width 18 height 6
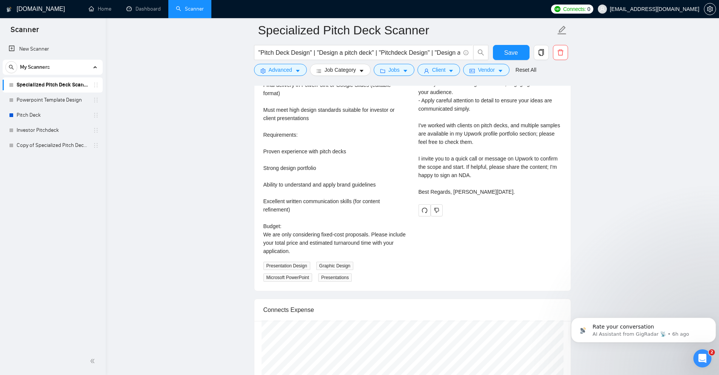
scroll to position [1710, 0]
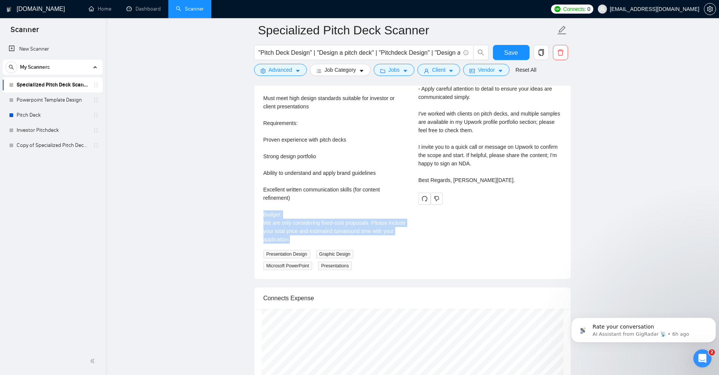
drag, startPoint x: 264, startPoint y: 213, endPoint x: 303, endPoint y: 238, distance: 46.3
click at [303, 238] on div "Description: We are looking for a freelancer to design a professional, visually…" at bounding box center [334, 94] width 143 height 299
copy div "Budget: We are only considering fixed-cost proposals. Please include your total…"
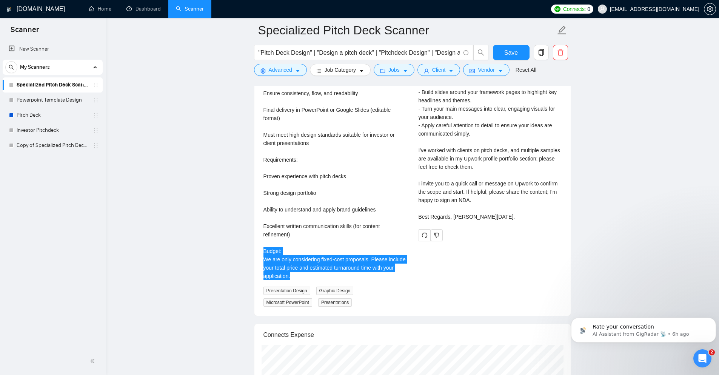
scroll to position [1672, 0]
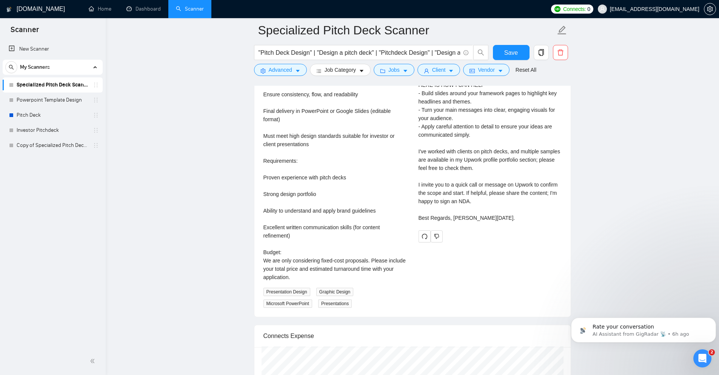
click at [306, 281] on div "Description: We are looking for a freelancer to design a professional, visually…" at bounding box center [334, 144] width 143 height 325
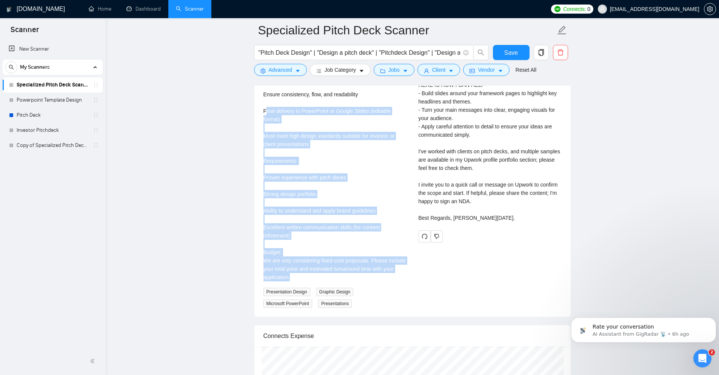
drag, startPoint x: 302, startPoint y: 278, endPoint x: 266, endPoint y: 108, distance: 173.8
click at [266, 108] on div "Description: We are looking for a freelancer to design a professional, visually…" at bounding box center [334, 131] width 143 height 299
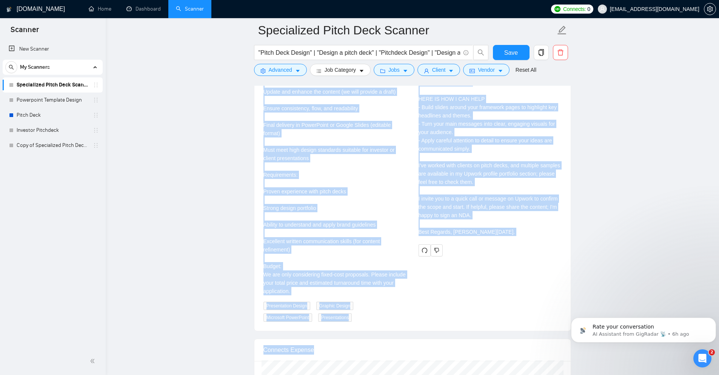
scroll to position [1689, 0]
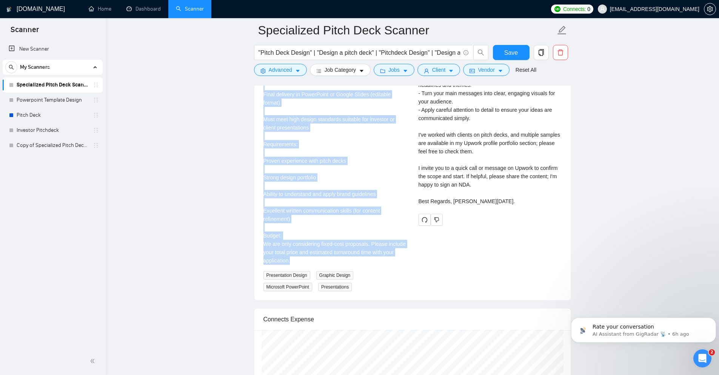
drag, startPoint x: 264, startPoint y: 147, endPoint x: 353, endPoint y: 259, distance: 142.6
click at [353, 259] on div "Description: We are looking for a freelancer to design a professional, visually…" at bounding box center [334, 115] width 143 height 299
copy div "We are looking for a freelancer to design a professional, visually appealing pi…"
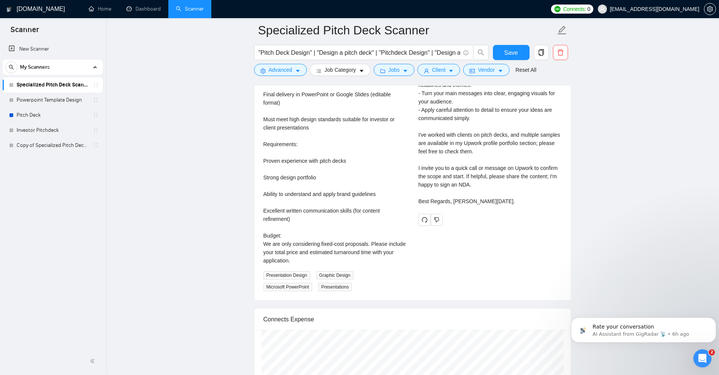
click at [464, 230] on div "Pitch Deck Design + Content Update (Fixed Cost) [DATE] Description: We are look…" at bounding box center [412, 114] width 310 height 353
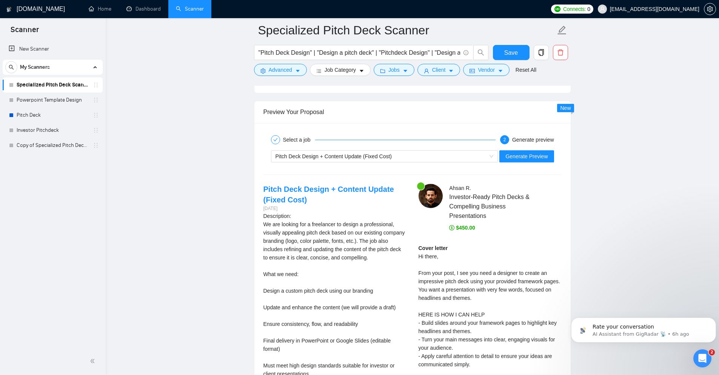
scroll to position [1387, 0]
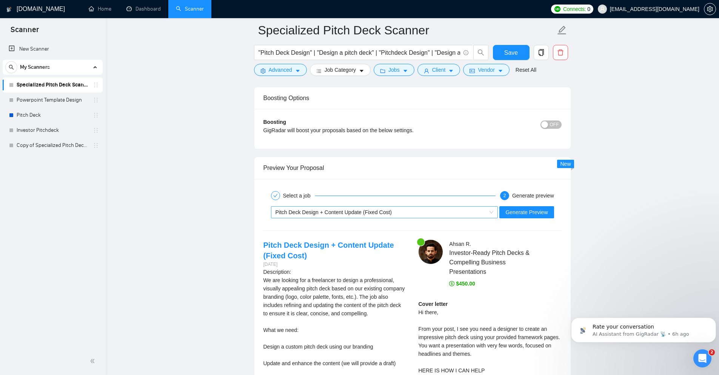
click at [388, 217] on div "Pitch Deck Design + Content Update (Fixed Cost)" at bounding box center [380, 211] width 211 height 11
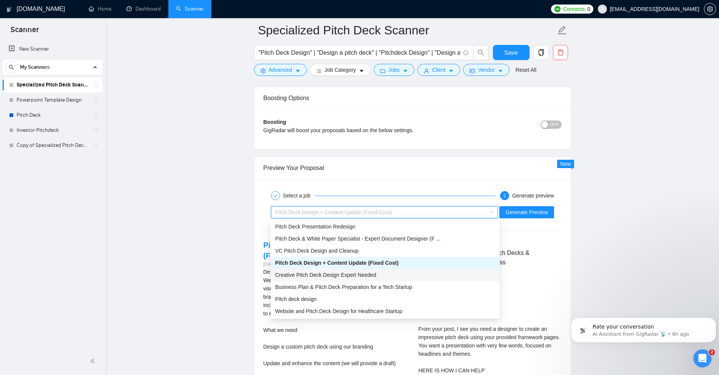
click at [376, 277] on div "Creative Pitch Deck Design Expert Needed" at bounding box center [385, 274] width 220 height 8
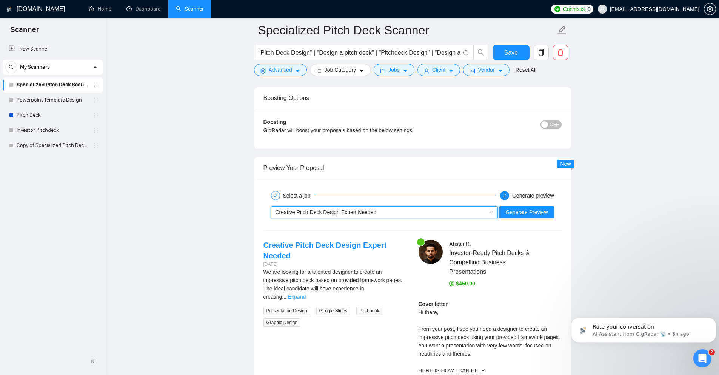
click at [306, 293] on link "Expand" at bounding box center [297, 296] width 18 height 6
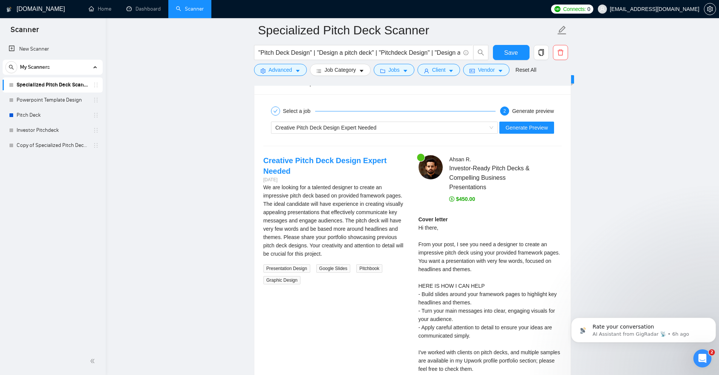
scroll to position [1463, 0]
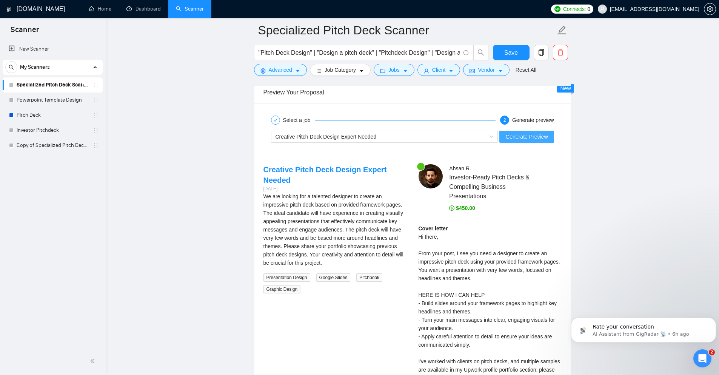
click at [513, 140] on span "Generate Preview" at bounding box center [526, 136] width 42 height 8
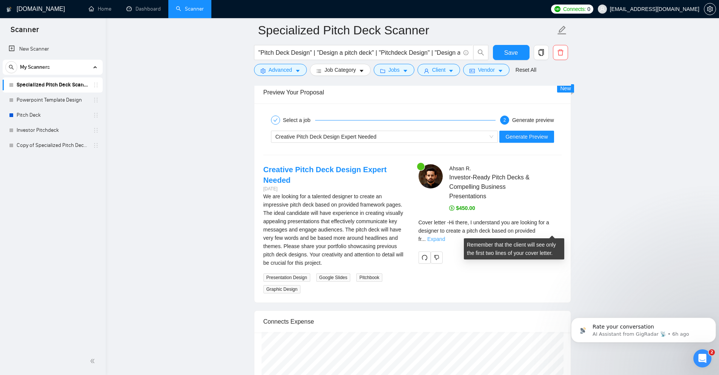
click at [445, 236] on link "Expand" at bounding box center [436, 239] width 18 height 6
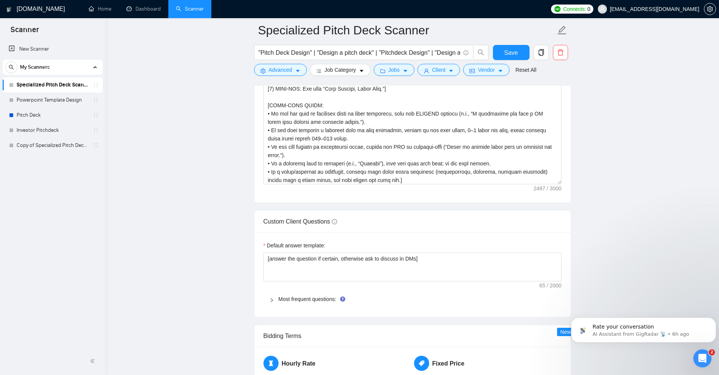
scroll to position [972, 0]
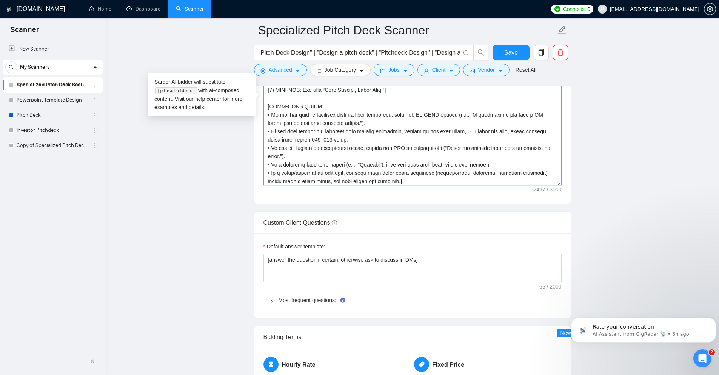
click at [369, 162] on textarea "Cover letter template:" at bounding box center [412, 100] width 298 height 170
click at [364, 158] on textarea "Cover letter template:" at bounding box center [412, 100] width 298 height 170
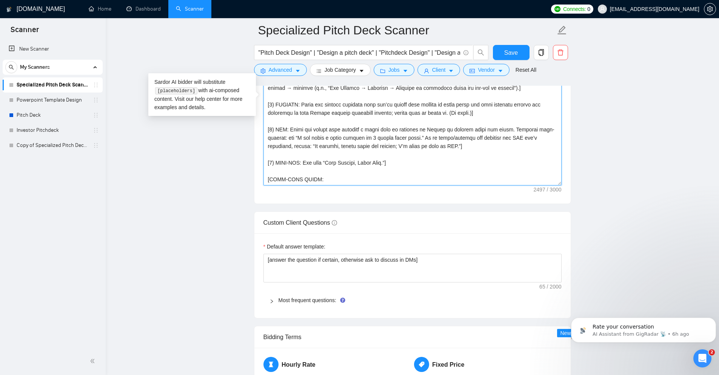
scroll to position [49, 0]
click at [317, 147] on textarea "Cover letter template:" at bounding box center [412, 100] width 298 height 170
click at [461, 145] on textarea "Cover letter template:" at bounding box center [412, 100] width 298 height 170
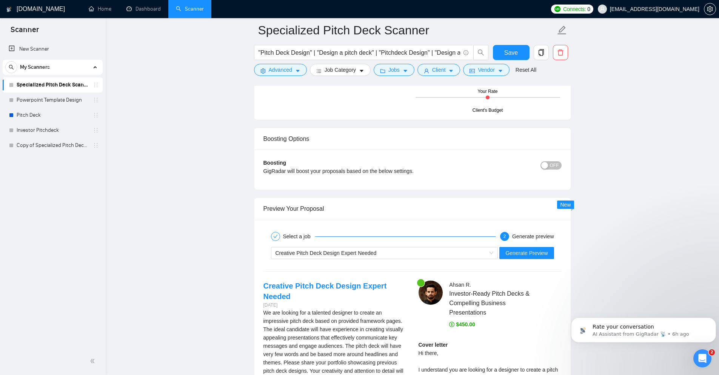
scroll to position [1350, 0]
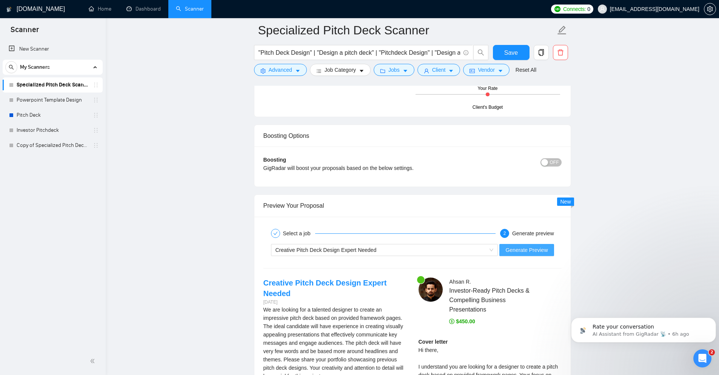
click at [529, 253] on span "Generate Preview" at bounding box center [526, 250] width 42 height 8
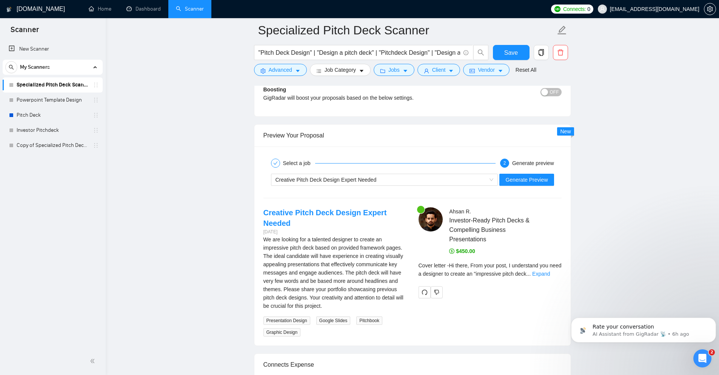
scroll to position [1425, 0]
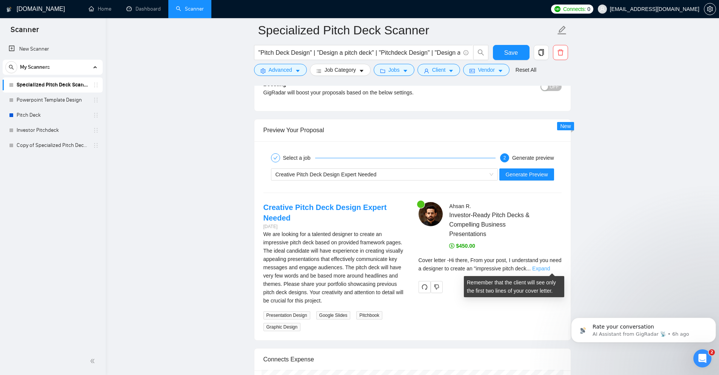
click at [545, 270] on link "Expand" at bounding box center [541, 268] width 18 height 6
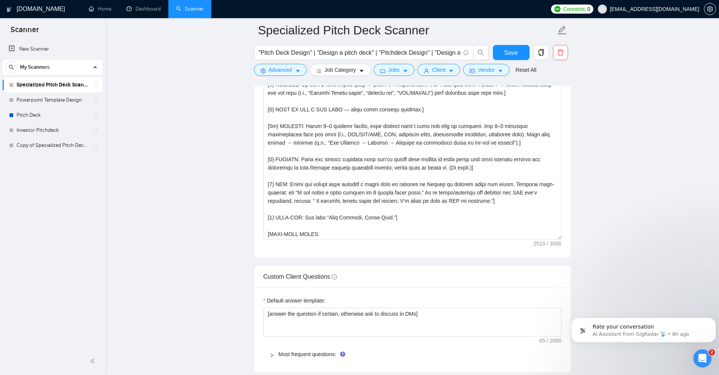
scroll to position [822, 0]
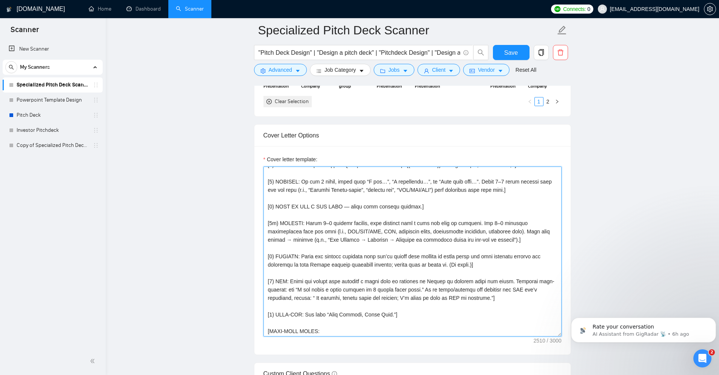
click at [332, 254] on textarea "Cover letter template:" at bounding box center [412, 251] width 298 height 170
click at [339, 257] on textarea "Cover letter template:" at bounding box center [412, 251] width 298 height 170
click at [350, 265] on textarea "Cover letter template:" at bounding box center [412, 251] width 298 height 170
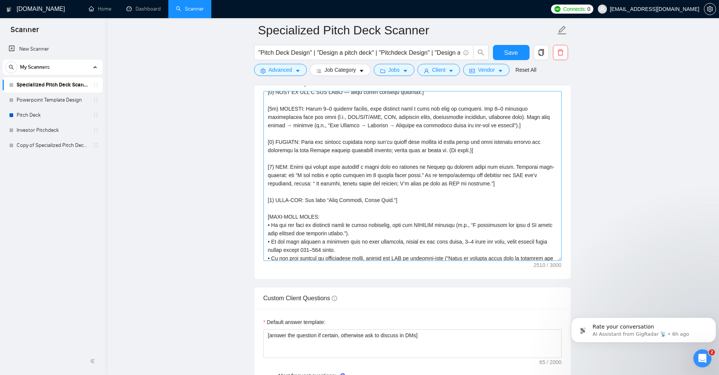
scroll to position [87, 0]
click at [319, 182] on textarea "Cover letter template:" at bounding box center [412, 176] width 298 height 170
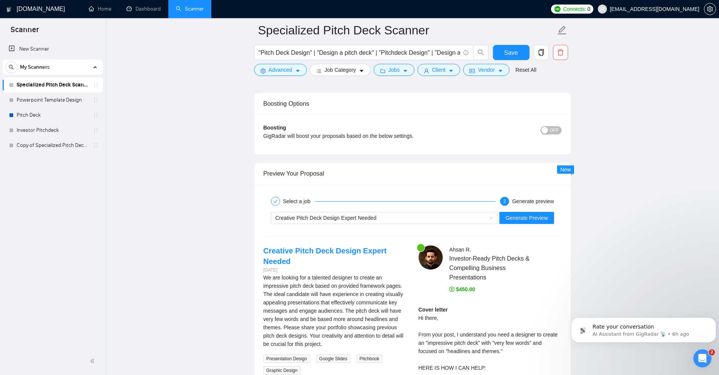
scroll to position [1387, 0]
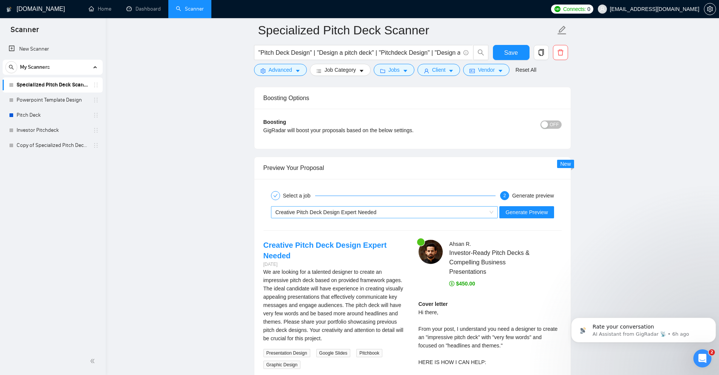
click at [349, 214] on span "Creative Pitch Deck Design Expert Needed" at bounding box center [325, 212] width 101 height 6
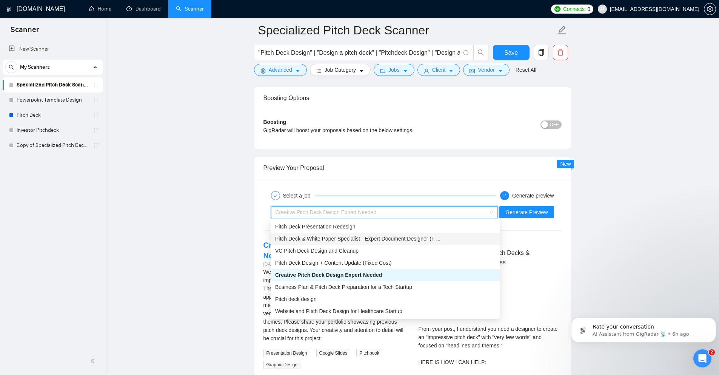
scroll to position [24, 0]
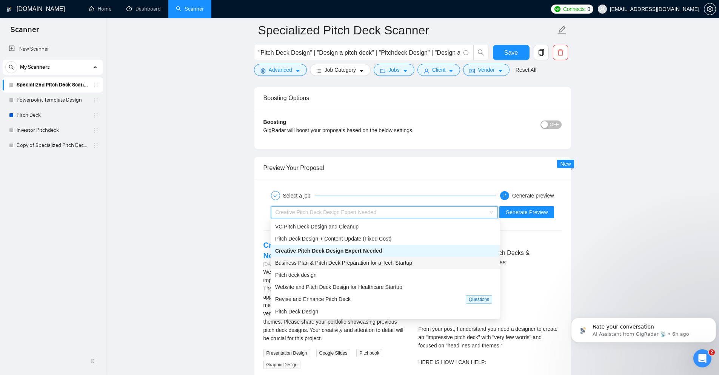
click at [352, 262] on span "Business Plan & Pitch Deck Preparation for a Tech Startup" at bounding box center [343, 263] width 137 height 6
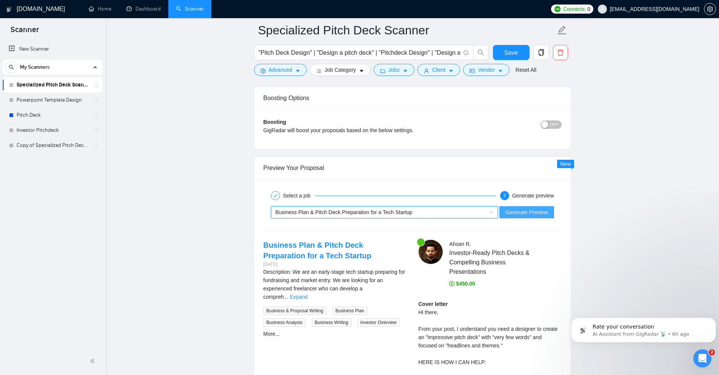
click at [527, 213] on span "Generate Preview" at bounding box center [526, 212] width 42 height 8
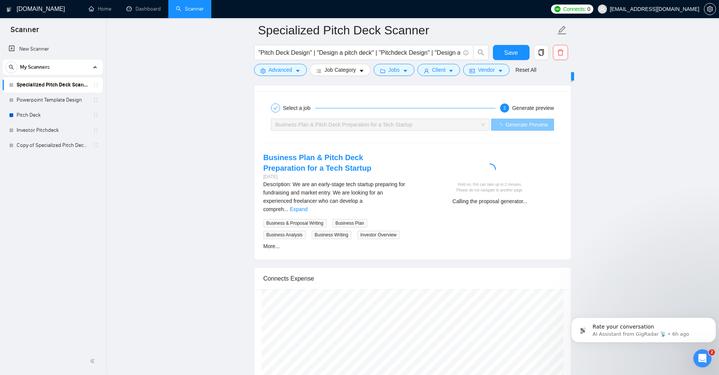
scroll to position [1500, 0]
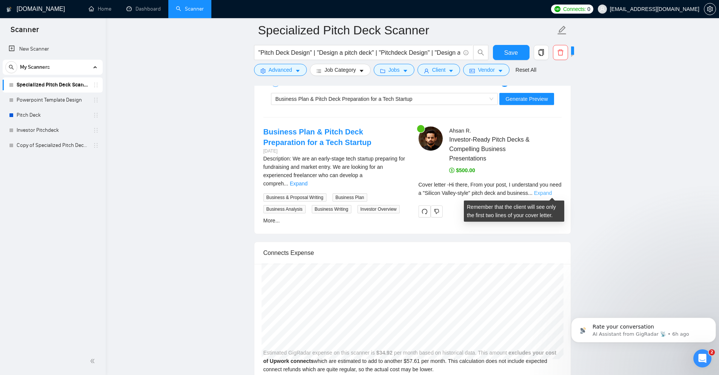
click at [551, 190] on link "Expand" at bounding box center [543, 193] width 18 height 6
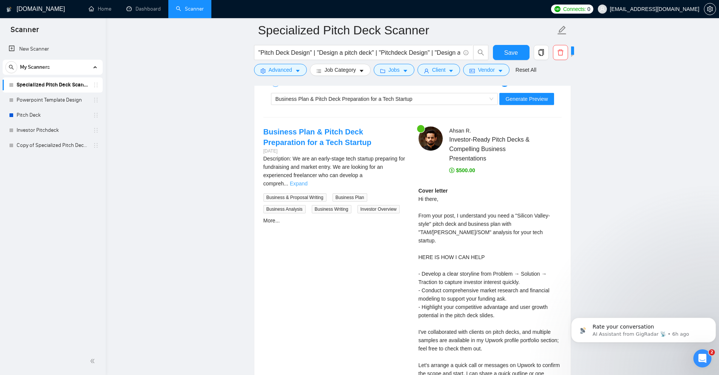
click at [307, 180] on link "Expand" at bounding box center [299, 183] width 18 height 6
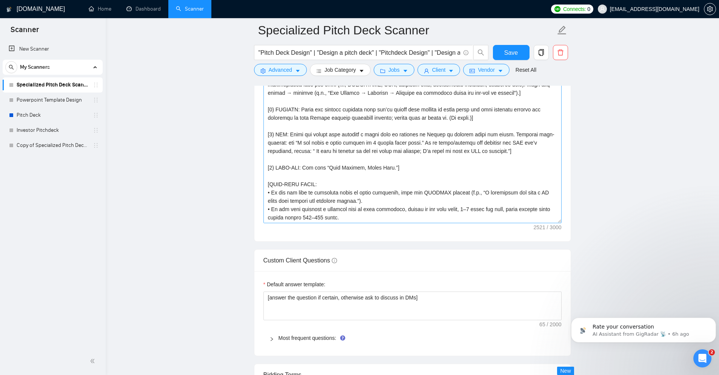
scroll to position [49, 0]
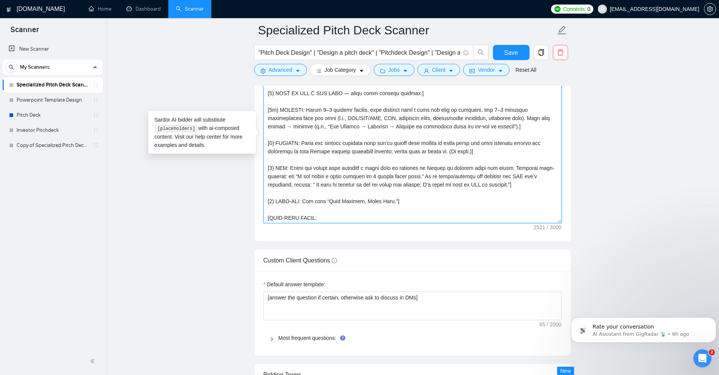
drag, startPoint x: 505, startPoint y: 167, endPoint x: 419, endPoint y: 179, distance: 86.4
click at [419, 179] on textarea "Cover letter template:" at bounding box center [412, 138] width 298 height 170
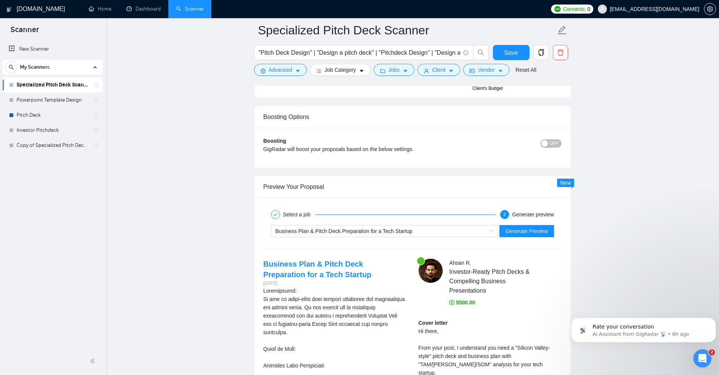
scroll to position [1387, 0]
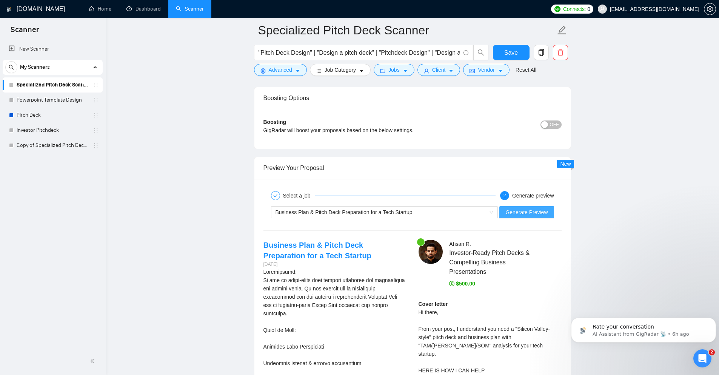
type textarea "[LORE/IPSUM: Dolor s ametcon Adipis elitsedd eiu Tempo Inci / Utlaboreetdo Magn…"
click at [520, 215] on span "Generate Preview" at bounding box center [526, 212] width 42 height 8
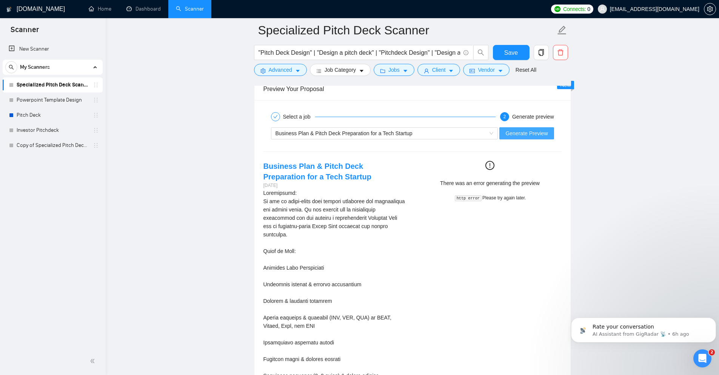
scroll to position [1463, 0]
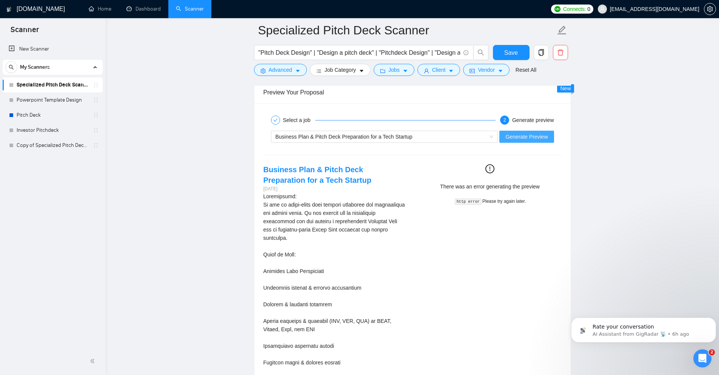
click at [527, 131] on button "Generate Preview" at bounding box center [526, 137] width 54 height 12
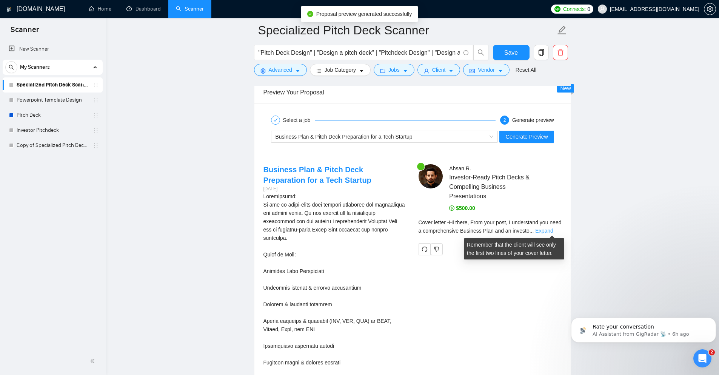
click at [551, 231] on link "Expand" at bounding box center [544, 230] width 18 height 6
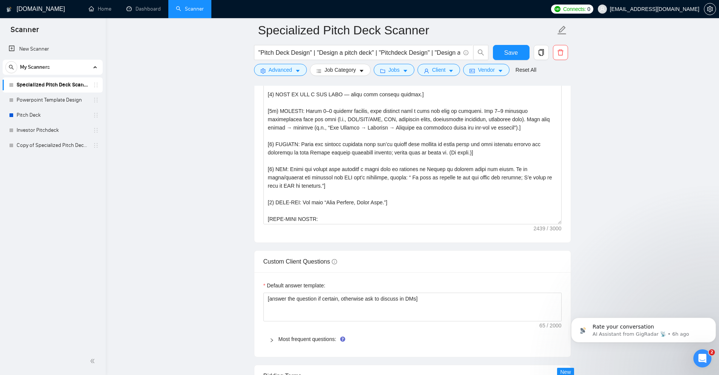
scroll to position [859, 0]
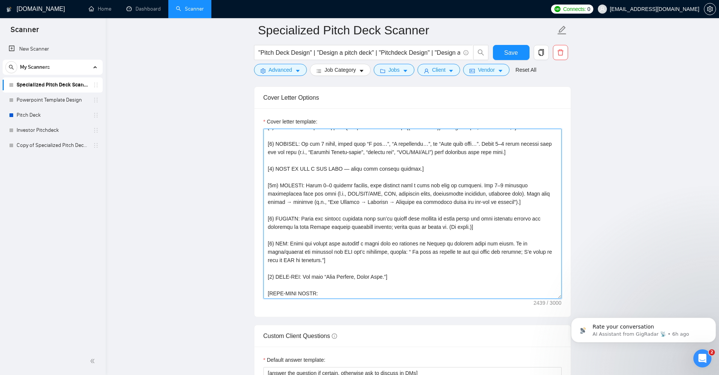
click at [350, 205] on textarea "Cover letter template:" at bounding box center [412, 214] width 298 height 170
click at [404, 235] on textarea "Cover letter template:" at bounding box center [412, 214] width 298 height 170
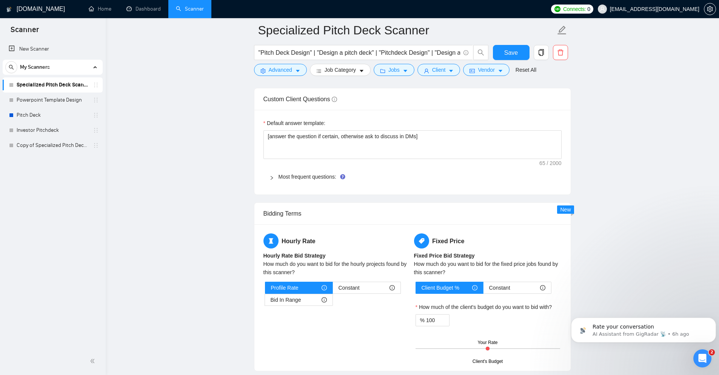
scroll to position [1086, 0]
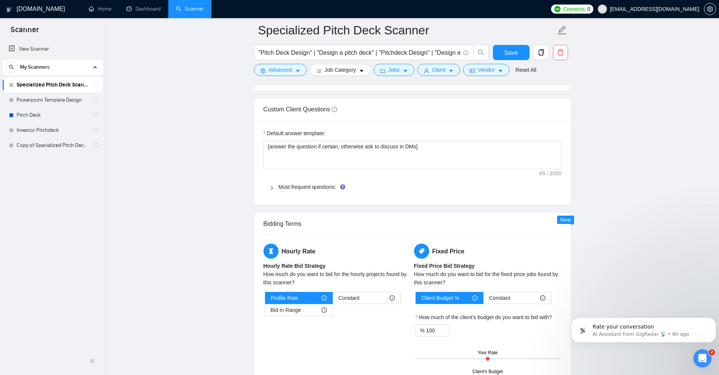
click at [269, 184] on div at bounding box center [273, 187] width 9 height 8
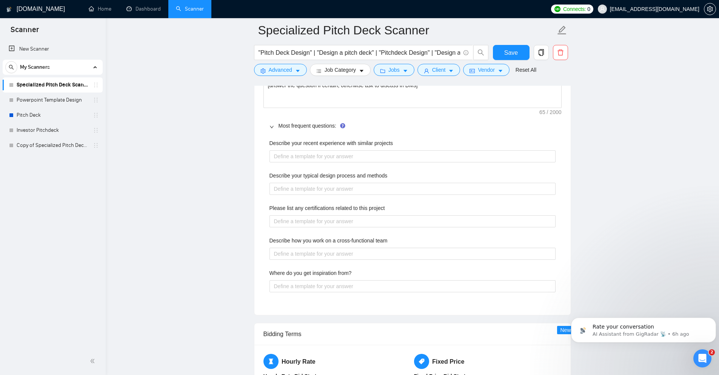
scroll to position [1161, 0]
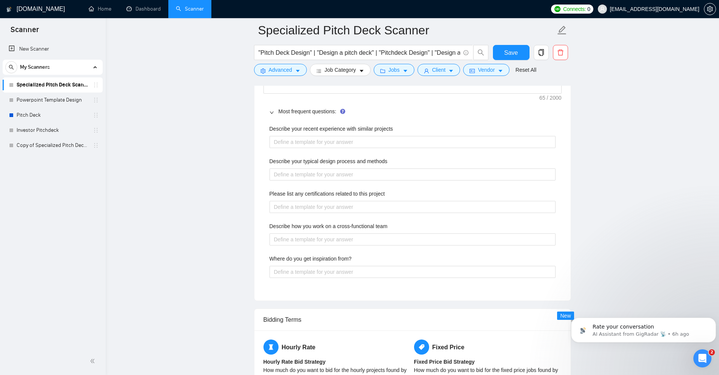
click at [602, 254] on main "Specialized Pitch Deck Scanner "Pitch Deck Design" | "Design a pitch deck" | "P…" at bounding box center [412, 233] width 589 height 2729
click at [229, 217] on main "Specialized Pitch Deck Scanner "Pitch Deck Design" | "Design a pitch deck" | "P…" at bounding box center [412, 233] width 589 height 2729
click at [330, 140] on projects "Describe your recent experience with similar projects" at bounding box center [412, 142] width 286 height 12
